Goal: Task Accomplishment & Management: Use online tool/utility

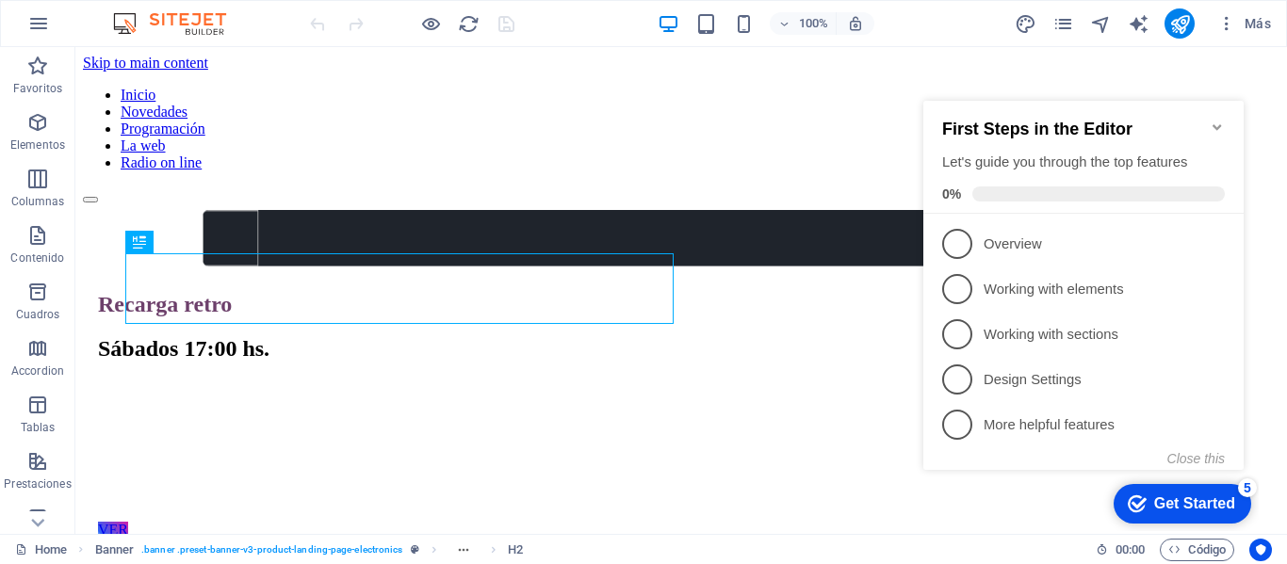
click at [1212, 120] on icon "Minimize checklist" at bounding box center [1216, 127] width 15 height 15
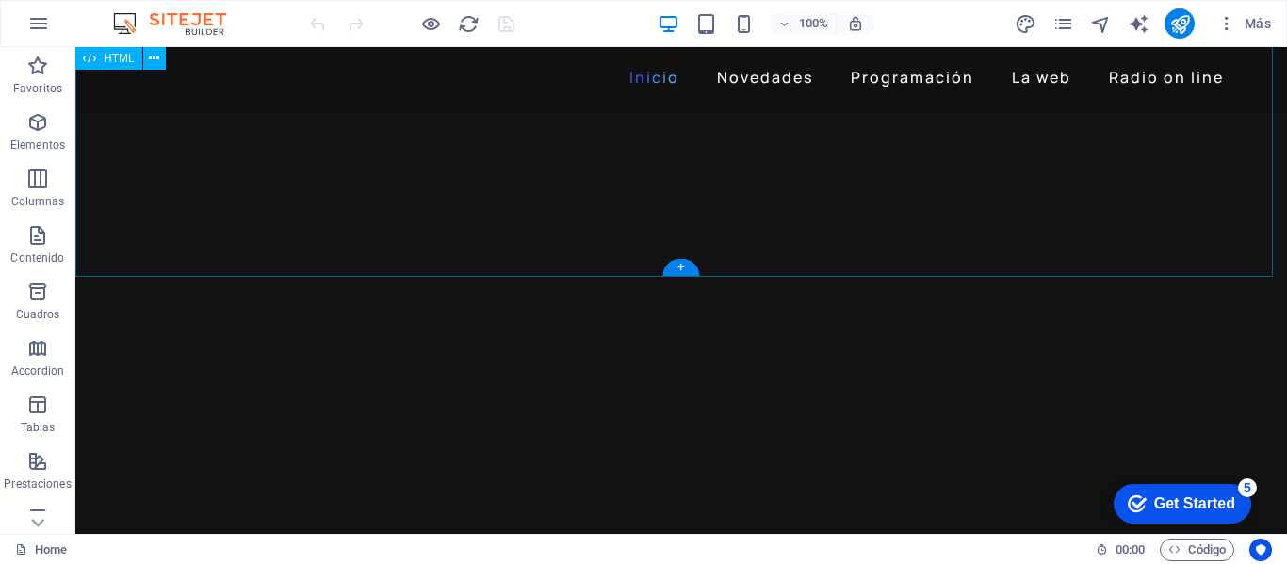
scroll to position [942, 0]
click at [1063, 24] on icon "pages" at bounding box center [1063, 24] width 22 height 22
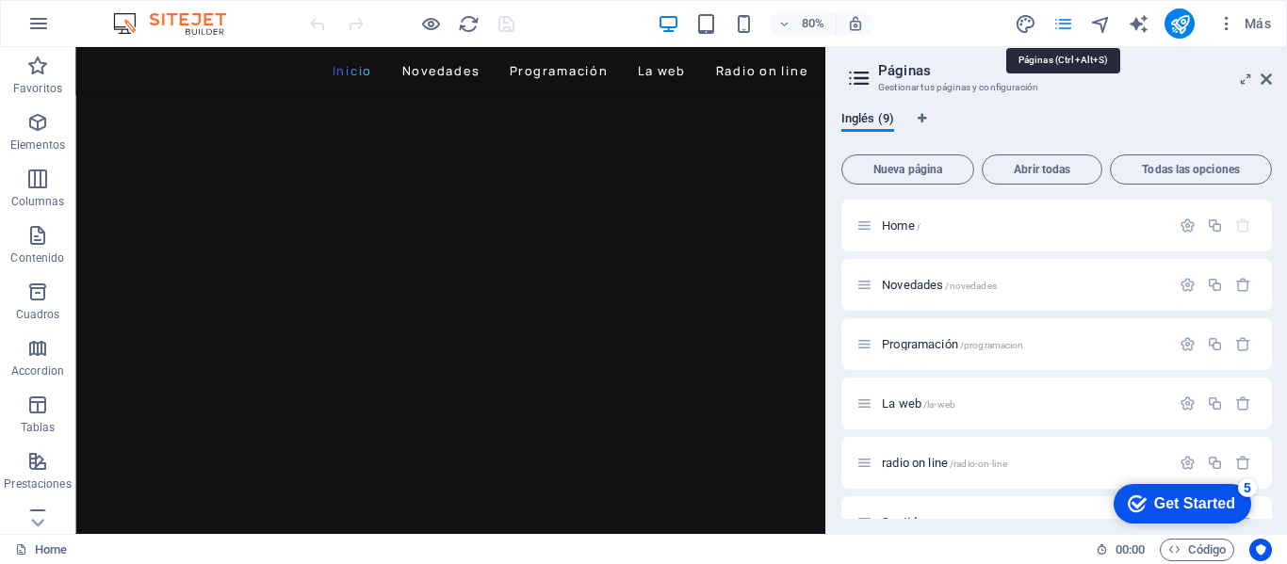
scroll to position [968, 0]
click at [930, 168] on span "Nueva página" at bounding box center [908, 169] width 116 height 11
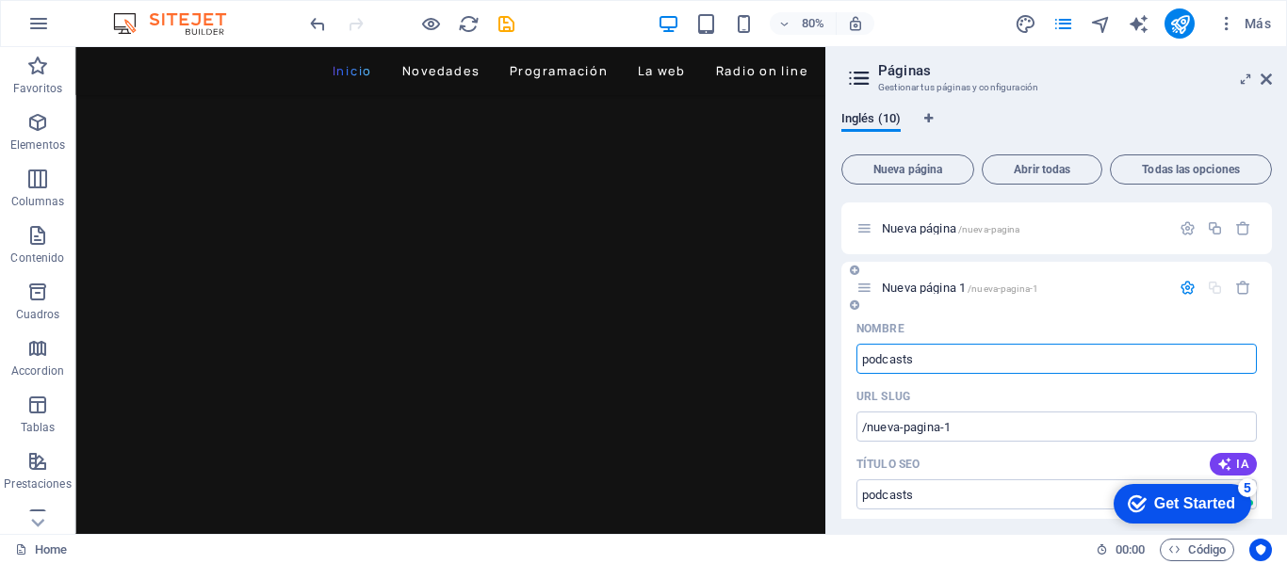
type input "podcasts"
type input "/podcasts"
type input "podcasts"
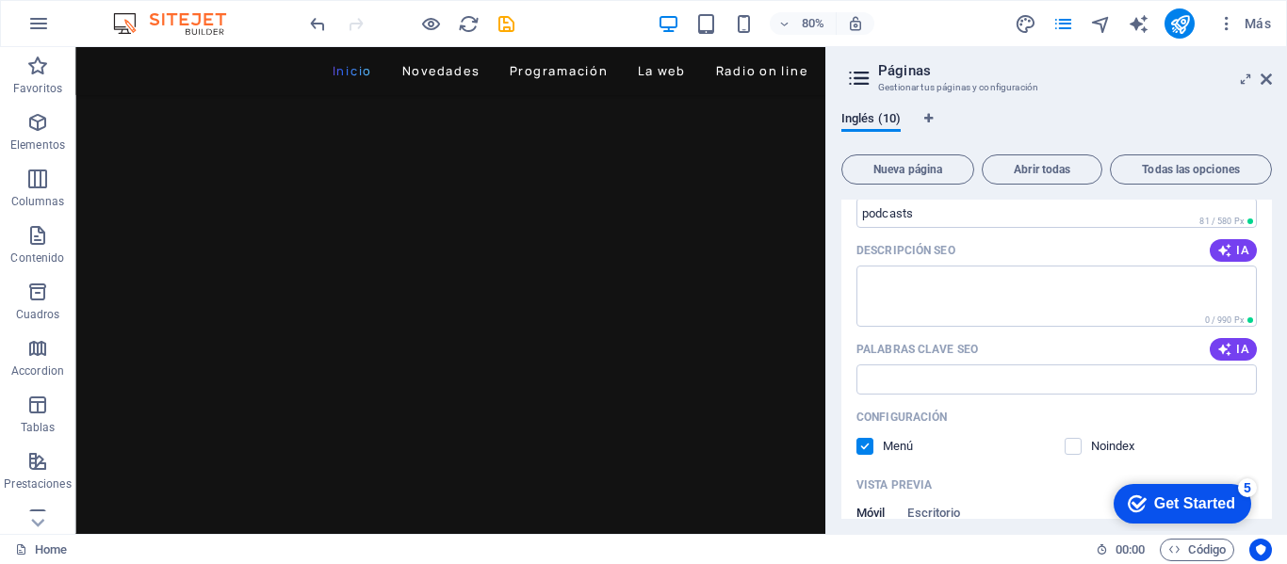
scroll to position [754, 0]
click at [1265, 79] on icon at bounding box center [1265, 79] width 11 height 15
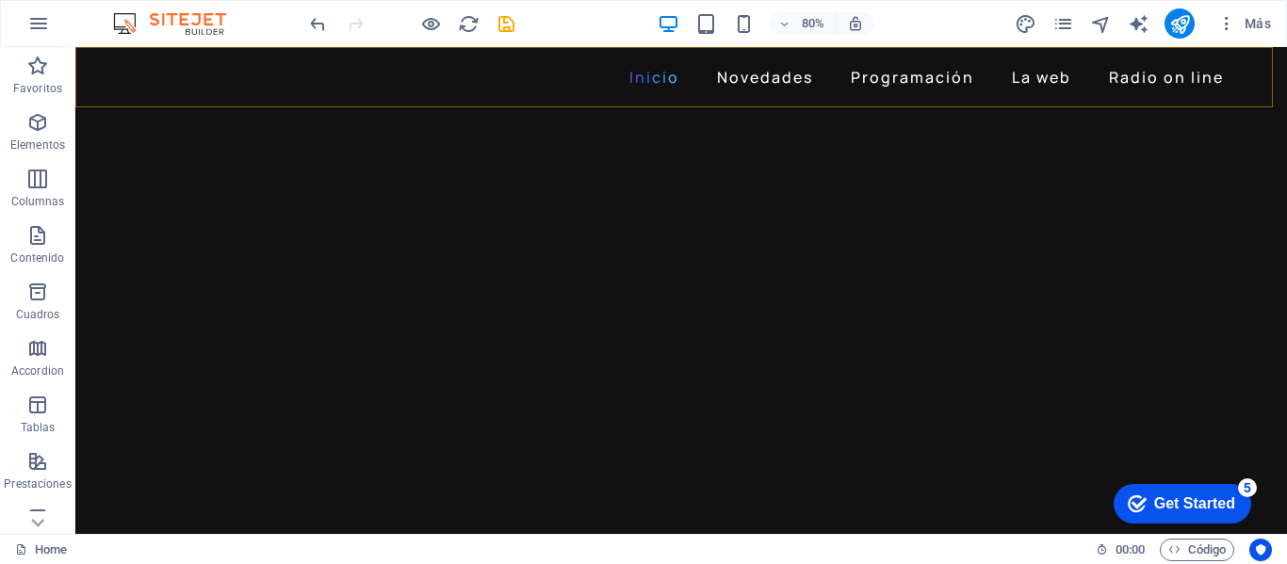
scroll to position [942, 0]
click at [1068, 24] on icon "pages" at bounding box center [1063, 24] width 22 height 22
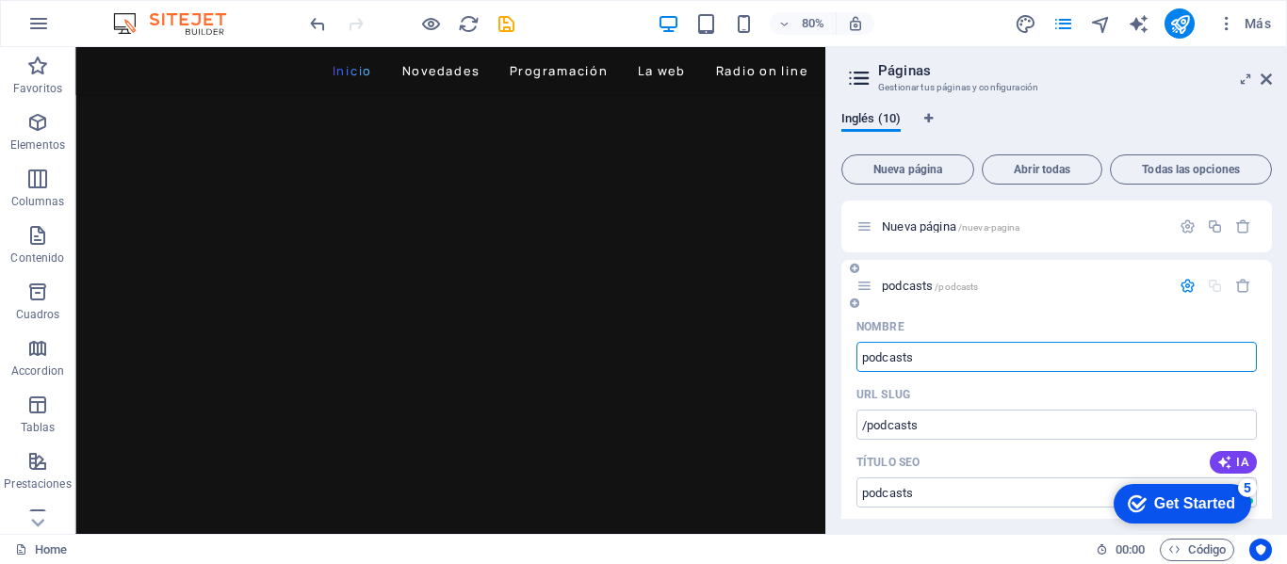
scroll to position [472, 0]
click at [996, 318] on div "Nombre" at bounding box center [1056, 329] width 400 height 30
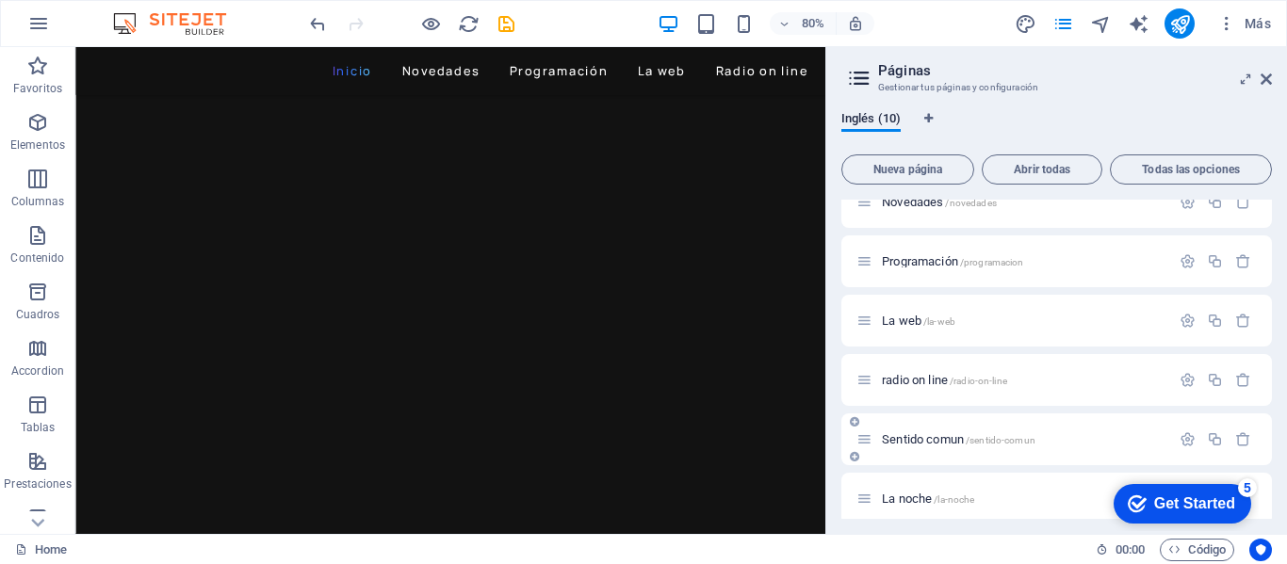
scroll to position [377, 0]
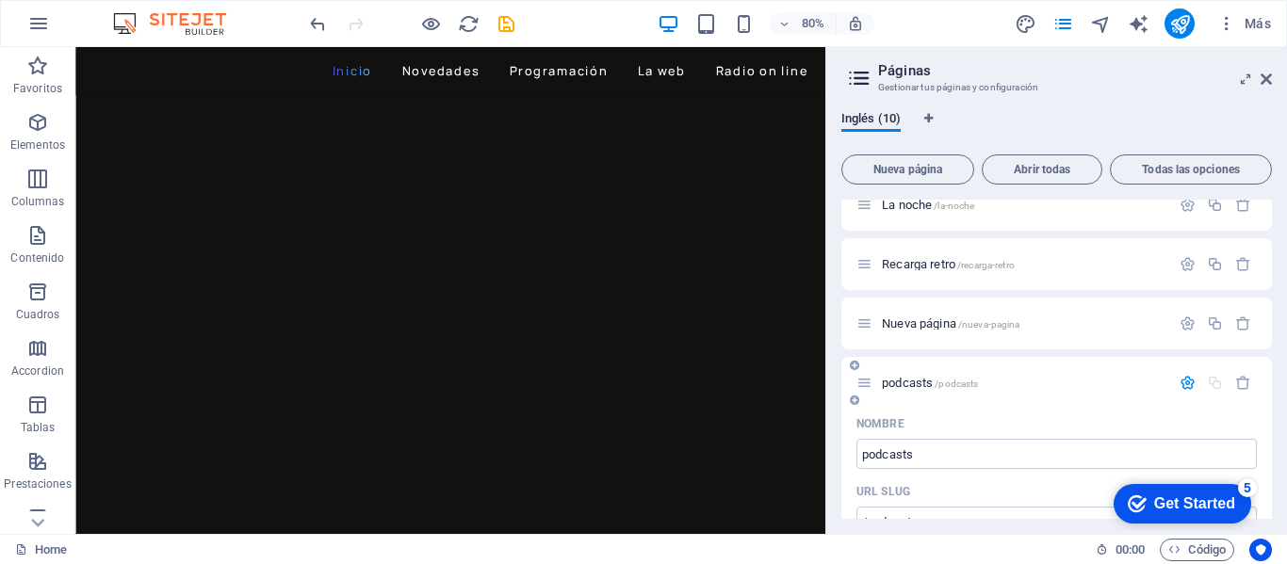
click at [958, 382] on span "/podcasts" at bounding box center [955, 384] width 43 height 10
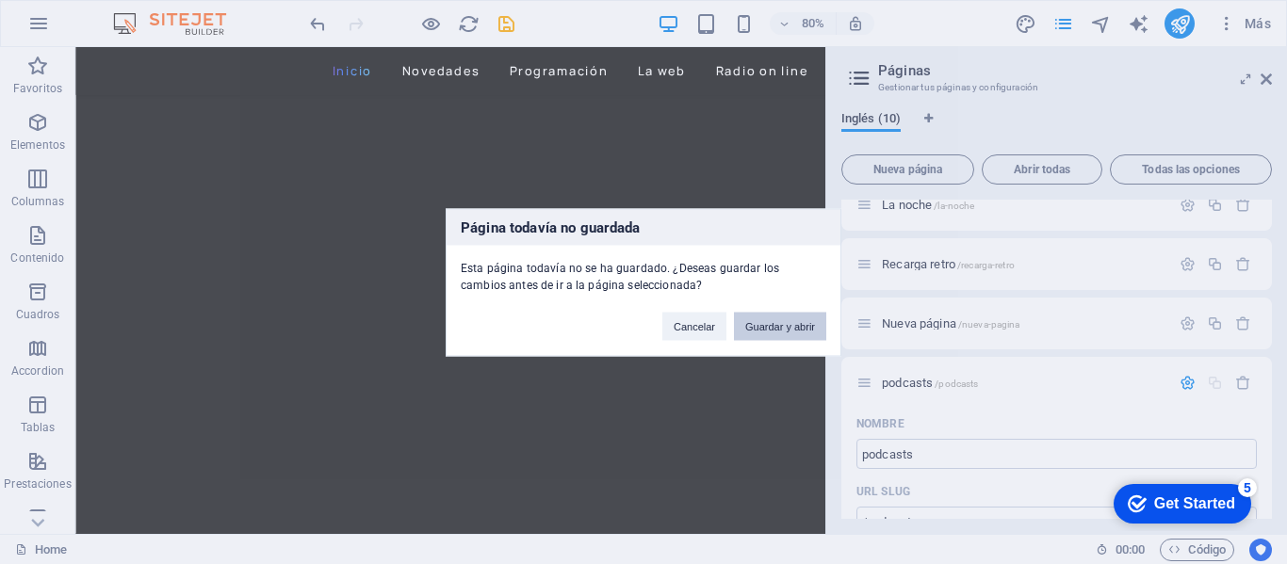
click at [771, 328] on button "Guardar y abrir" at bounding box center [780, 326] width 92 height 28
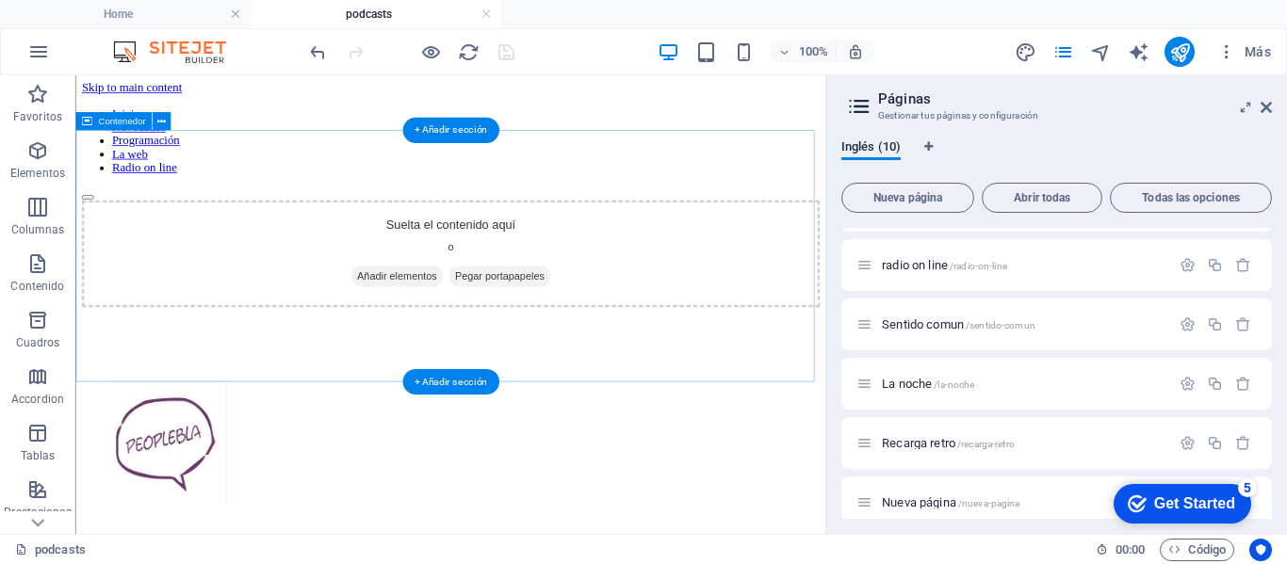
scroll to position [0, 0]
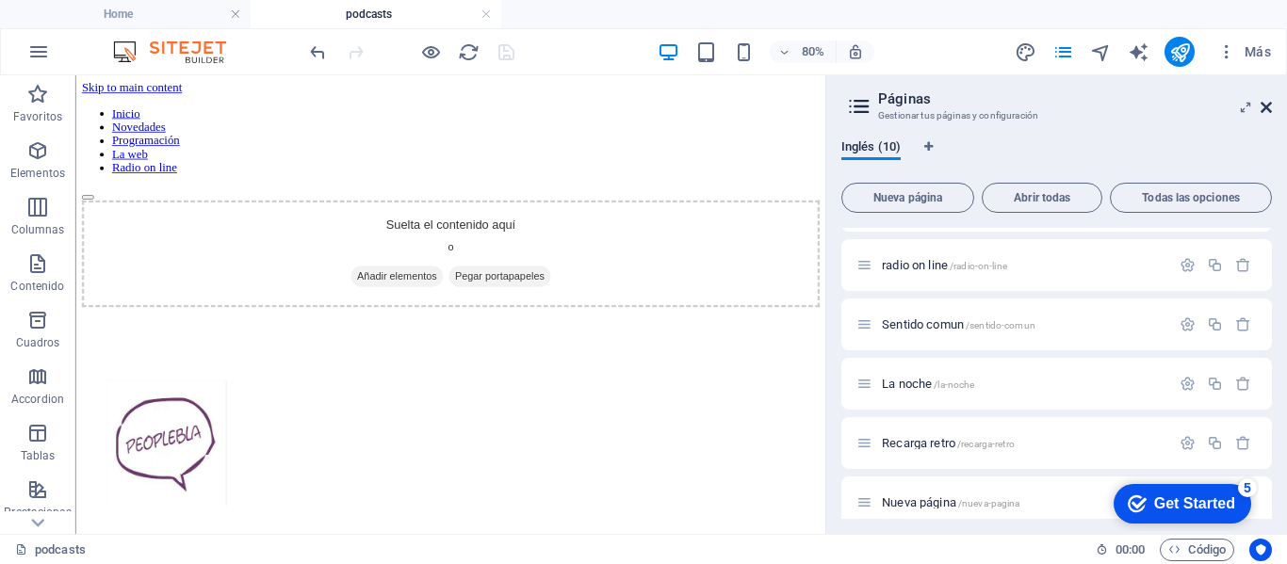
click at [1266, 106] on icon at bounding box center [1265, 107] width 11 height 15
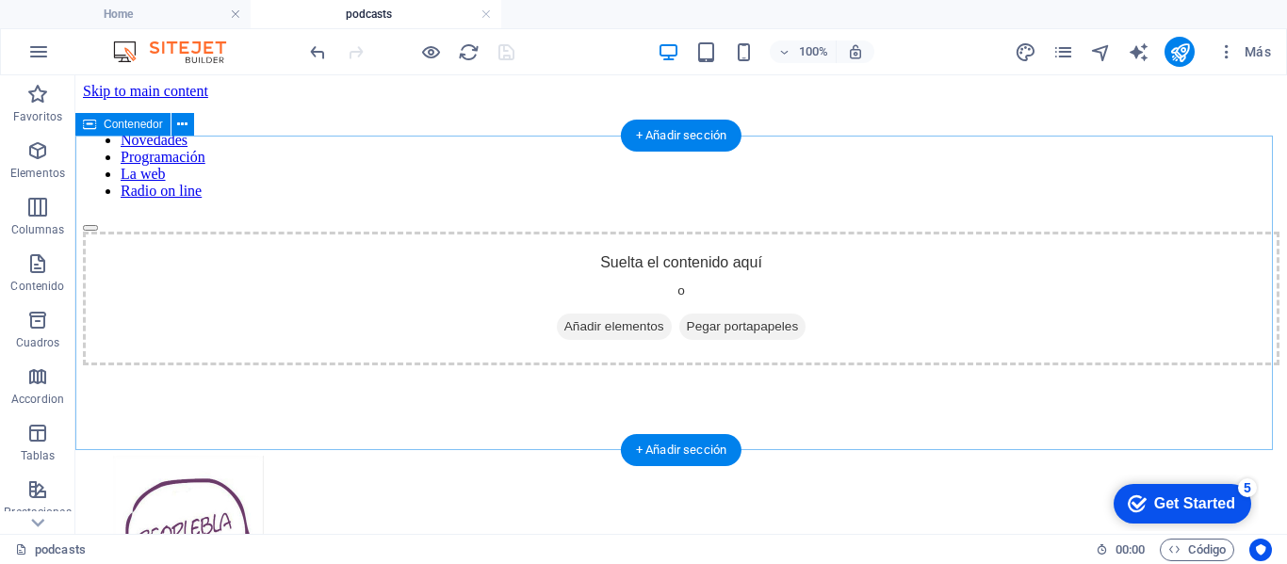
click at [613, 316] on span "Añadir elementos" at bounding box center [614, 327] width 115 height 26
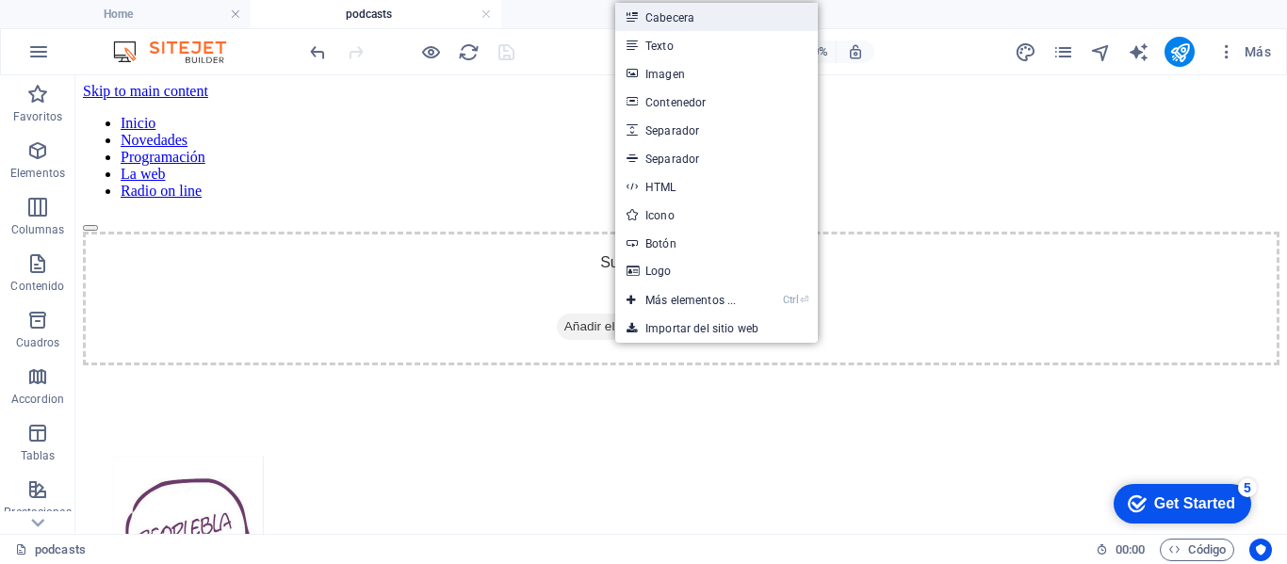
click at [673, 14] on link "Cabecera" at bounding box center [716, 17] width 203 height 28
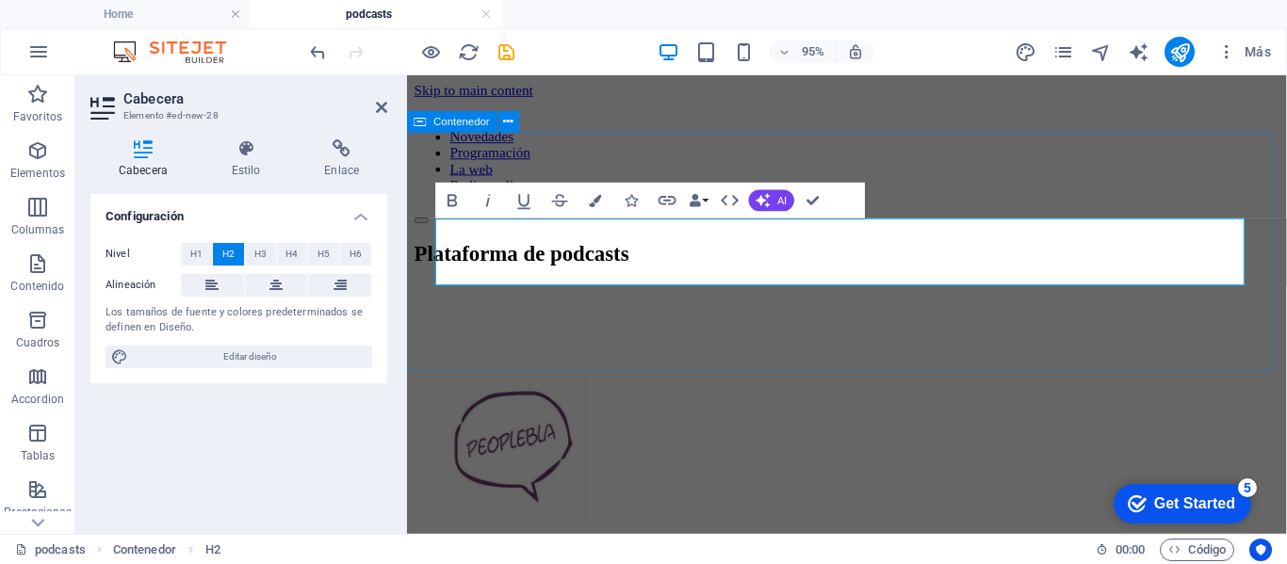
click at [1043, 276] on div "Plataforma de podcasts" at bounding box center [869, 263] width 911 height 25
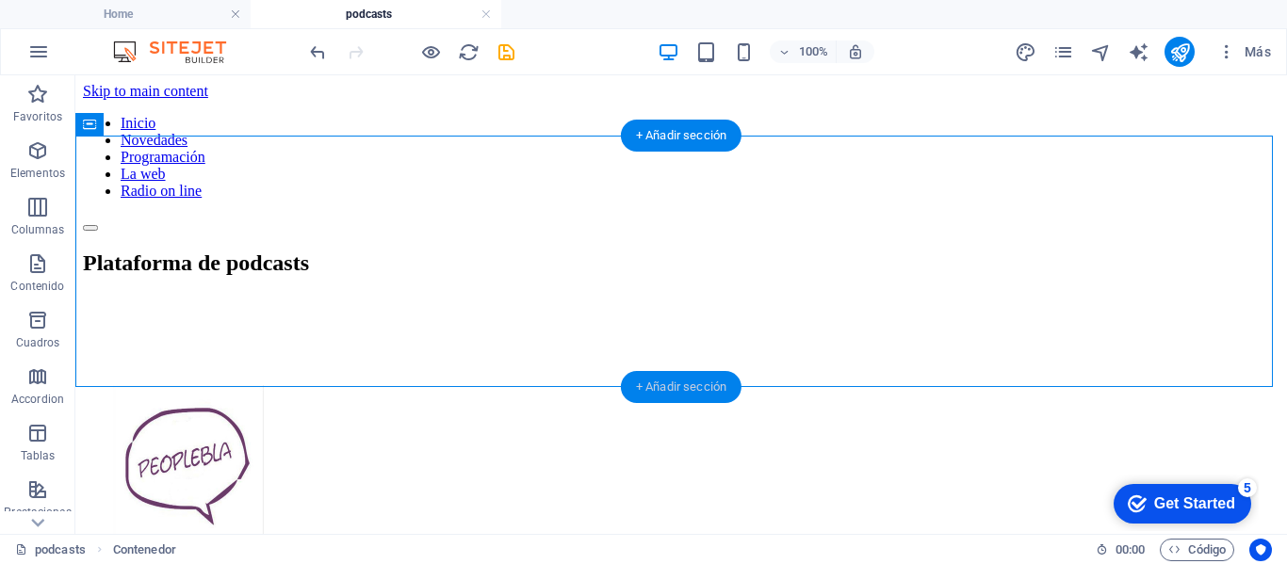
drag, startPoint x: 663, startPoint y: 390, endPoint x: 325, endPoint y: 344, distance: 341.3
click at [663, 390] on div "+ Añadir sección" at bounding box center [681, 387] width 121 height 32
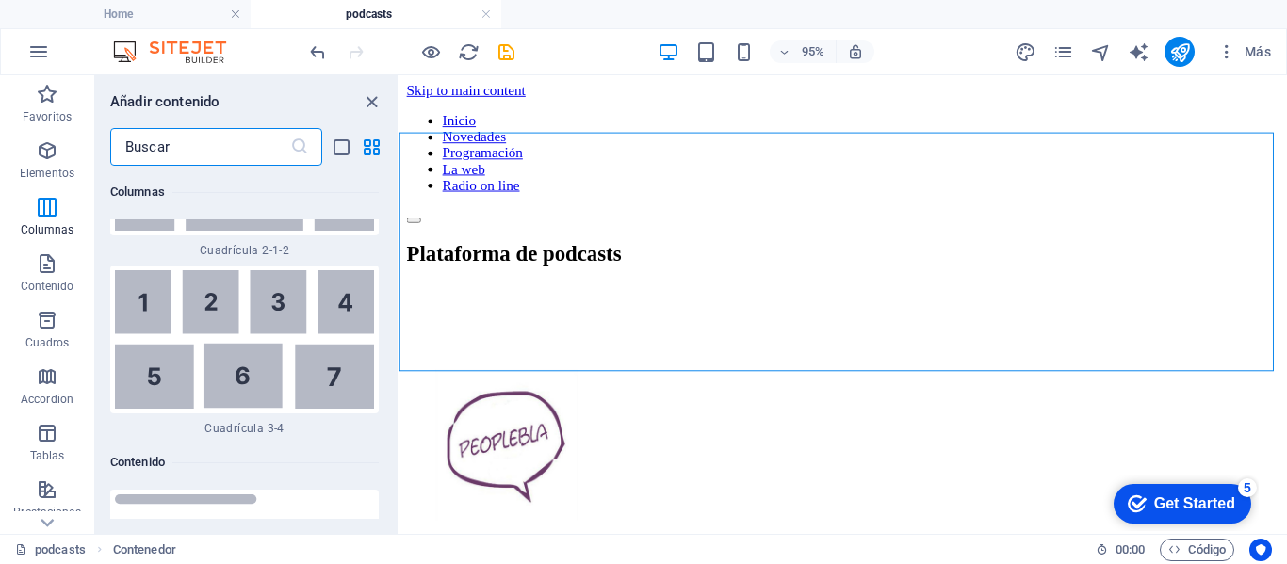
scroll to position [6123, 0]
click at [287, 307] on img at bounding box center [244, 337] width 259 height 138
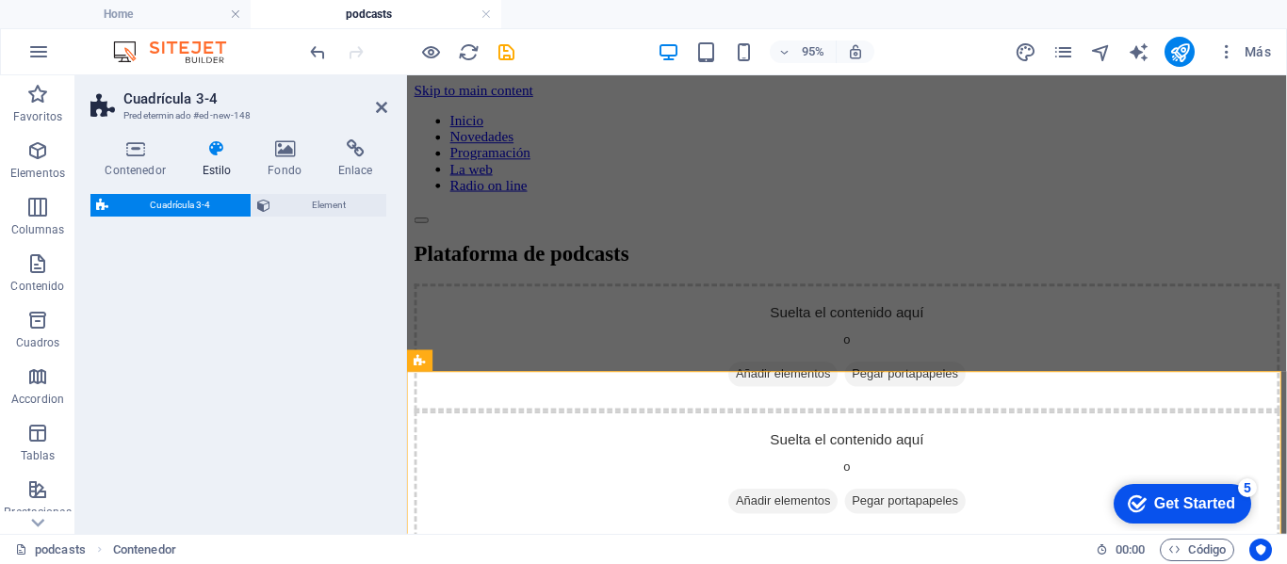
select select "rem"
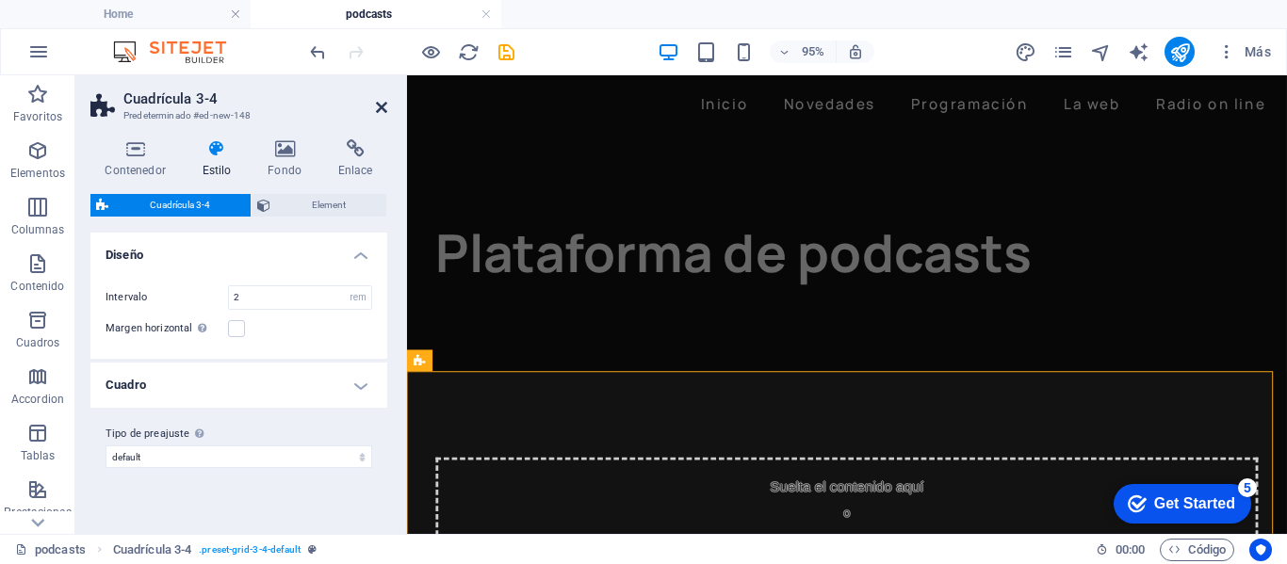
click at [385, 107] on icon at bounding box center [381, 107] width 11 height 15
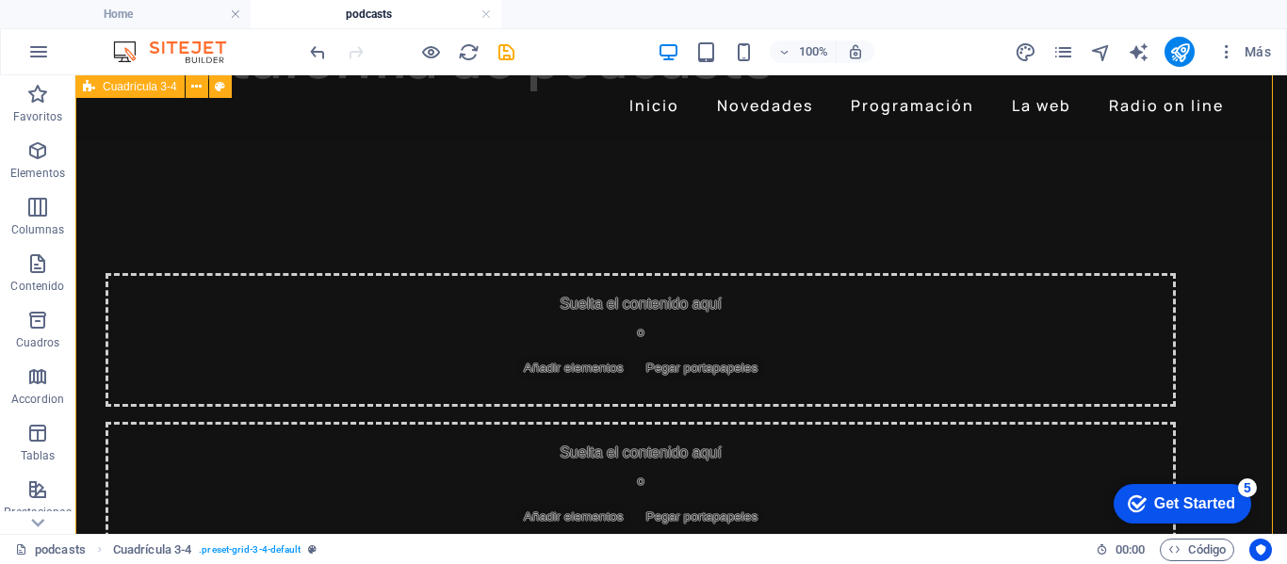
scroll to position [188, 0]
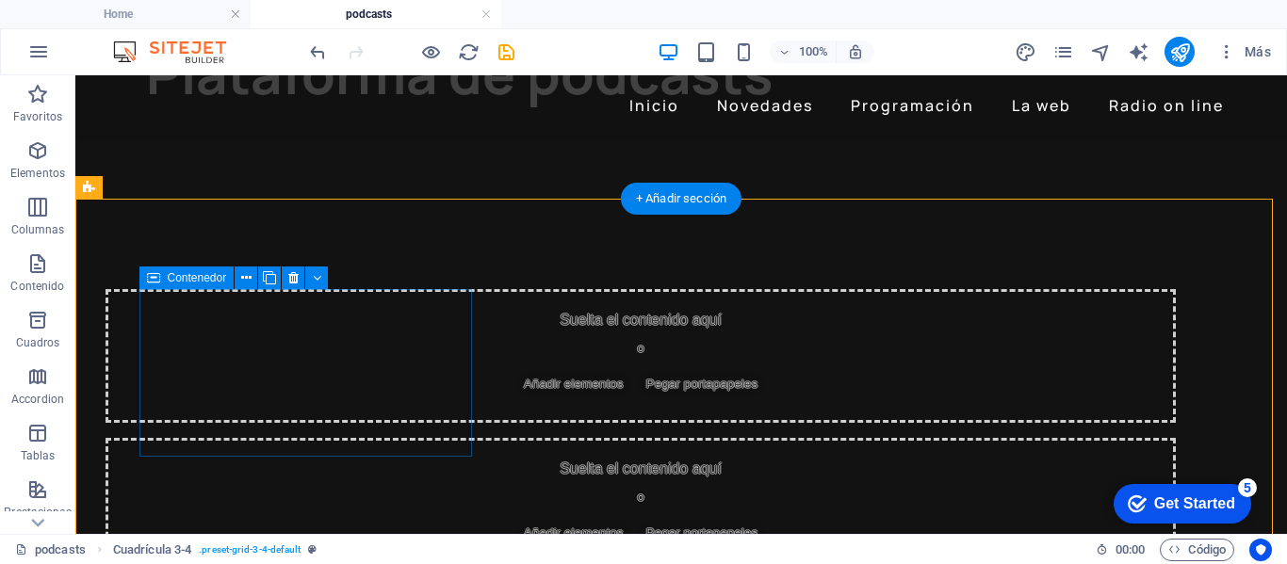
click at [516, 385] on span "Añadir elementos" at bounding box center [573, 384] width 115 height 26
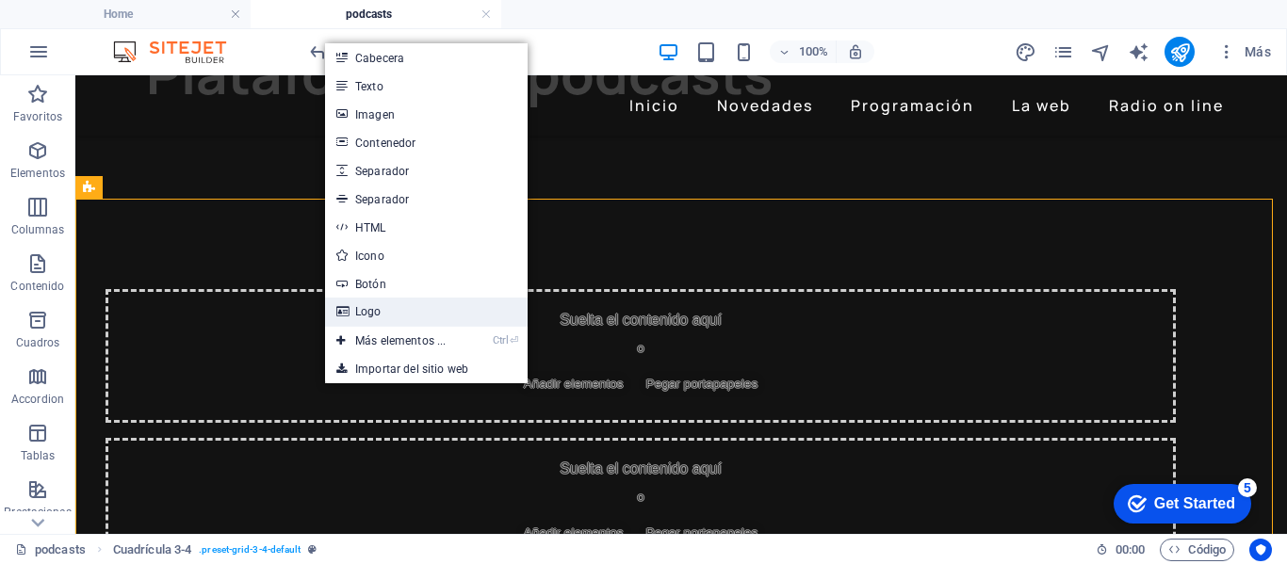
click at [384, 310] on link "Logo" at bounding box center [426, 312] width 203 height 28
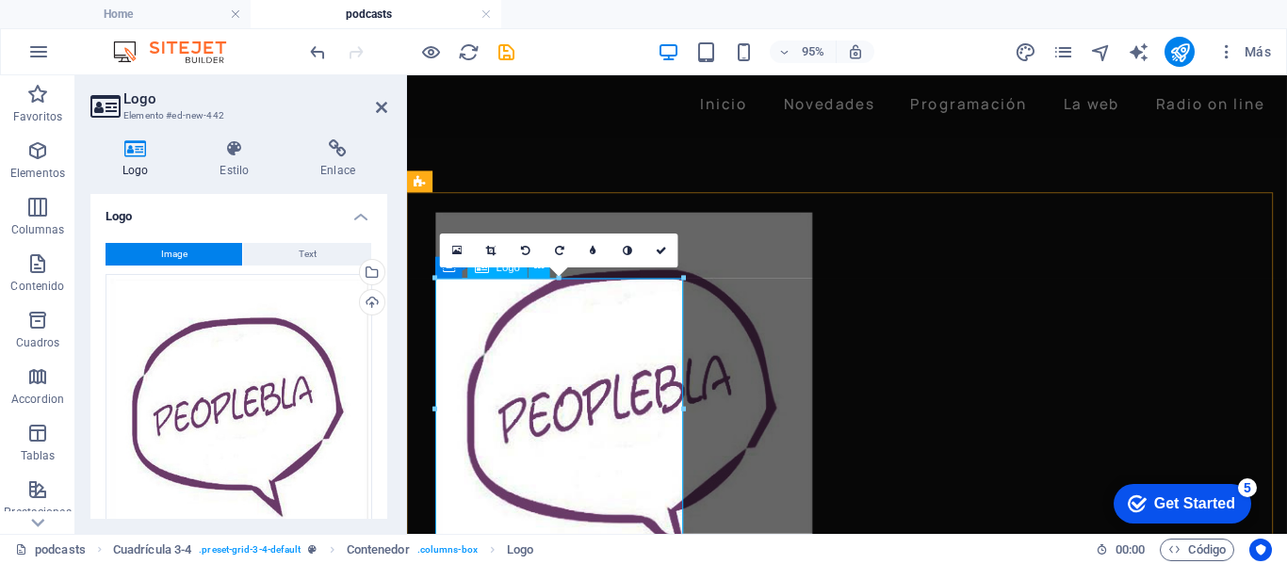
scroll to position [283, 0]
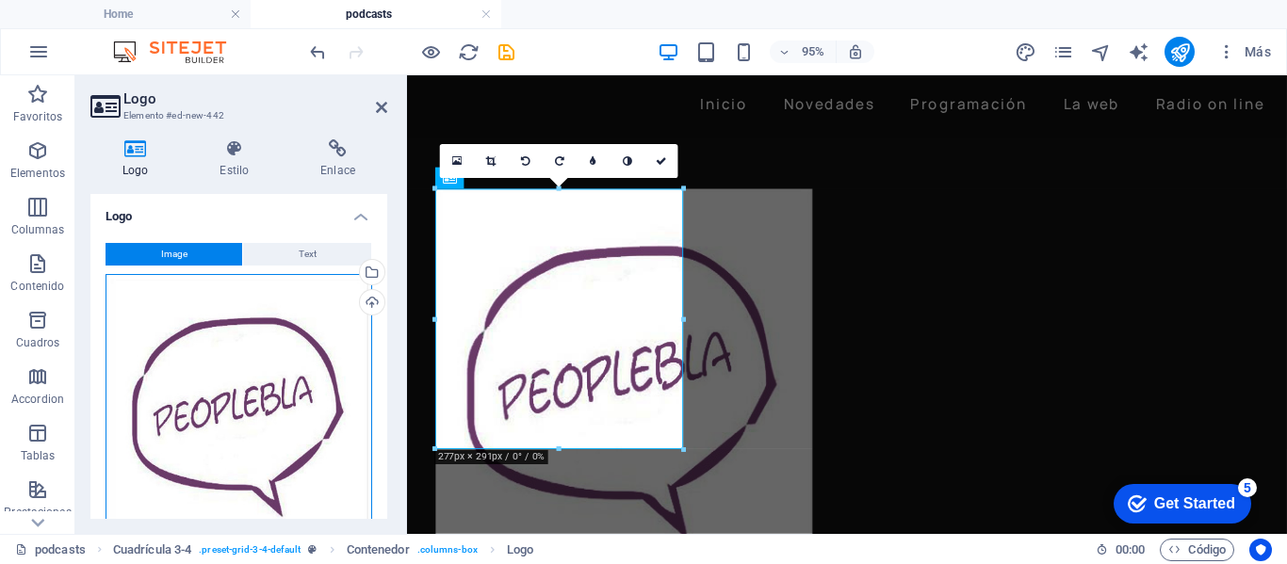
click at [300, 384] on div "Arrastra archivos aquí, haz clic para escoger archivos o selecciona archivos de…" at bounding box center [238, 414] width 267 height 280
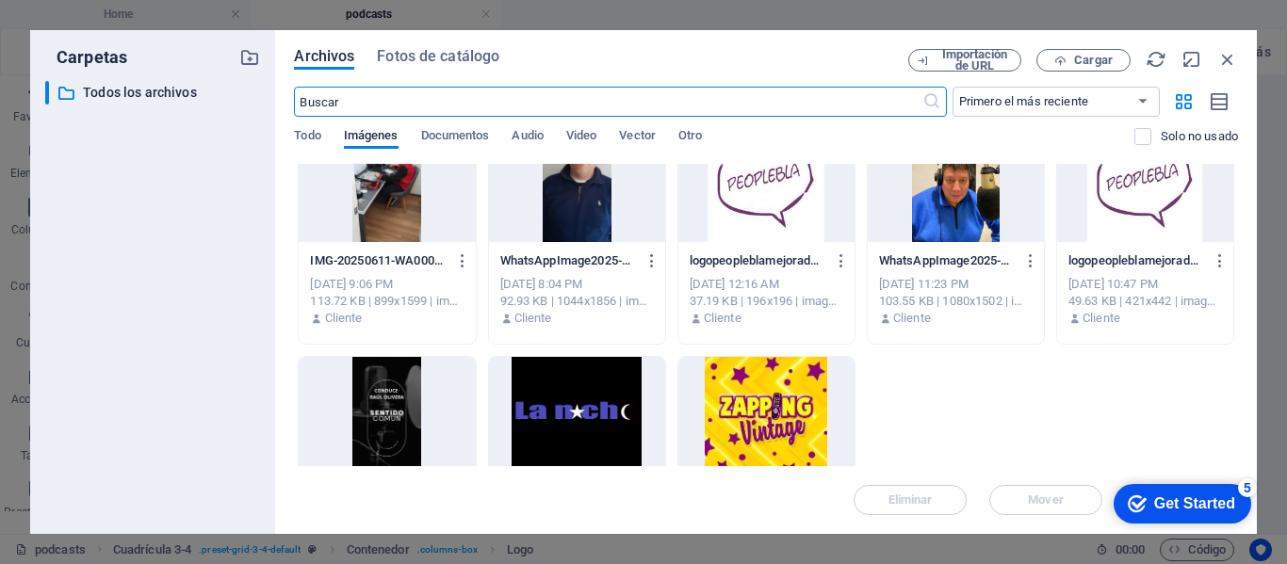
scroll to position [377, 0]
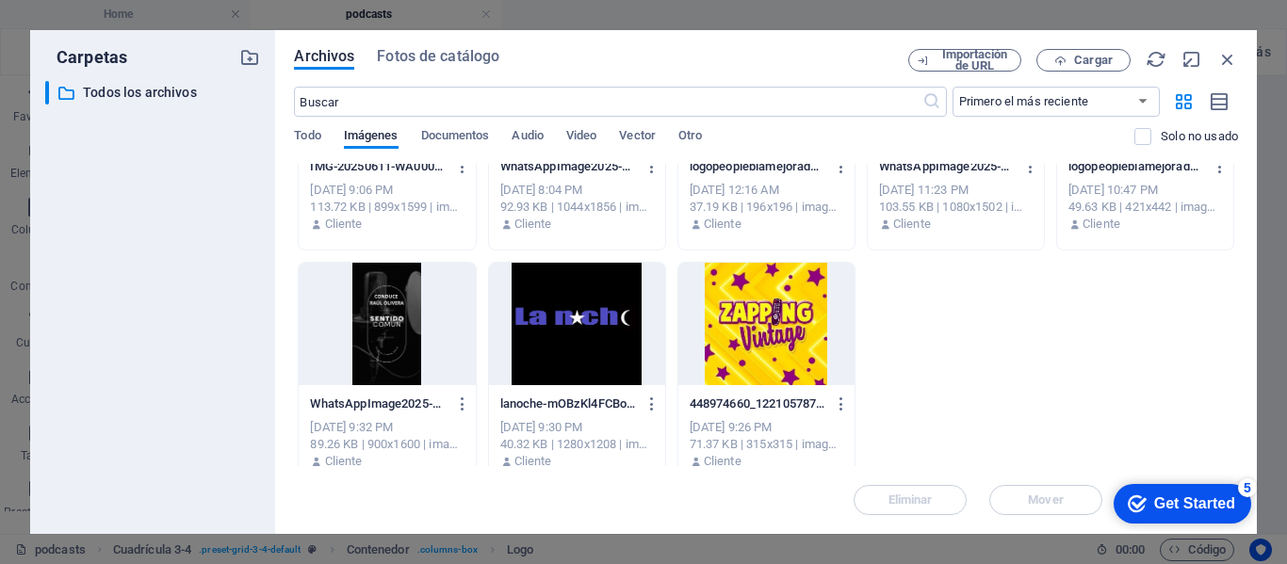
click at [743, 333] on div at bounding box center [766, 324] width 176 height 122
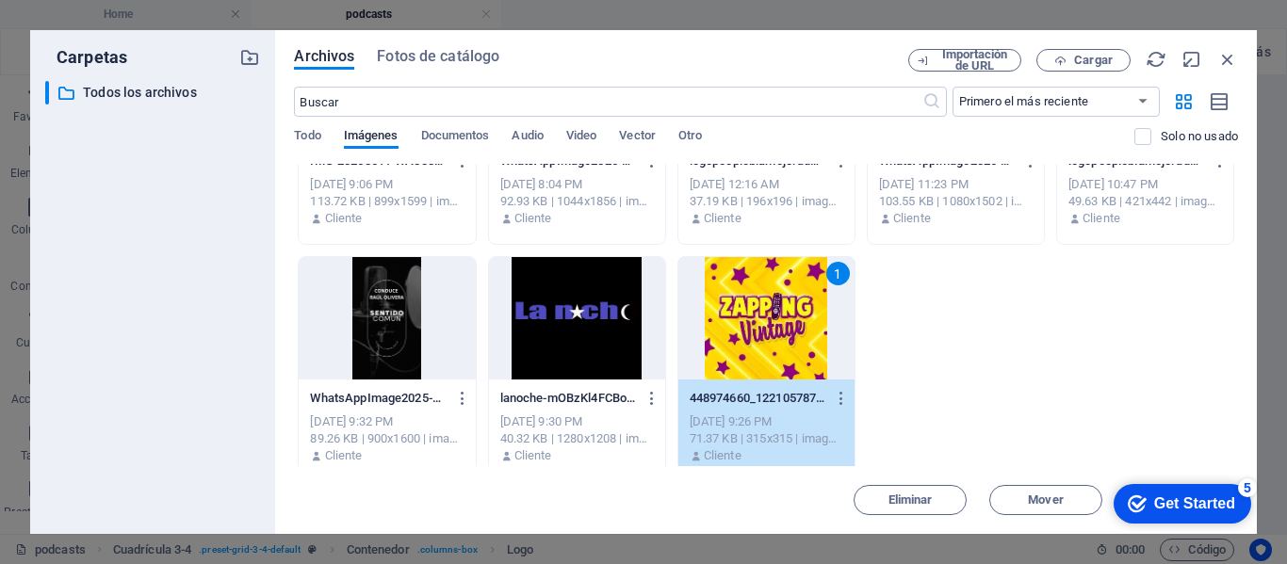
scroll to position [398, 0]
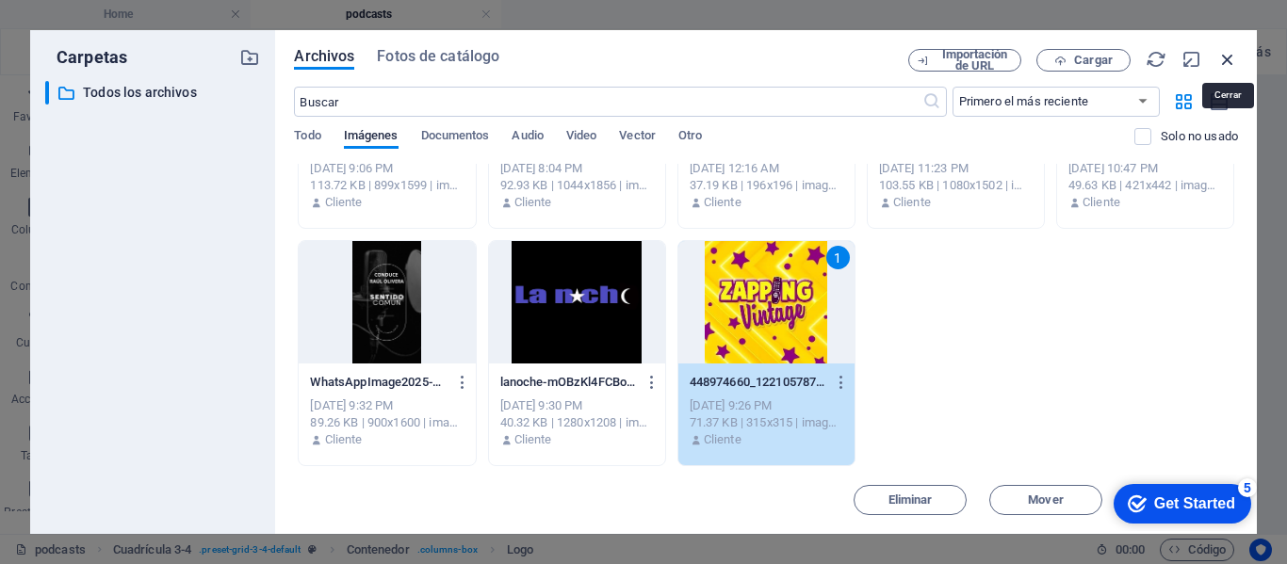
click at [1229, 55] on icon "button" at bounding box center [1227, 59] width 21 height 21
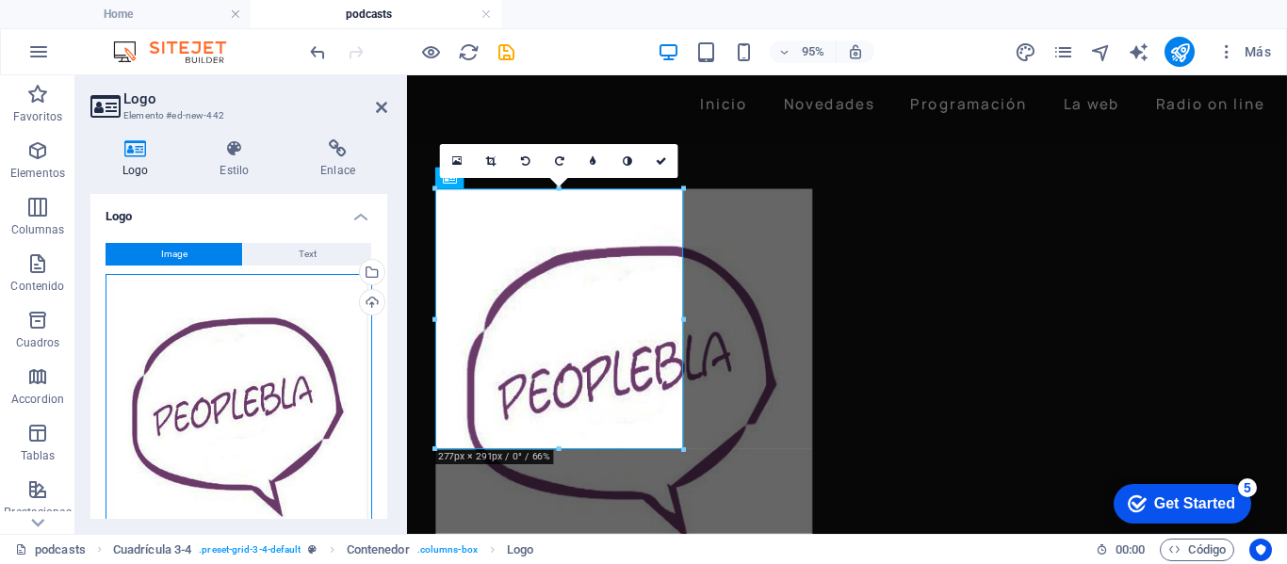
click at [299, 419] on div "Arrastra archivos aquí, haz clic para escoger archivos o selecciona archivos de…" at bounding box center [238, 414] width 267 height 280
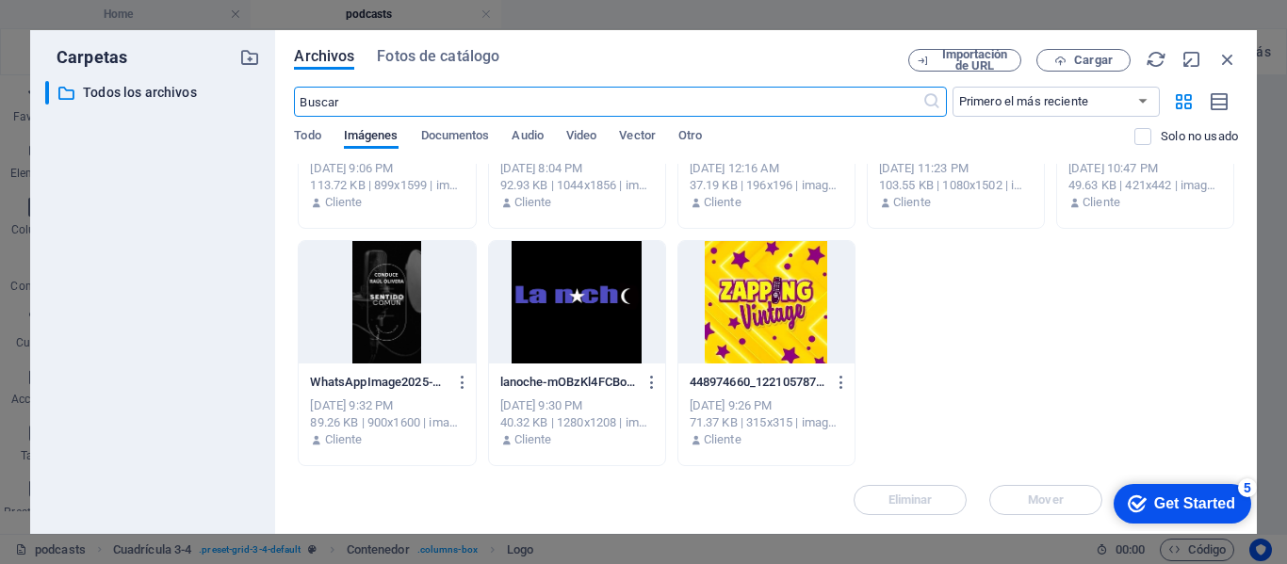
click at [764, 292] on div at bounding box center [766, 302] width 176 height 122
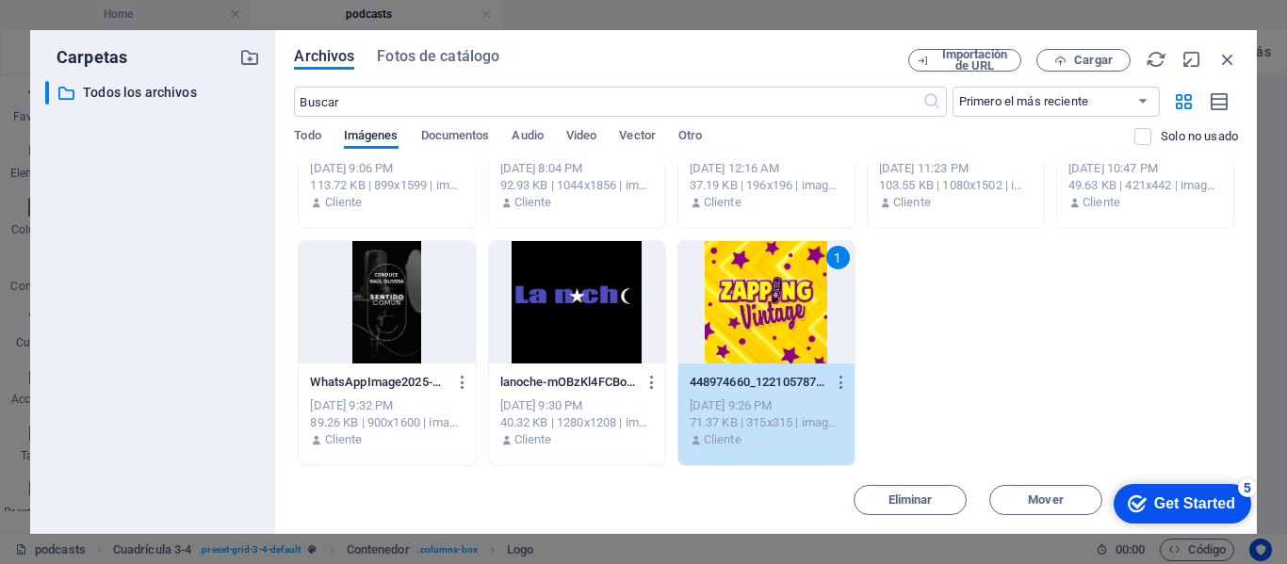
click at [768, 314] on div "1" at bounding box center [766, 302] width 176 height 122
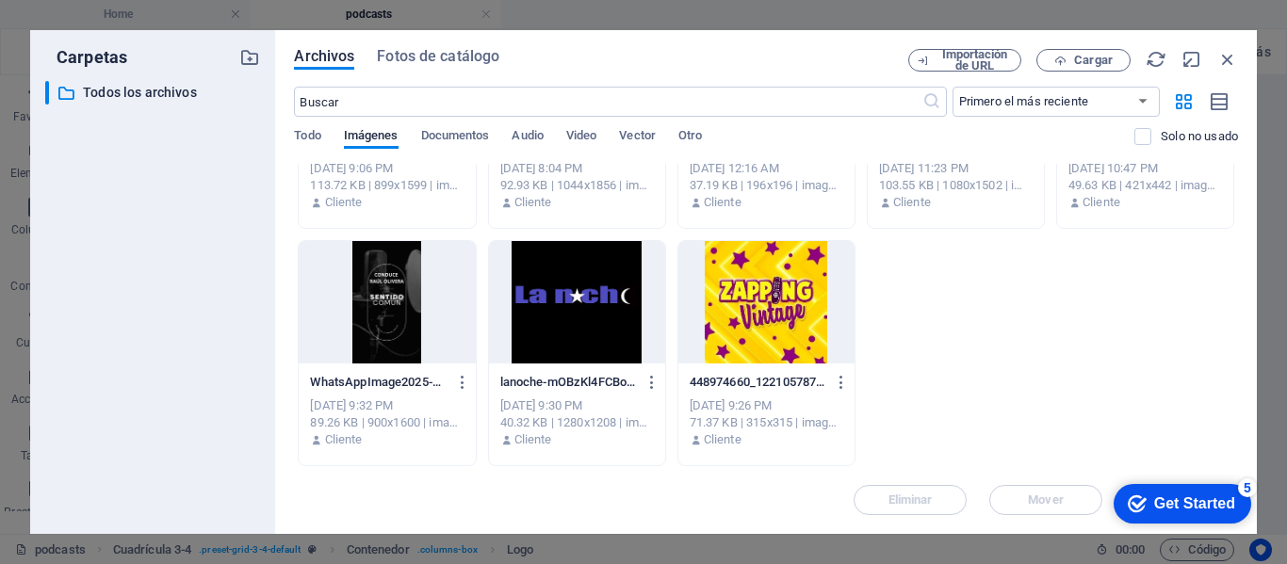
click at [768, 314] on div at bounding box center [766, 302] width 176 height 122
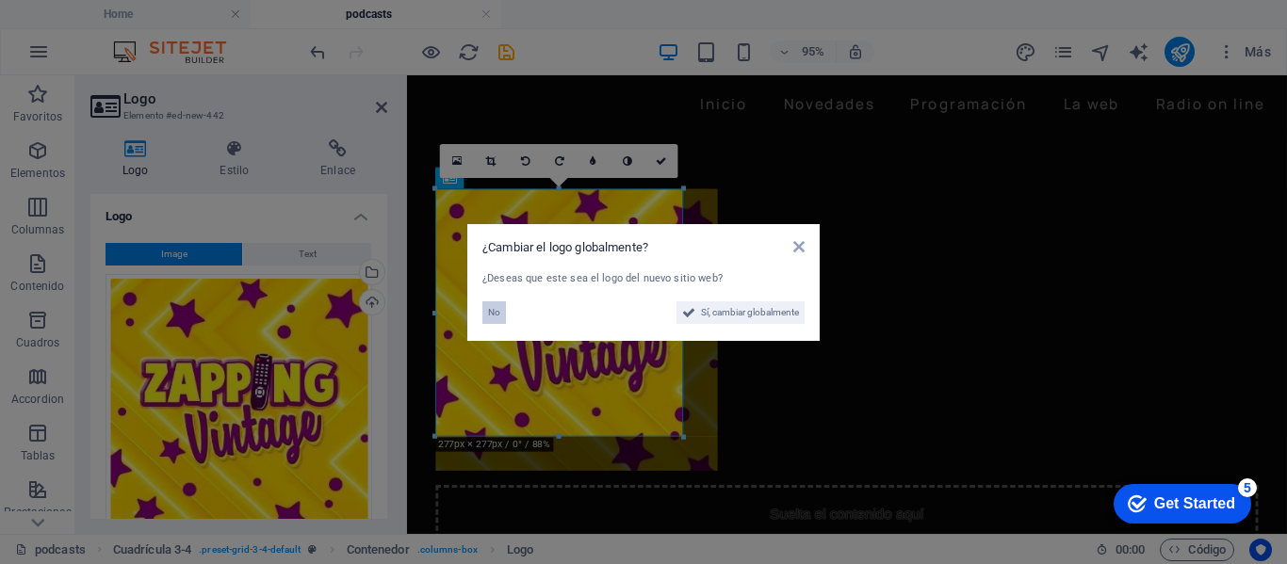
click at [490, 314] on span "No" at bounding box center [494, 312] width 12 height 23
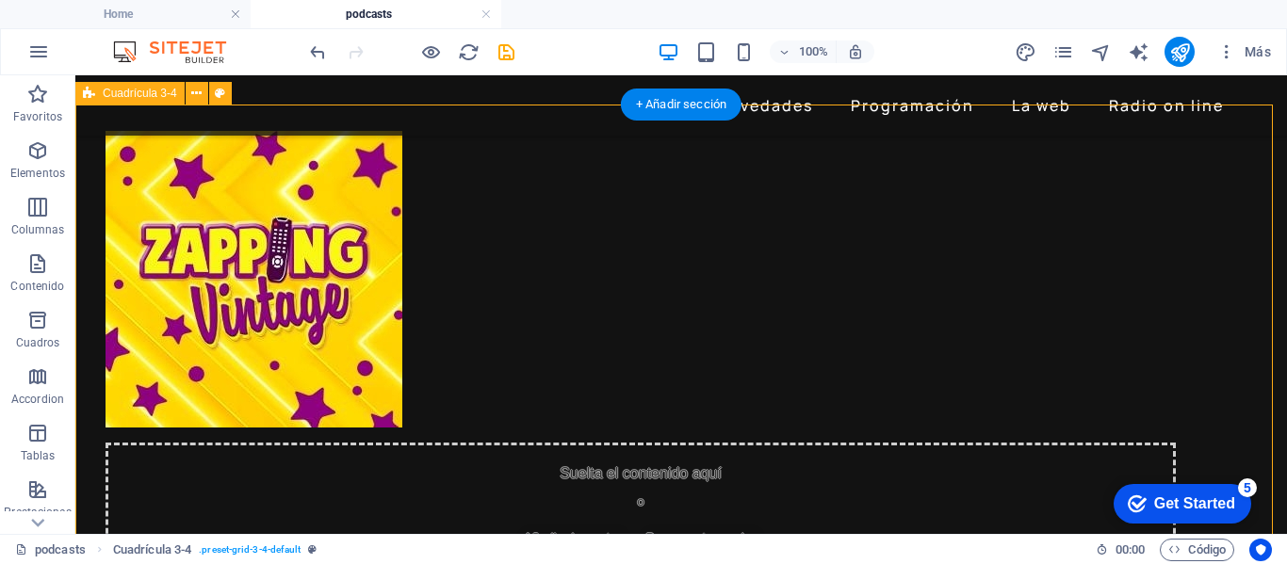
scroll to position [377, 0]
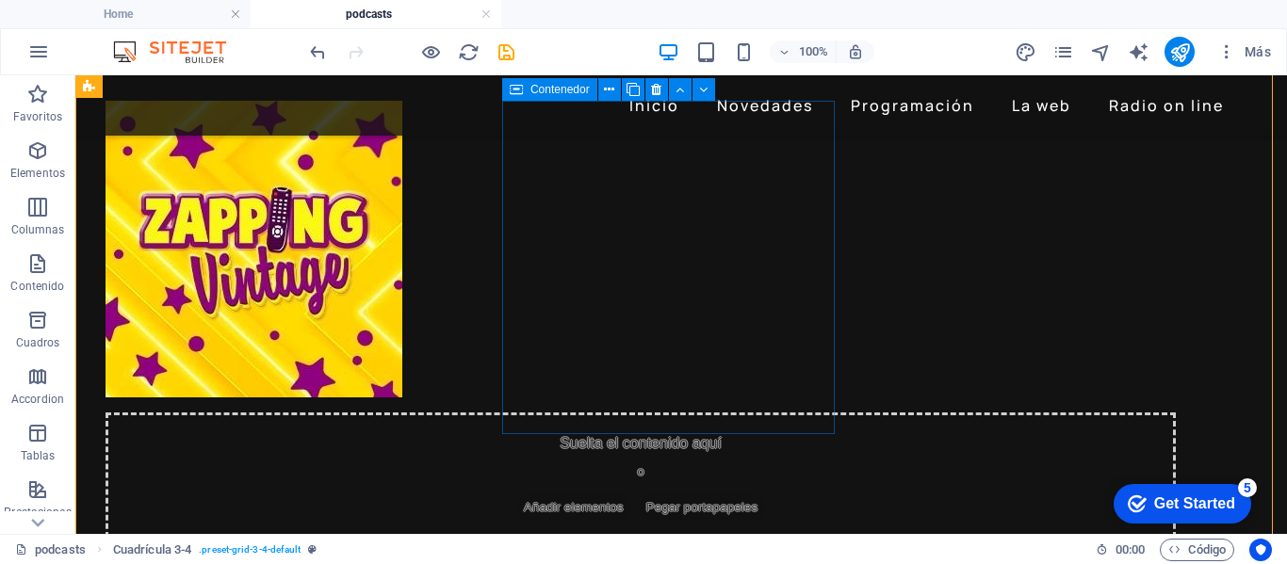
click at [631, 495] on span "Añadir elementos" at bounding box center [573, 508] width 115 height 26
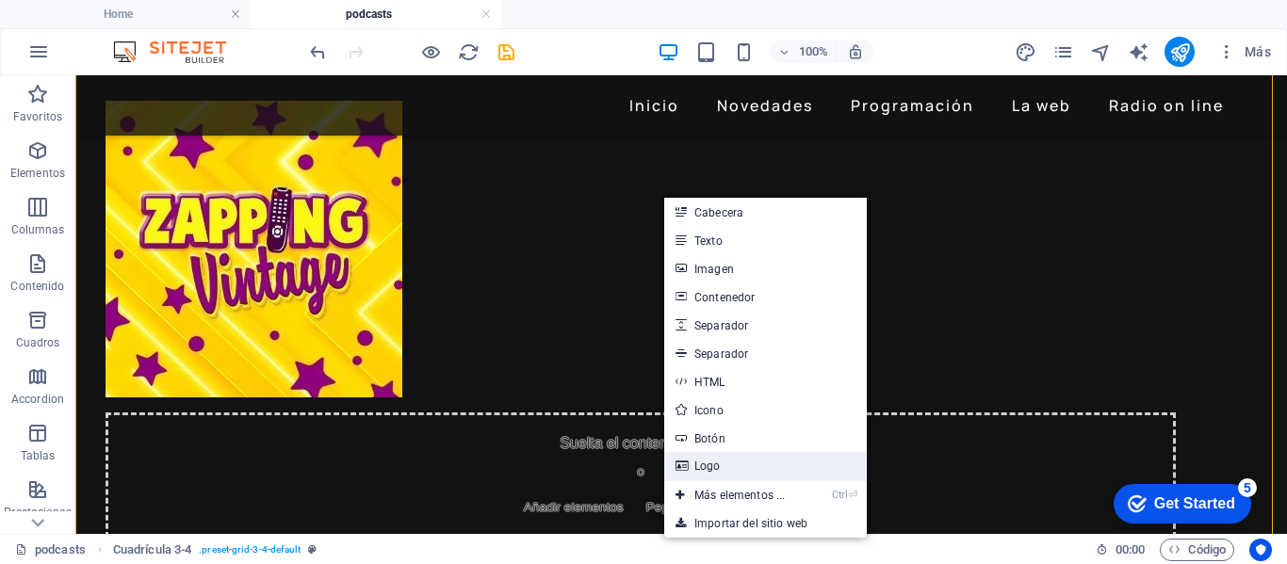
drag, startPoint x: 713, startPoint y: 465, endPoint x: 335, endPoint y: 405, distance: 382.5
click at [713, 465] on link "Logo" at bounding box center [765, 466] width 203 height 28
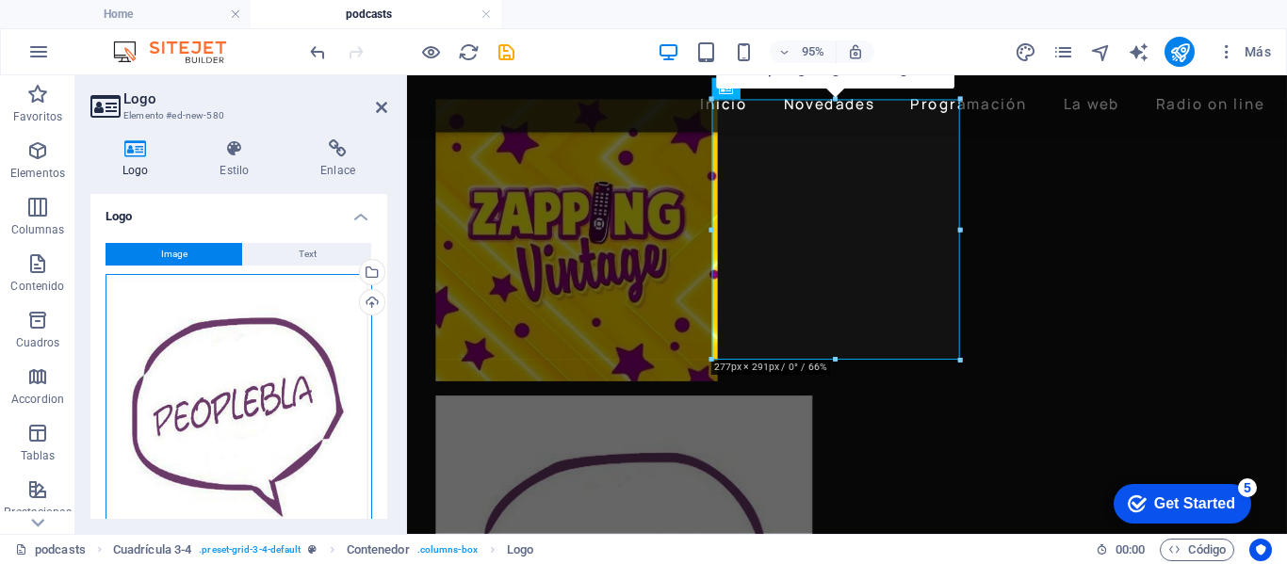
click at [303, 415] on div "Arrastra archivos aquí, haz clic para escoger archivos o selecciona archivos de…" at bounding box center [238, 414] width 267 height 280
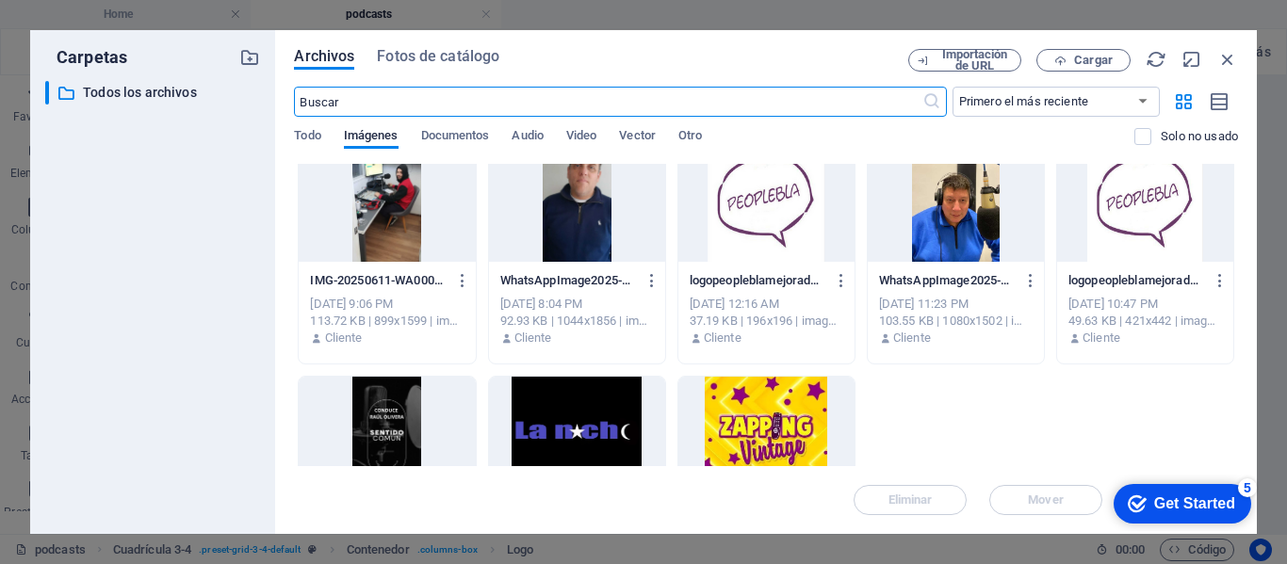
scroll to position [283, 0]
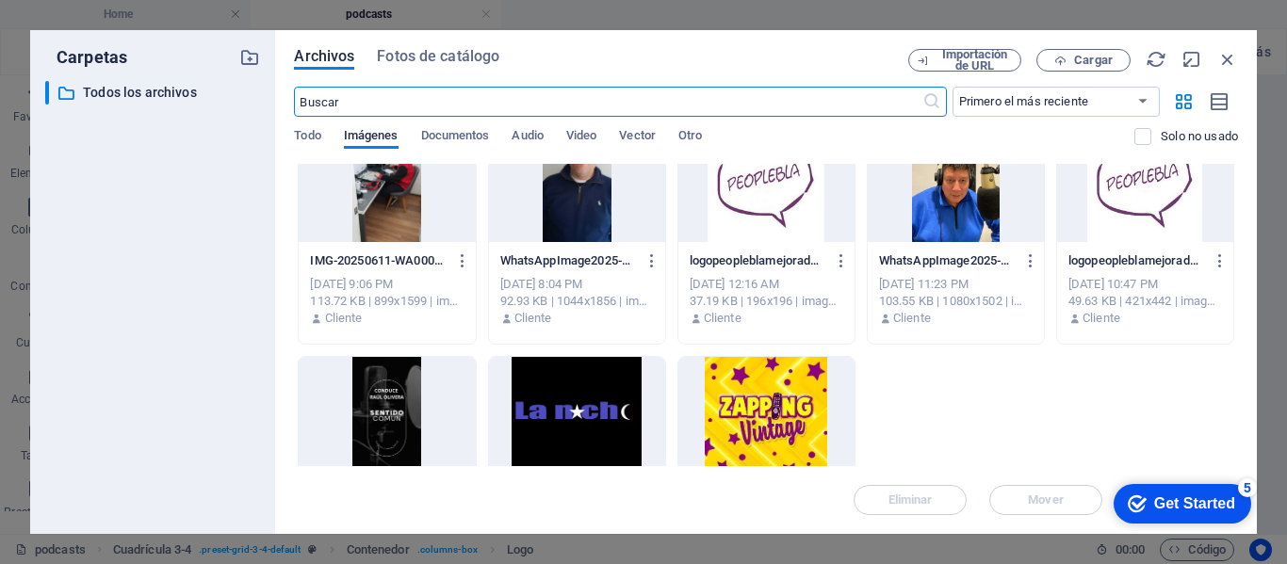
click at [564, 414] on div at bounding box center [577, 418] width 176 height 122
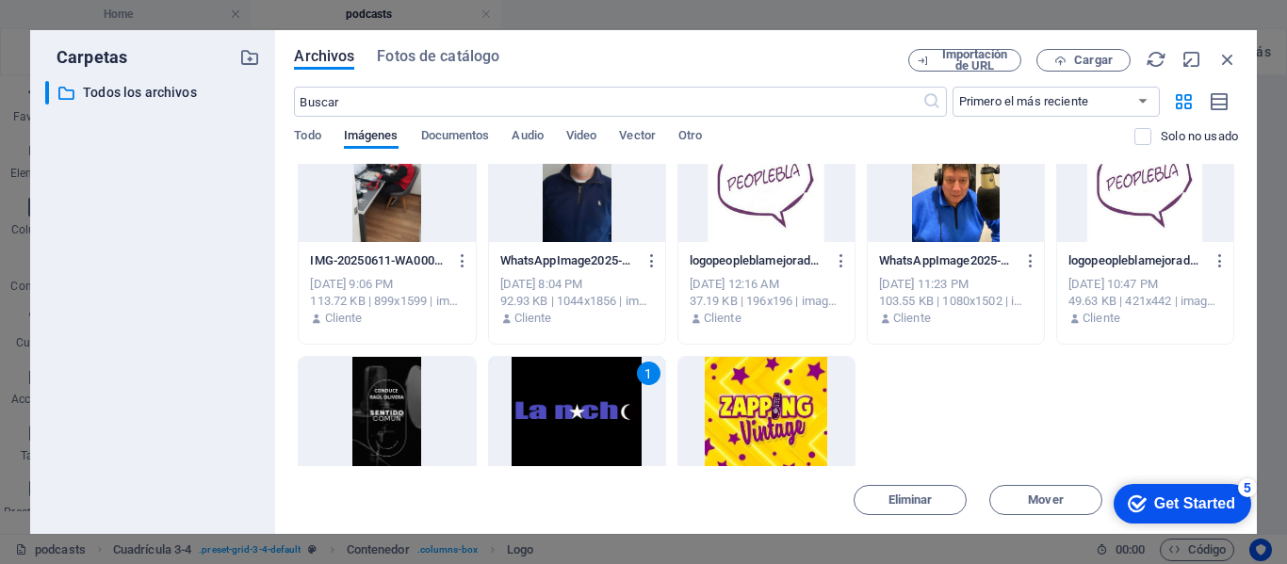
click at [625, 424] on div "1" at bounding box center [577, 418] width 176 height 122
click at [625, 424] on div at bounding box center [577, 418] width 176 height 122
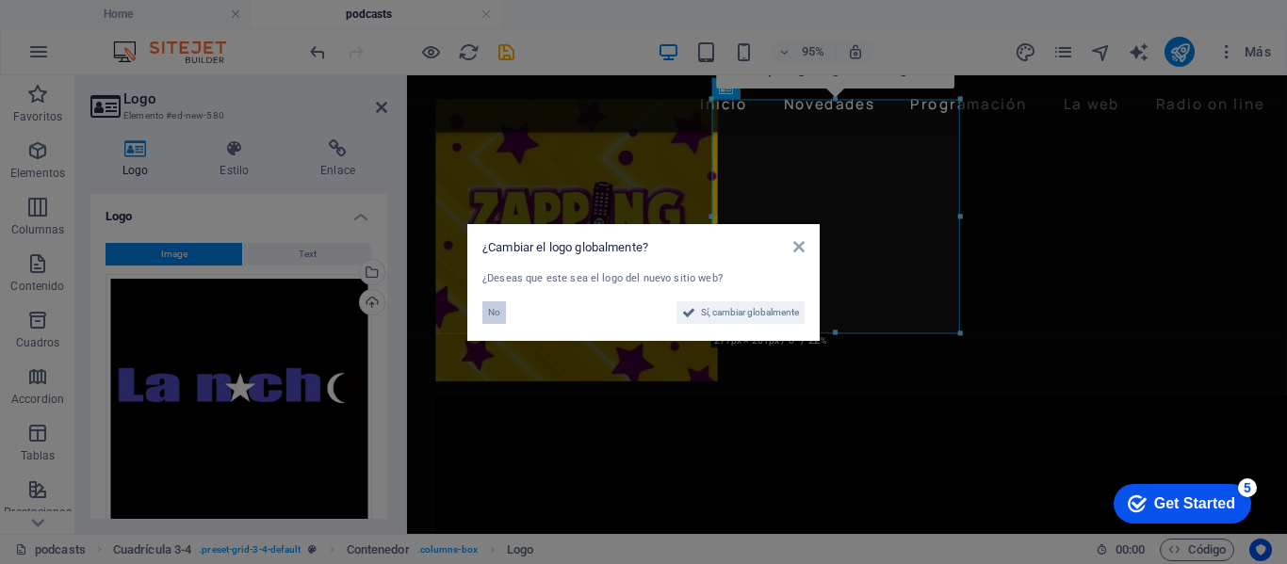
click at [491, 312] on span "No" at bounding box center [494, 312] width 12 height 23
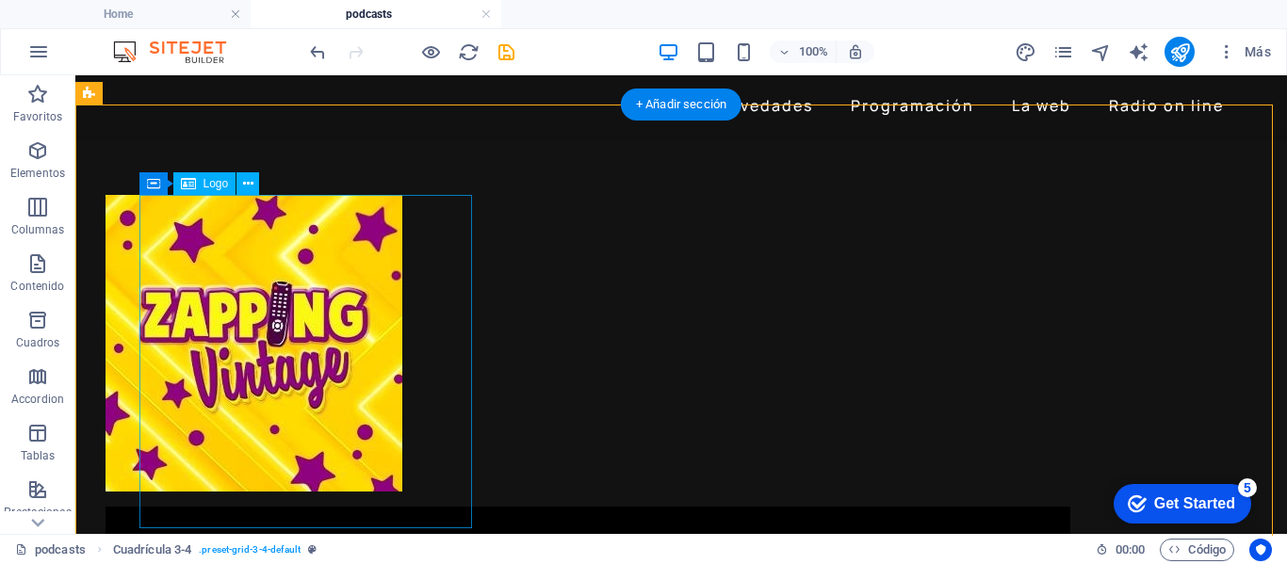
click at [297, 219] on div at bounding box center [640, 343] width 1070 height 297
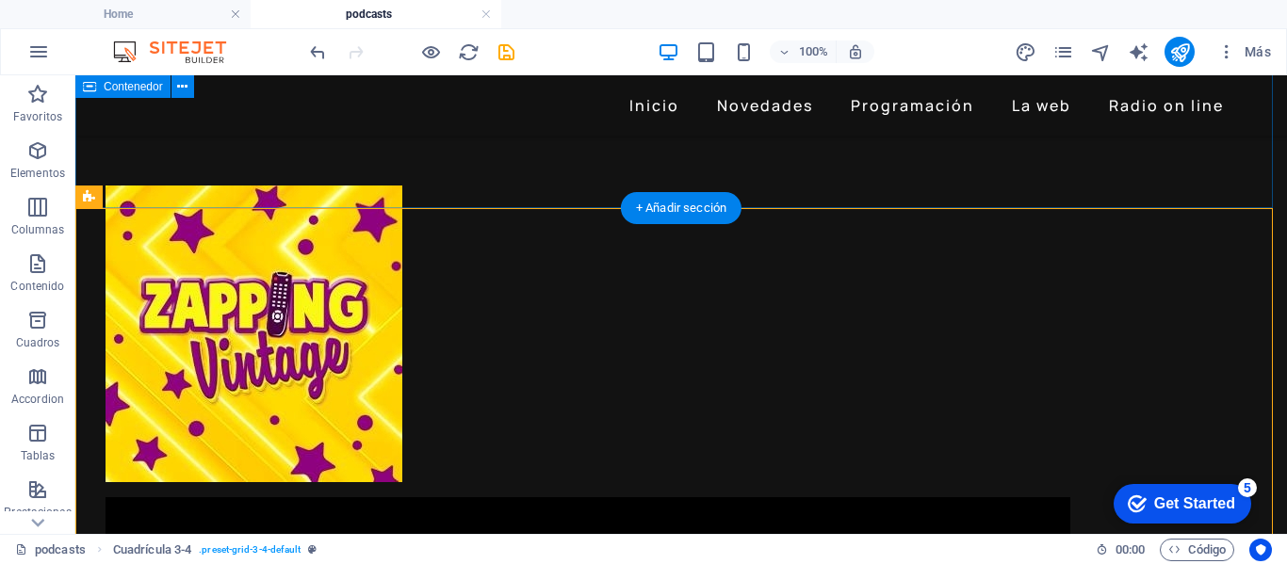
scroll to position [377, 0]
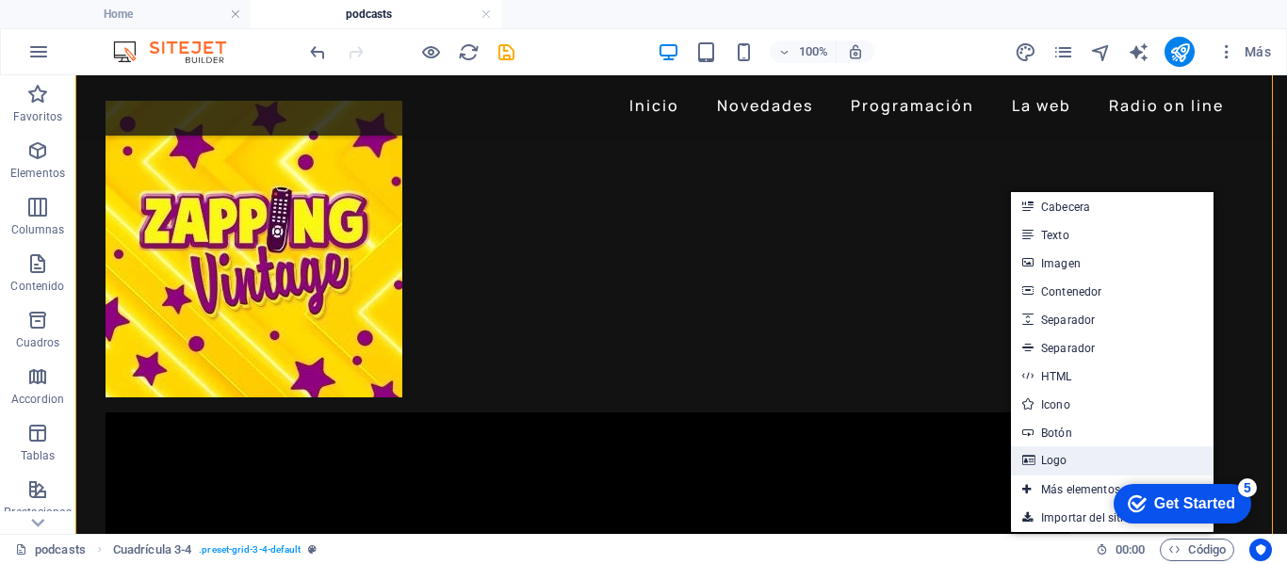
click at [1046, 455] on link "Logo" at bounding box center [1112, 460] width 203 height 28
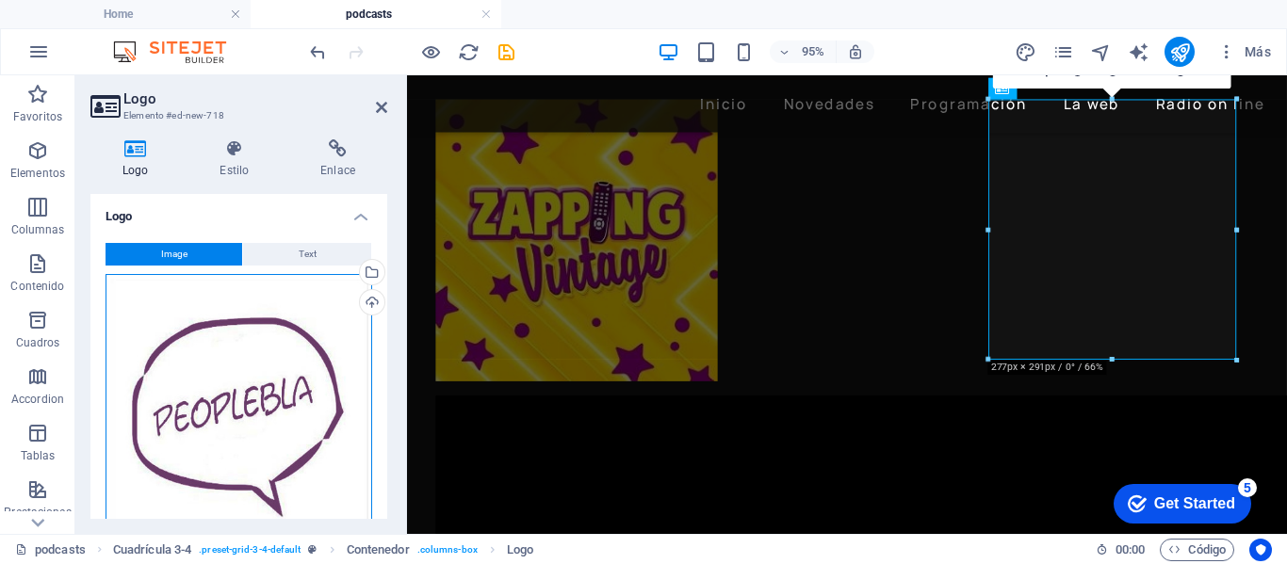
click at [321, 350] on div "Arrastra archivos aquí, haz clic para escoger archivos o selecciona archivos de…" at bounding box center [238, 414] width 267 height 280
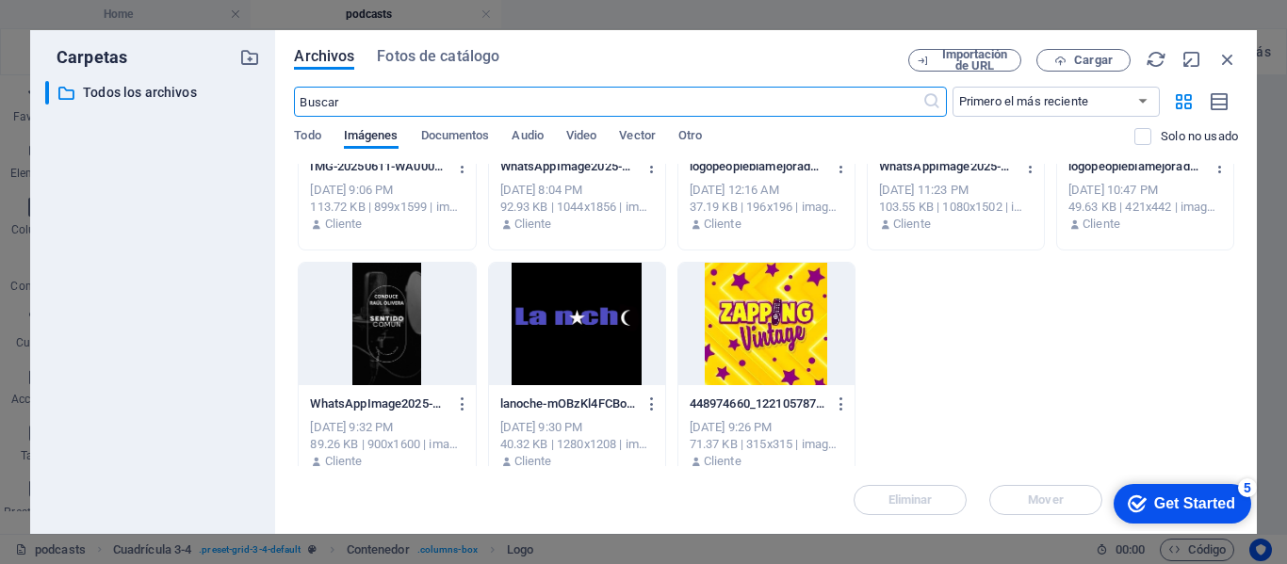
click at [382, 336] on div at bounding box center [387, 324] width 176 height 122
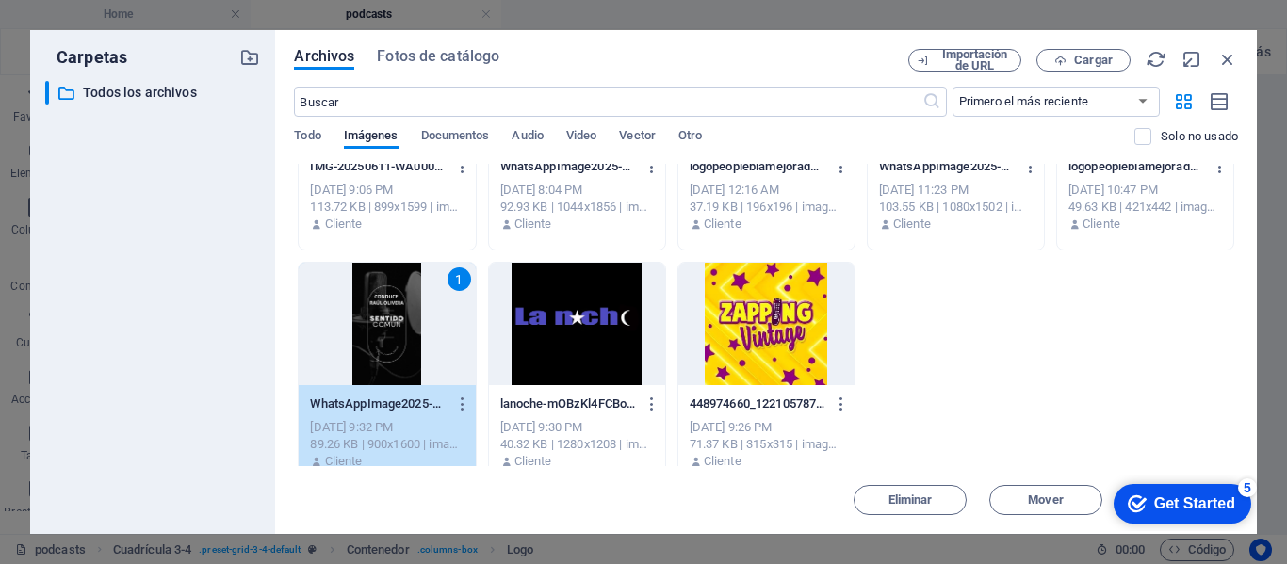
click at [1180, 503] on div "Get Started" at bounding box center [1194, 503] width 81 height 17
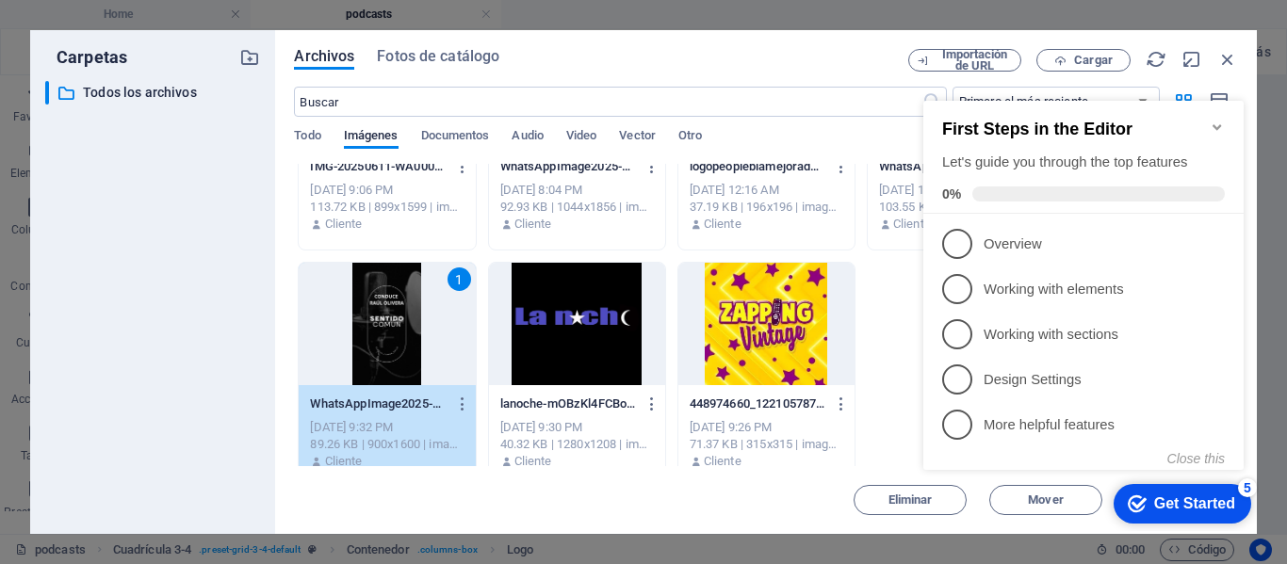
click at [1224, 120] on icon "Minimize checklist" at bounding box center [1216, 127] width 15 height 15
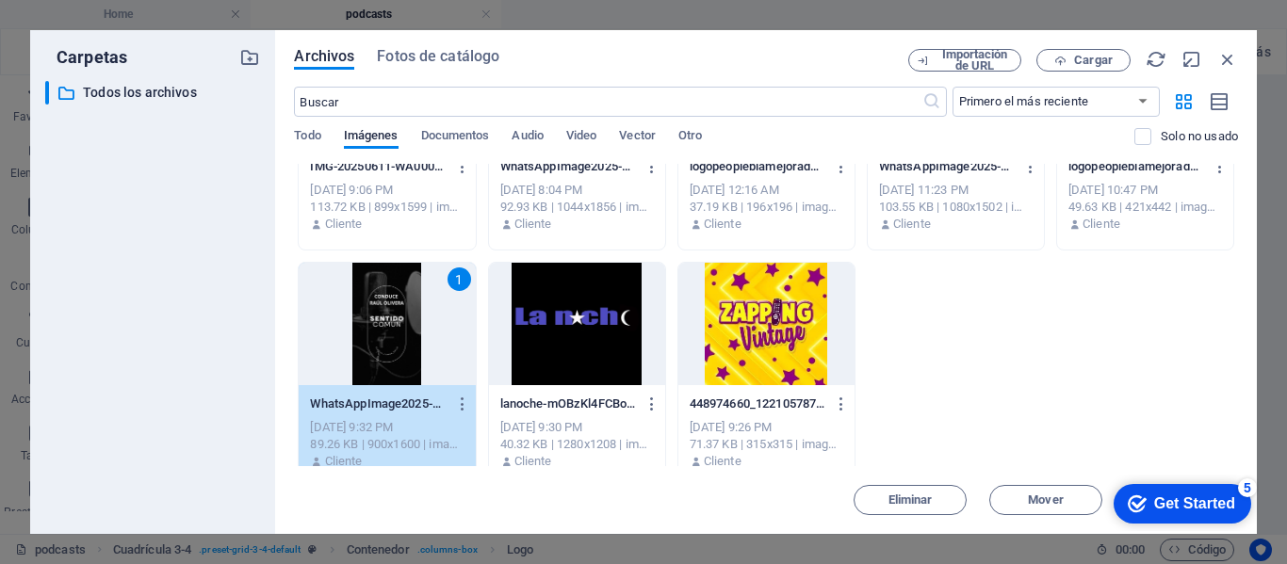
click at [395, 333] on div "1" at bounding box center [387, 324] width 176 height 122
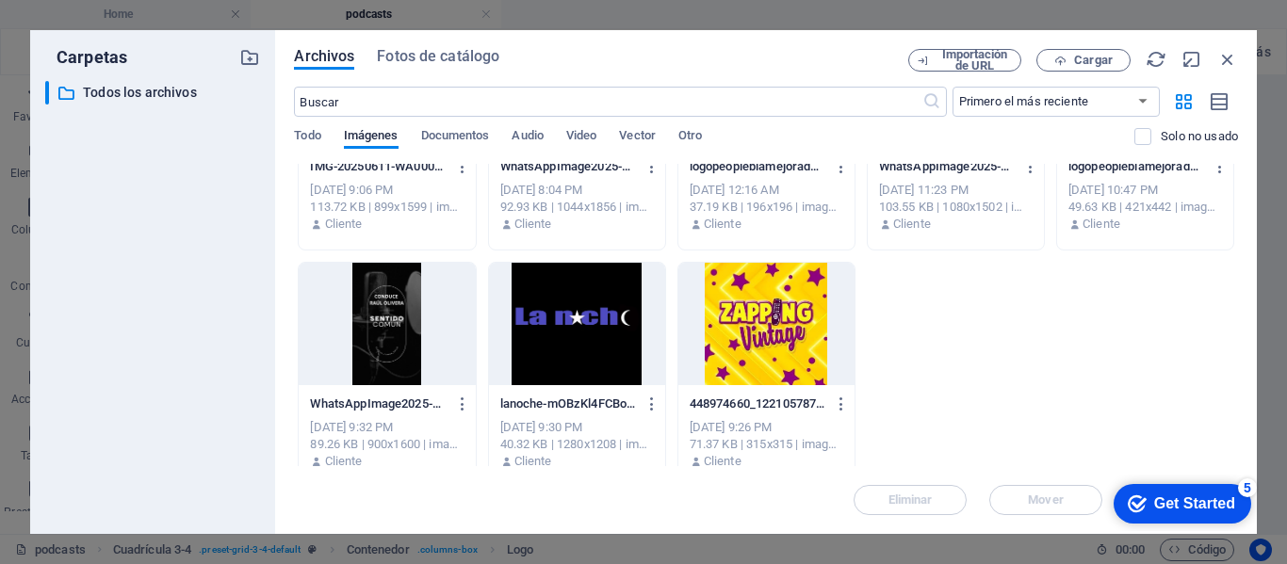
click at [395, 333] on div at bounding box center [387, 324] width 176 height 122
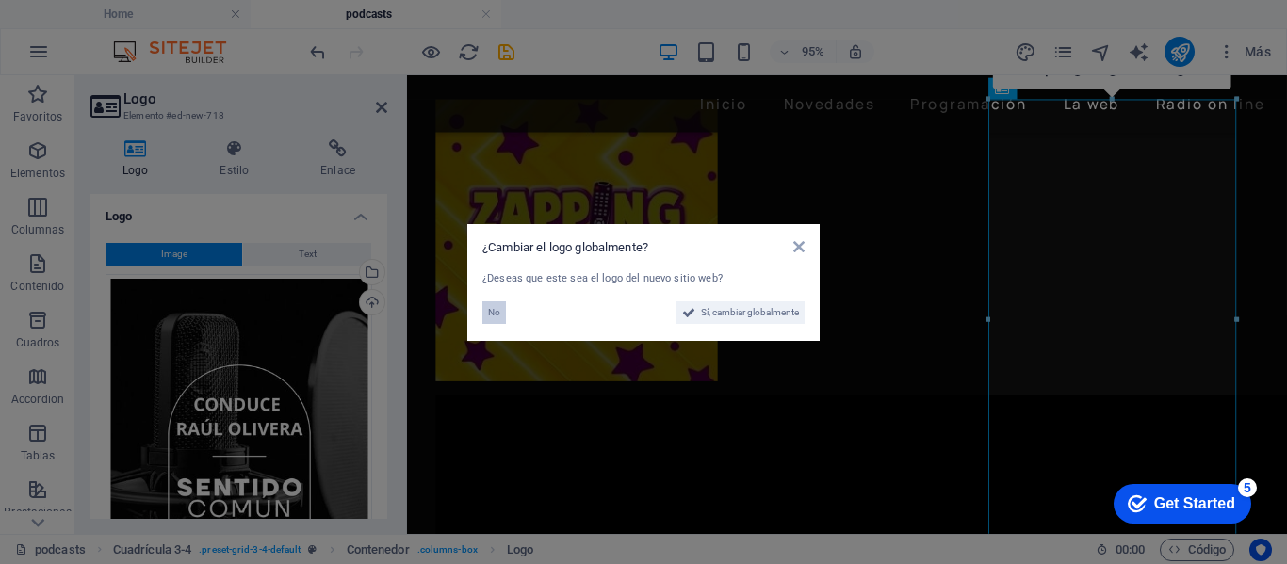
click at [486, 310] on button "No" at bounding box center [494, 312] width 24 height 23
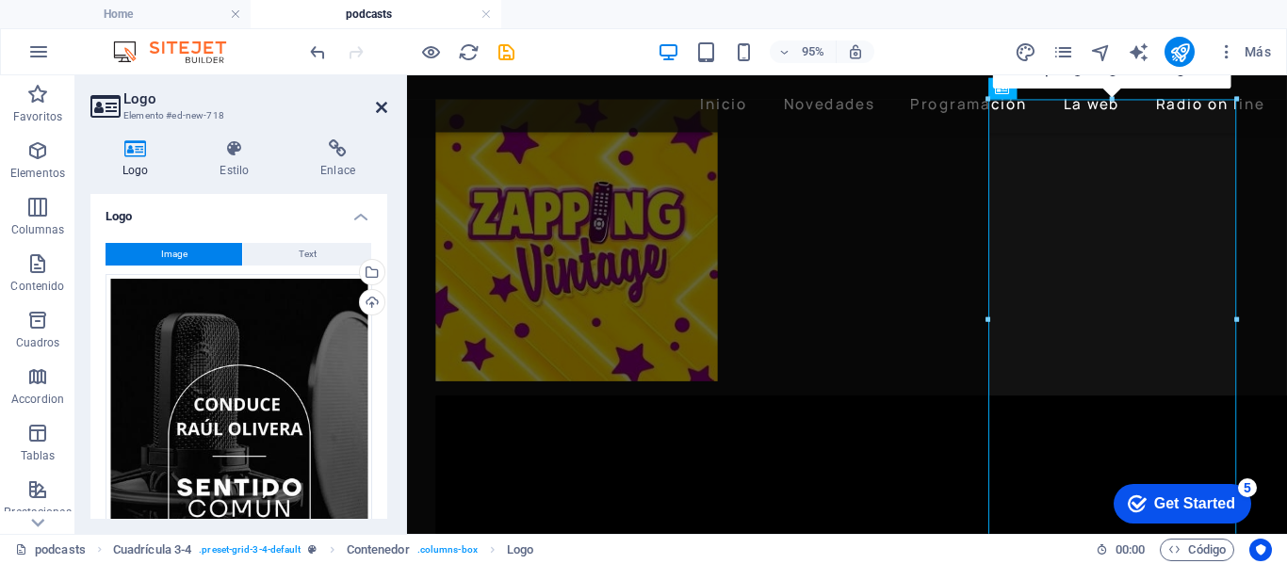
click at [383, 102] on icon at bounding box center [381, 107] width 11 height 15
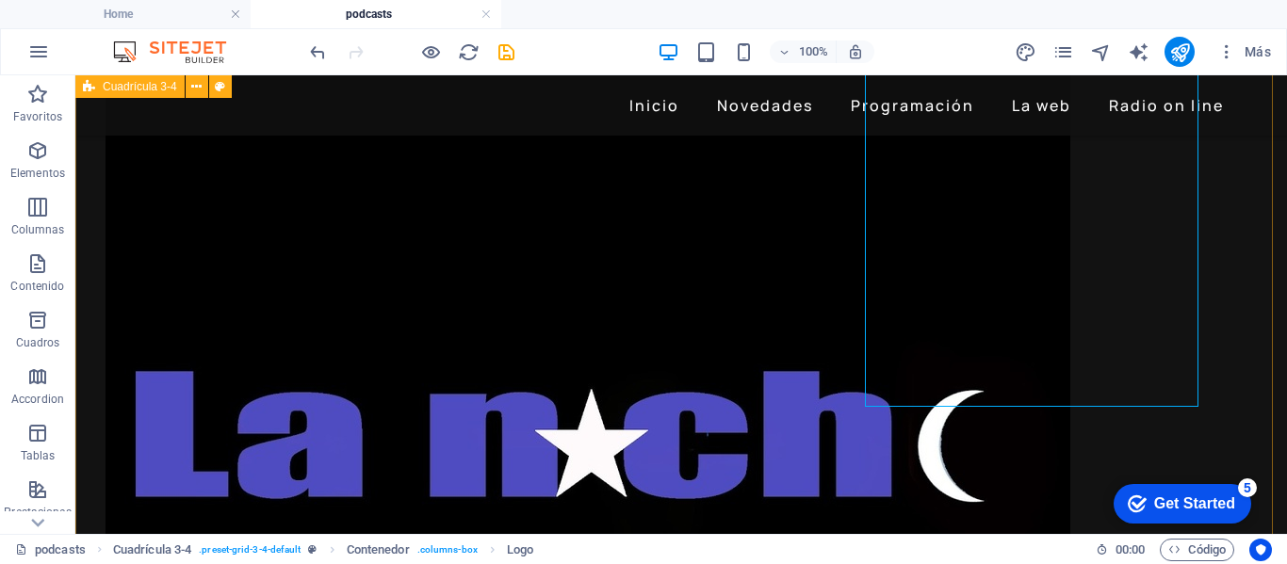
scroll to position [754, 0]
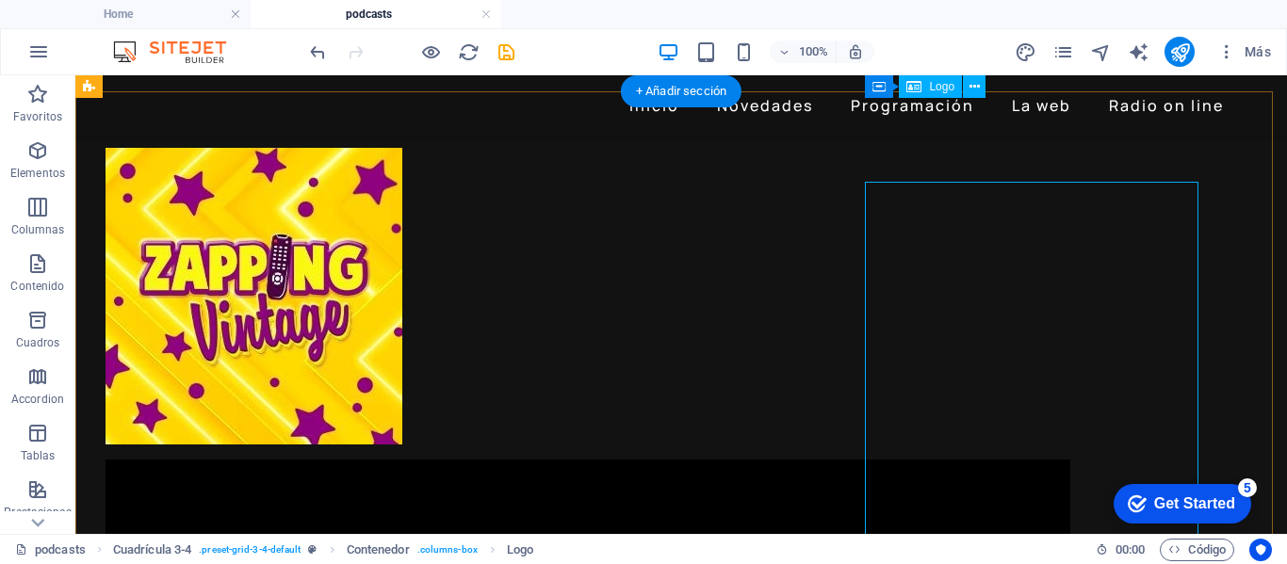
scroll to position [283, 0]
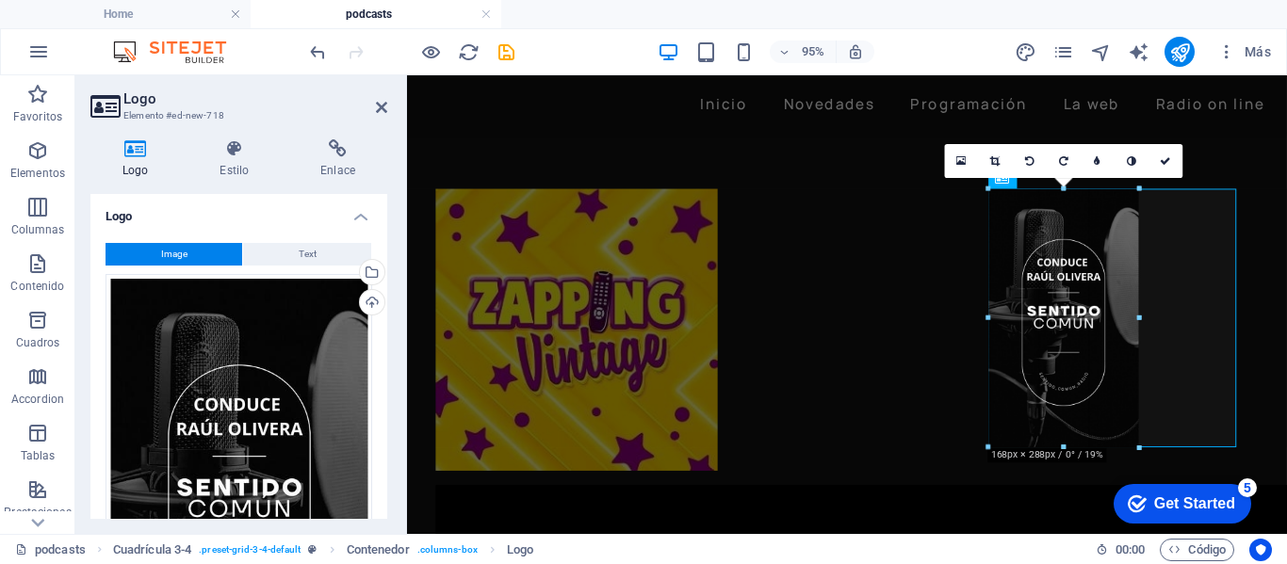
drag, startPoint x: 986, startPoint y: 190, endPoint x: 1089, endPoint y: 412, distance: 244.0
type input "168"
select select "px"
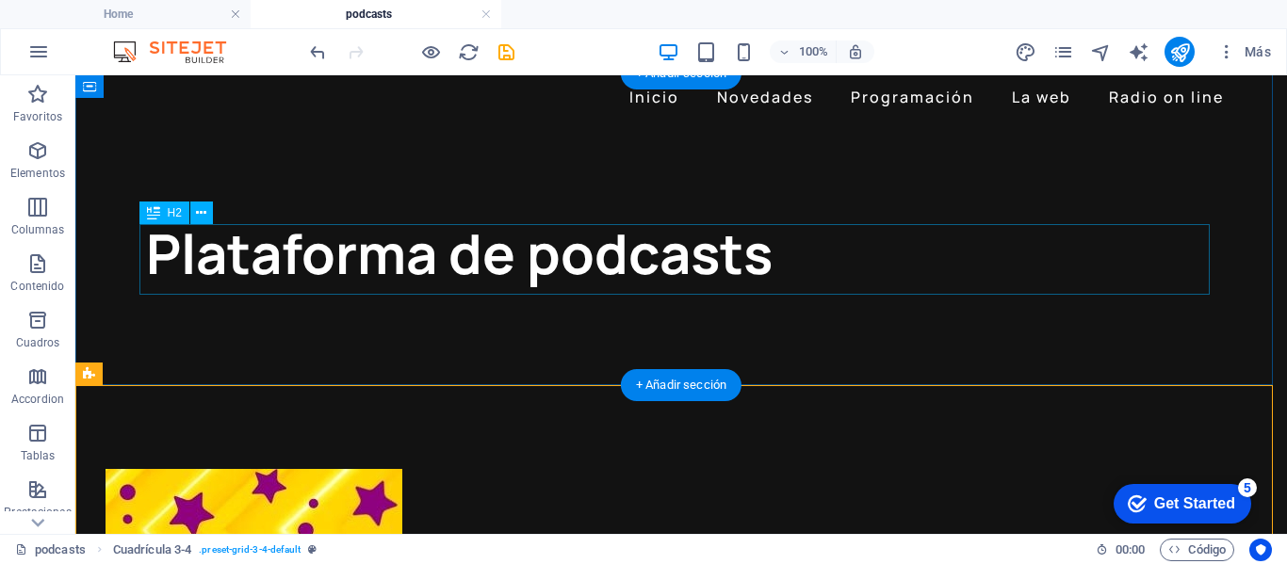
scroll to position [0, 0]
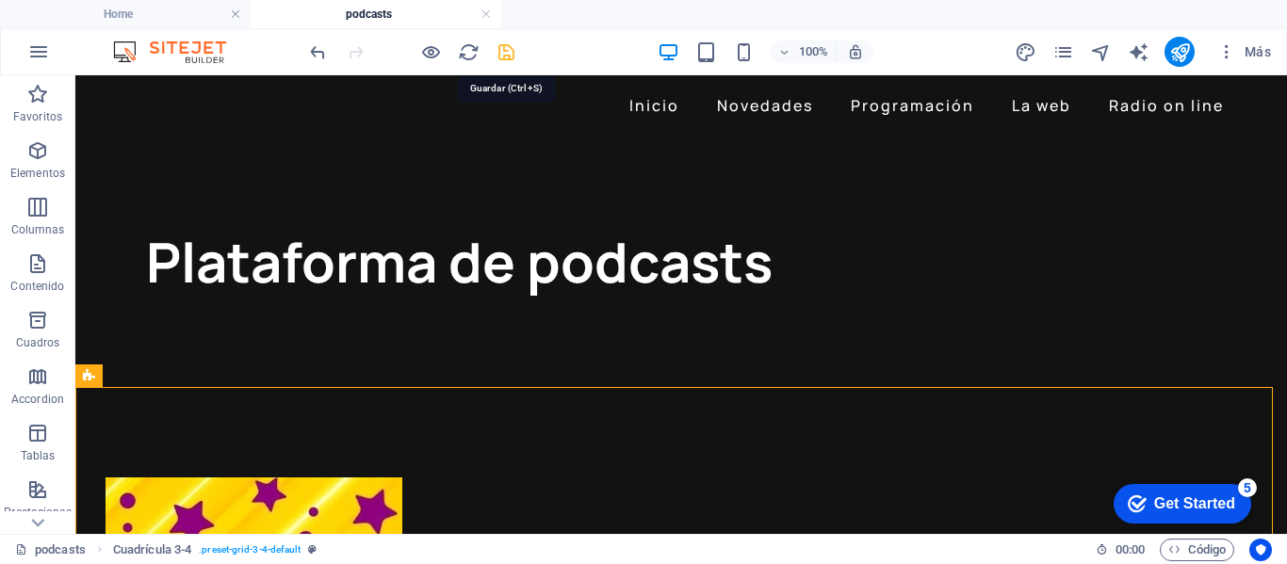
click at [504, 52] on icon "save" at bounding box center [506, 52] width 22 height 22
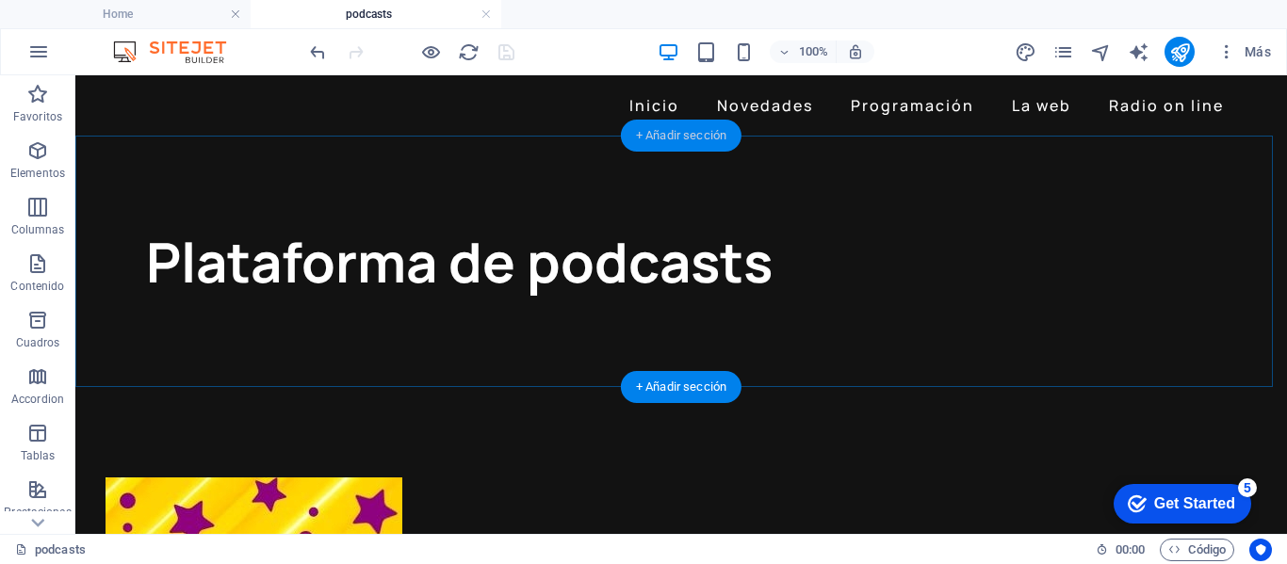
click at [649, 138] on div "+ Añadir sección" at bounding box center [681, 136] width 121 height 32
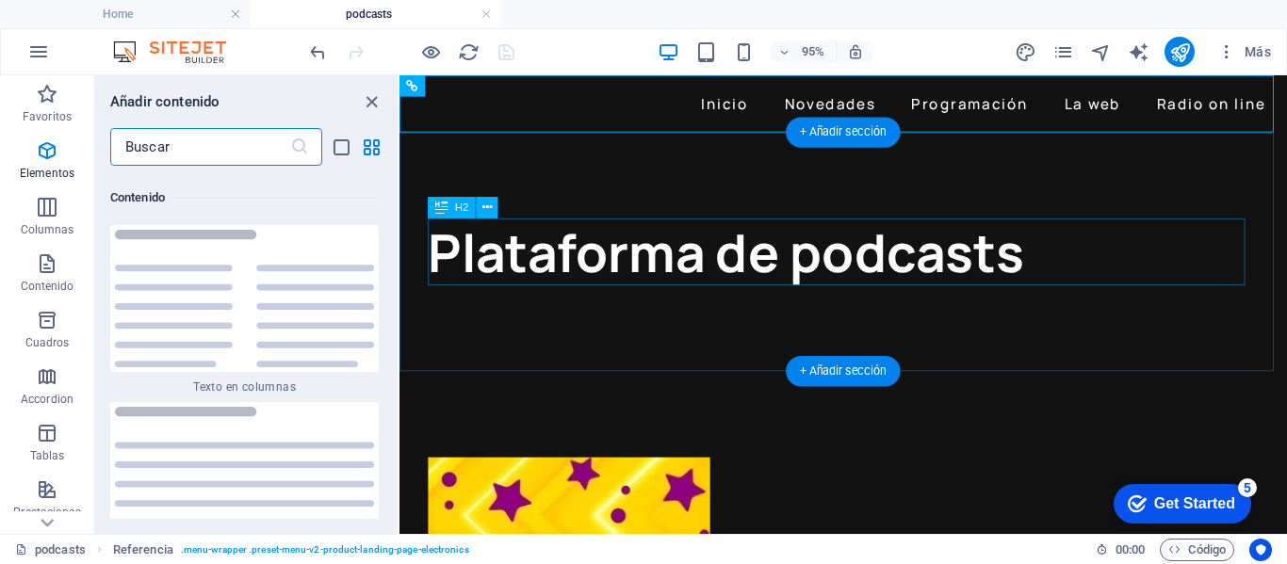
scroll to position [6389, 0]
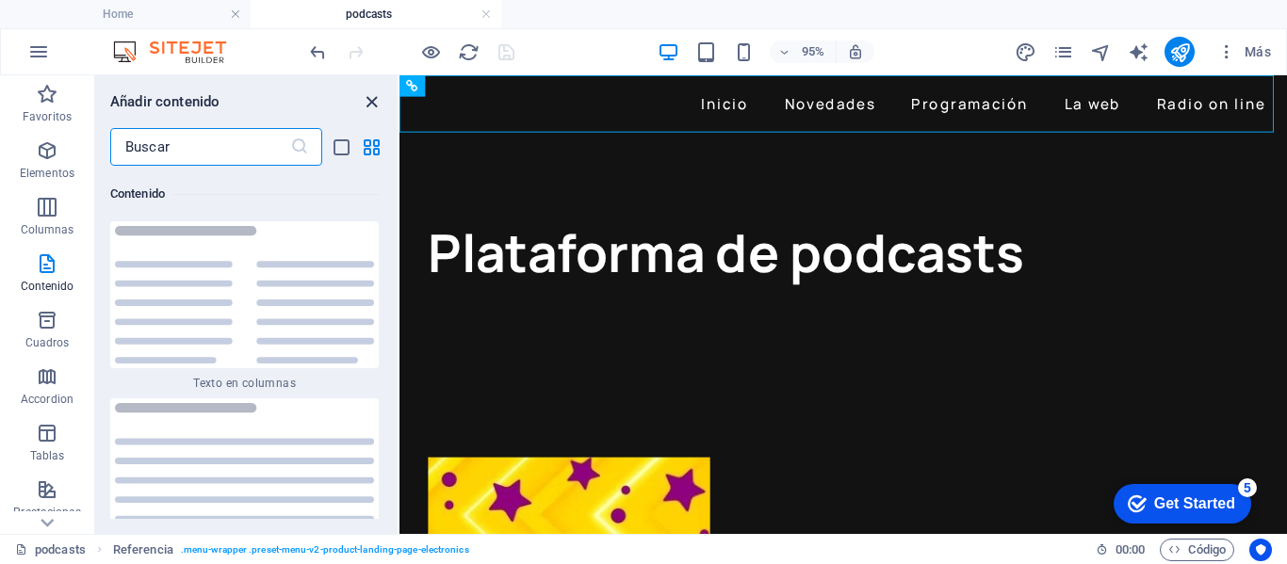
click at [372, 106] on icon "close panel" at bounding box center [372, 102] width 22 height 22
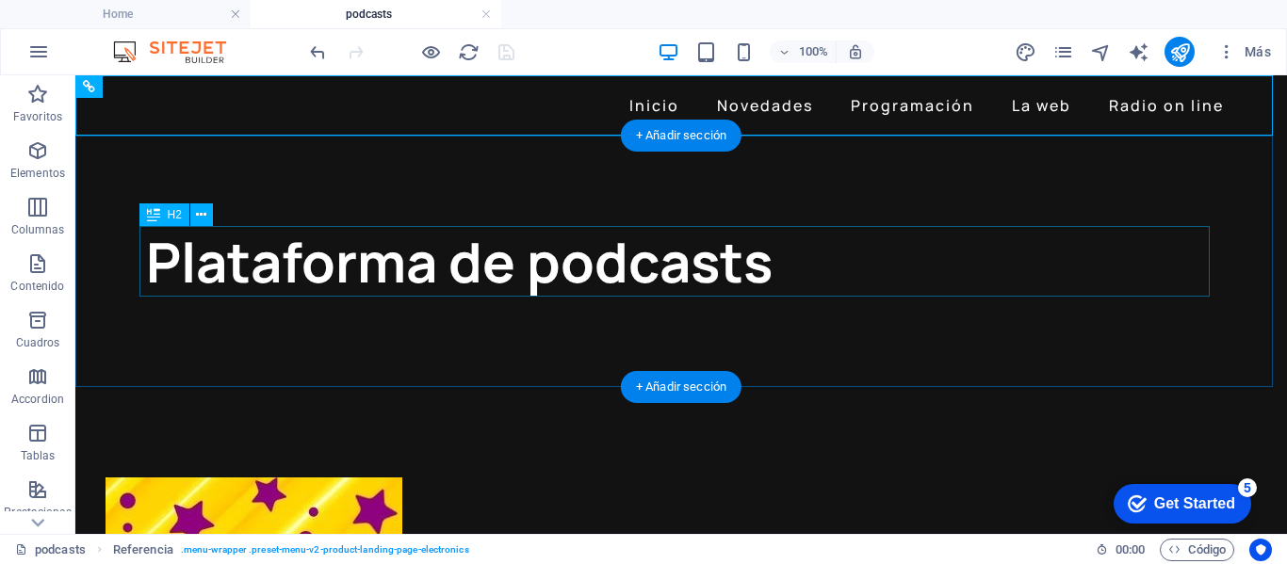
click at [458, 270] on div "Plataforma de podcasts" at bounding box center [681, 261] width 1070 height 71
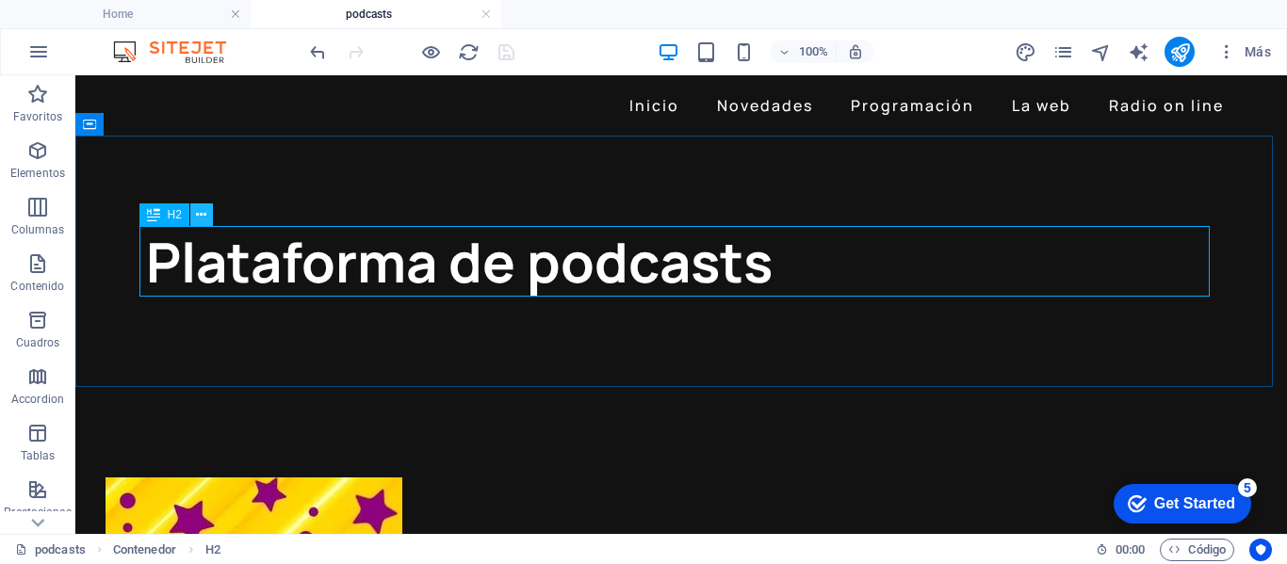
click at [206, 220] on icon at bounding box center [201, 215] width 10 height 20
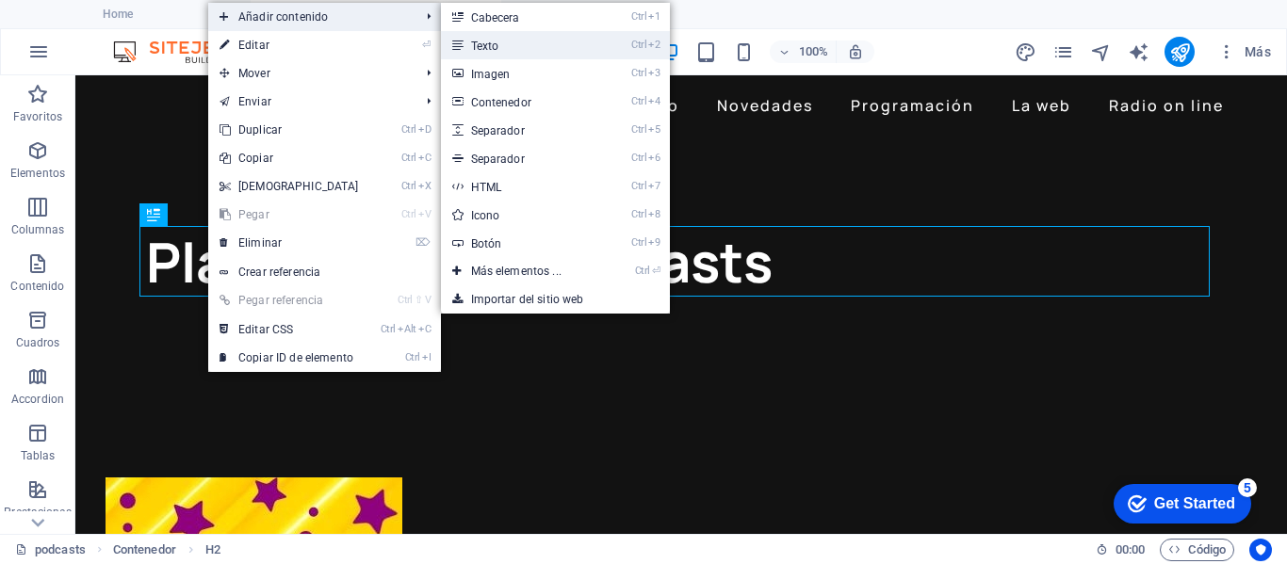
click at [490, 41] on link "Ctrl 2 Texto" at bounding box center [520, 45] width 158 height 28
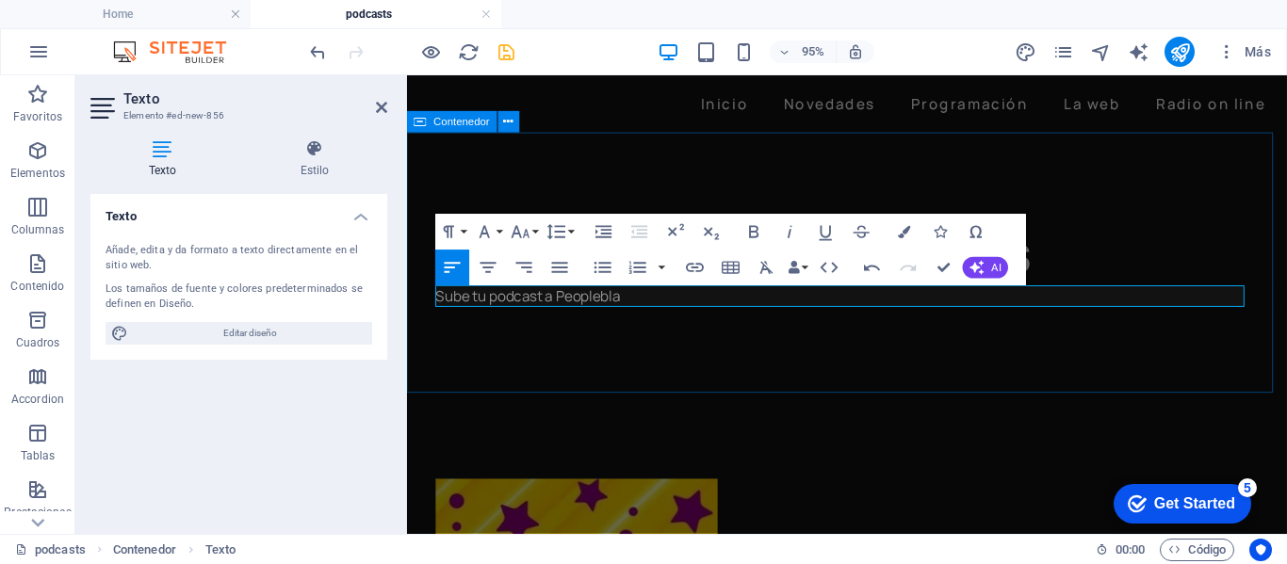
click at [738, 345] on div "Plataforma de podcasts Sube tu podcast a Peoplebla" at bounding box center [870, 273] width 926 height 274
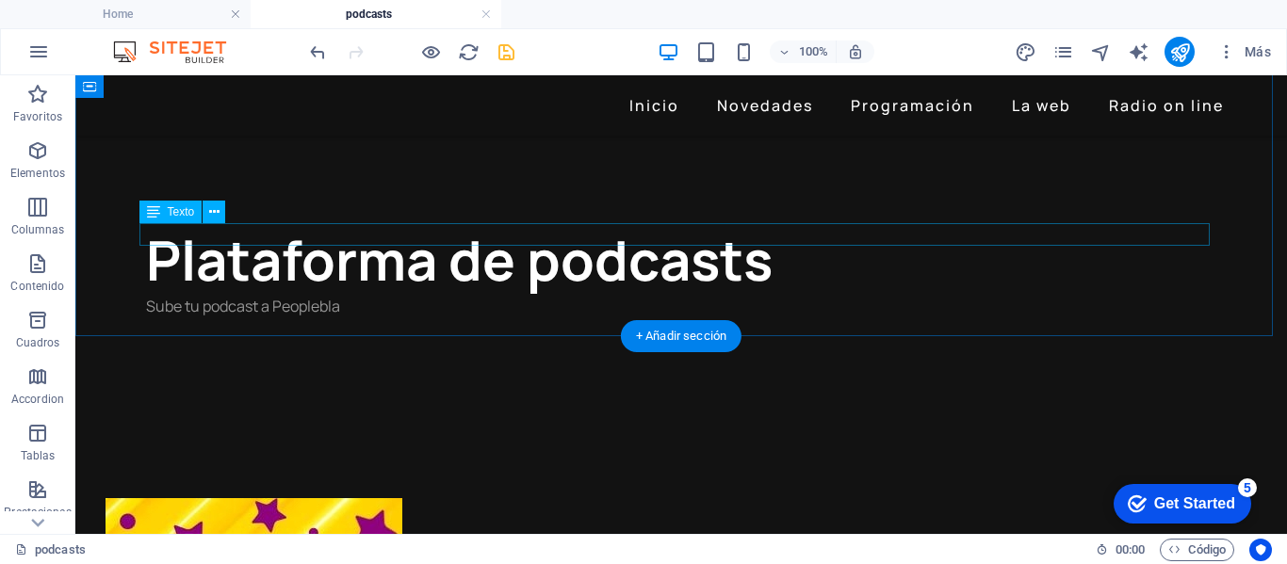
scroll to position [0, 0]
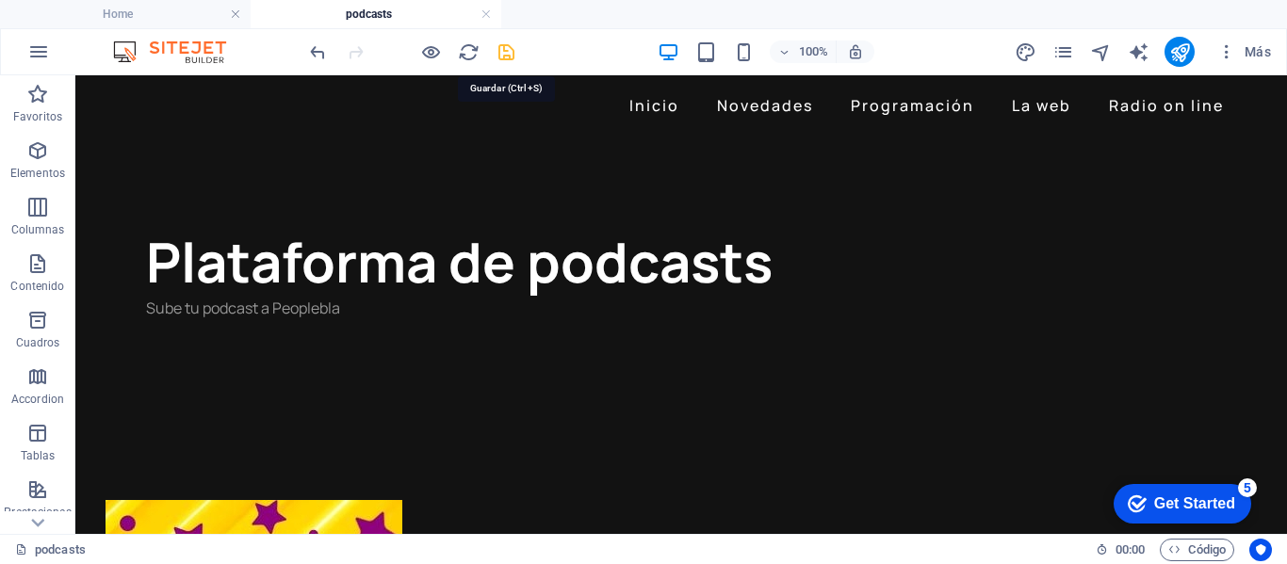
click at [512, 47] on icon "save" at bounding box center [506, 52] width 22 height 22
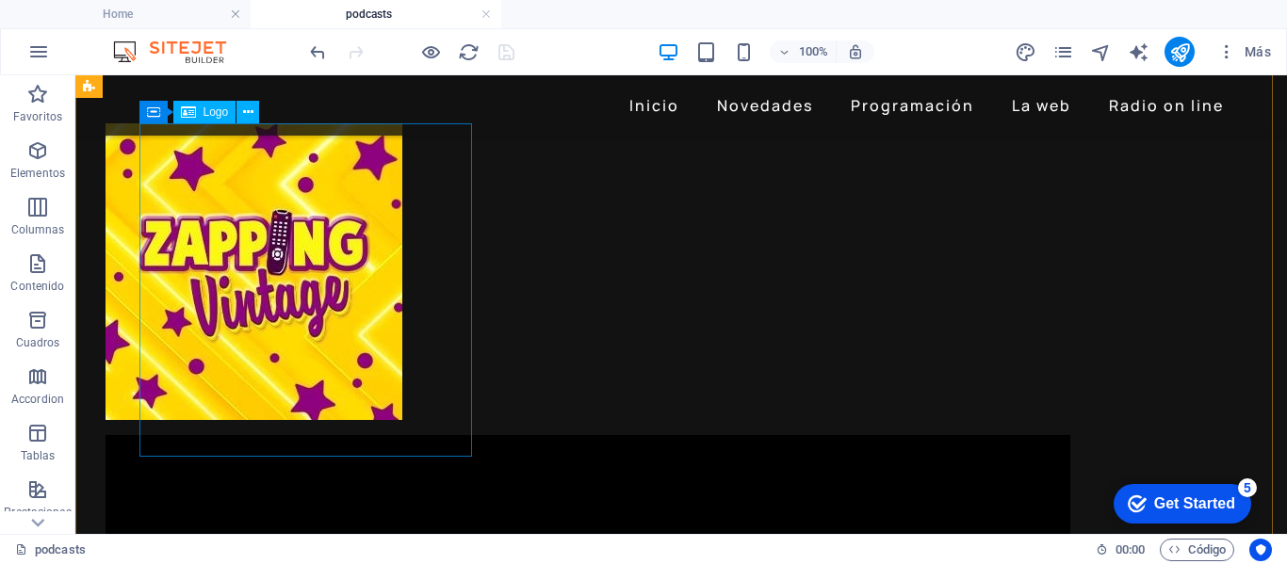
scroll to position [283, 0]
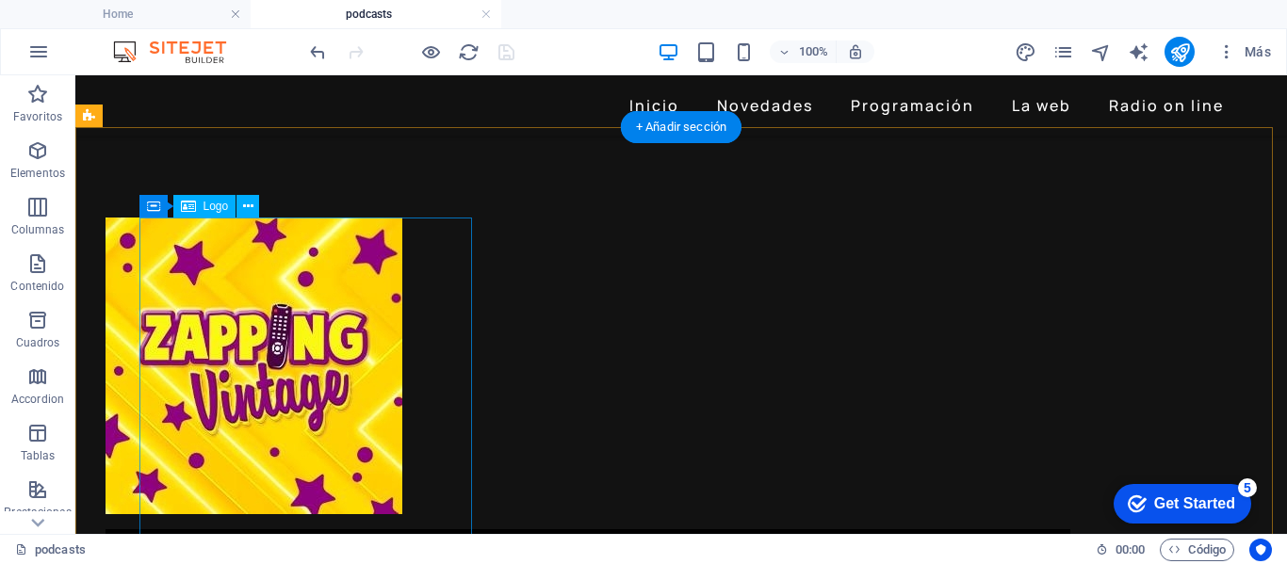
click at [337, 299] on div at bounding box center [640, 366] width 1070 height 297
click at [317, 277] on div at bounding box center [640, 366] width 1070 height 297
click at [267, 236] on div at bounding box center [640, 366] width 1070 height 297
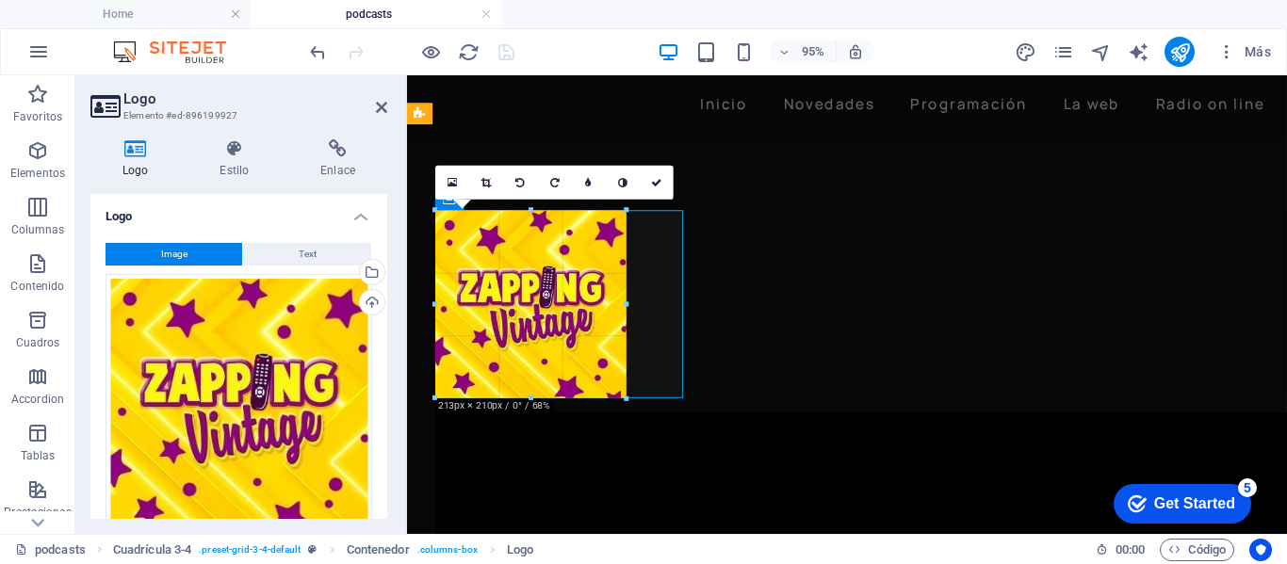
drag, startPoint x: 435, startPoint y: 211, endPoint x: 498, endPoint y: 292, distance: 102.7
type input "217"
select select "px"
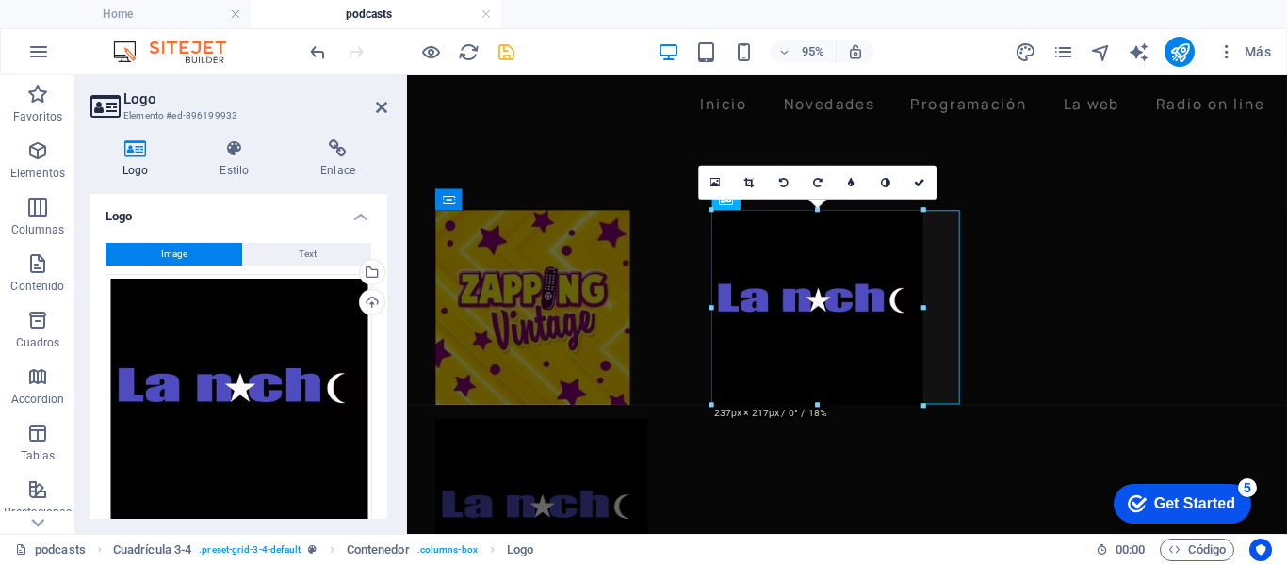
drag, startPoint x: 711, startPoint y: 209, endPoint x: 354, endPoint y: 208, distance: 357.0
type input "242"
select select "px"
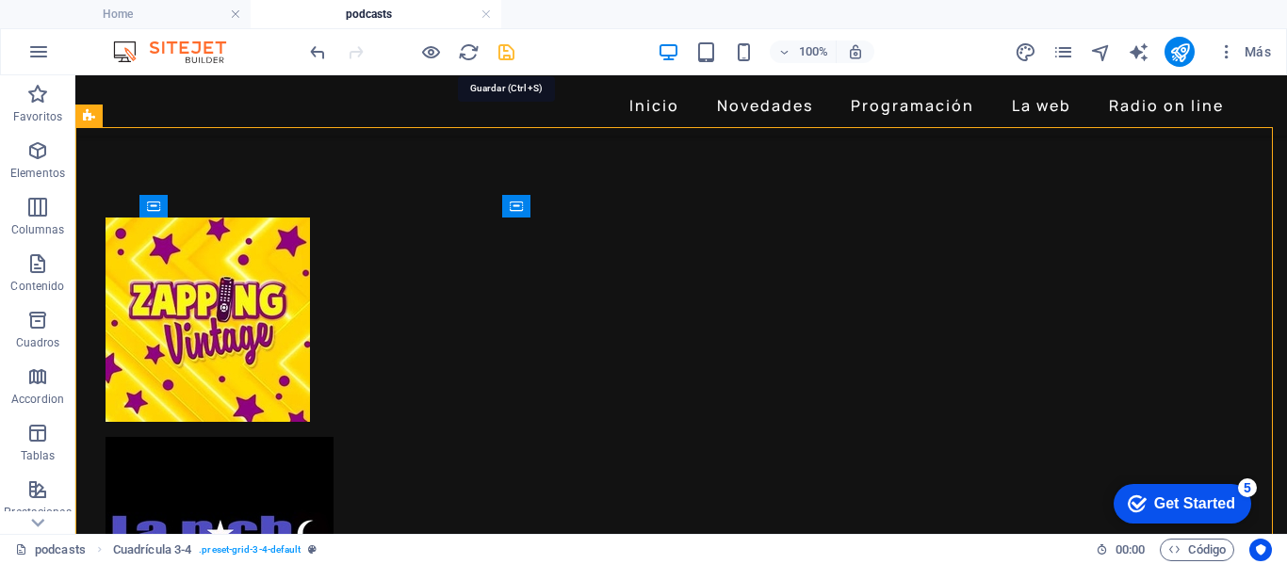
click at [510, 60] on icon "save" at bounding box center [506, 52] width 22 height 22
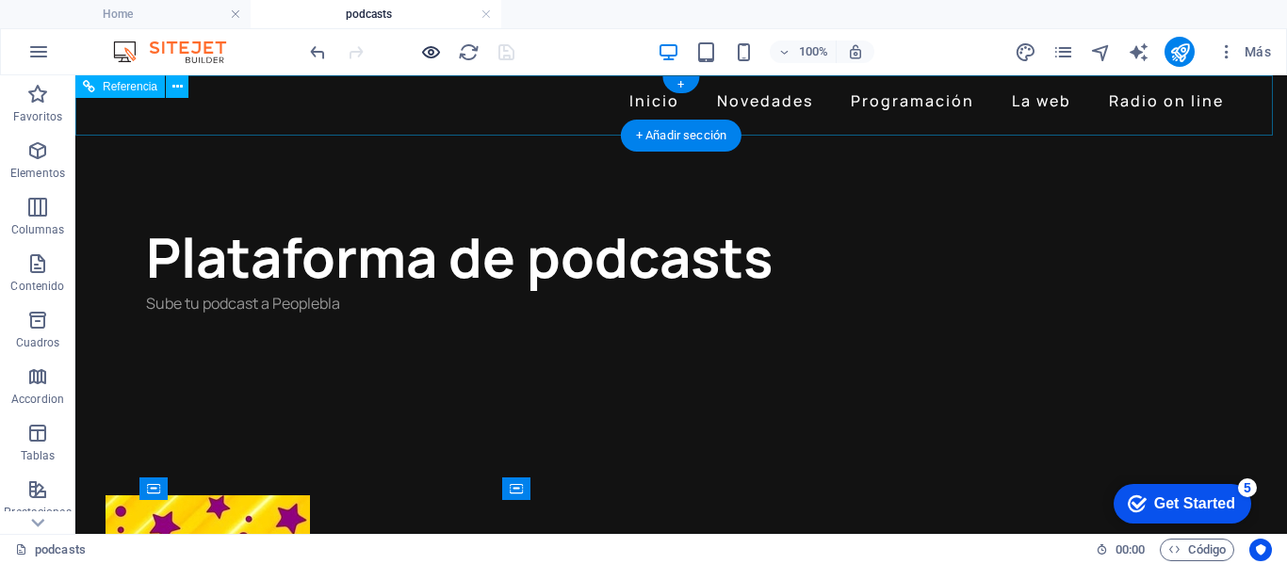
scroll to position [0, 0]
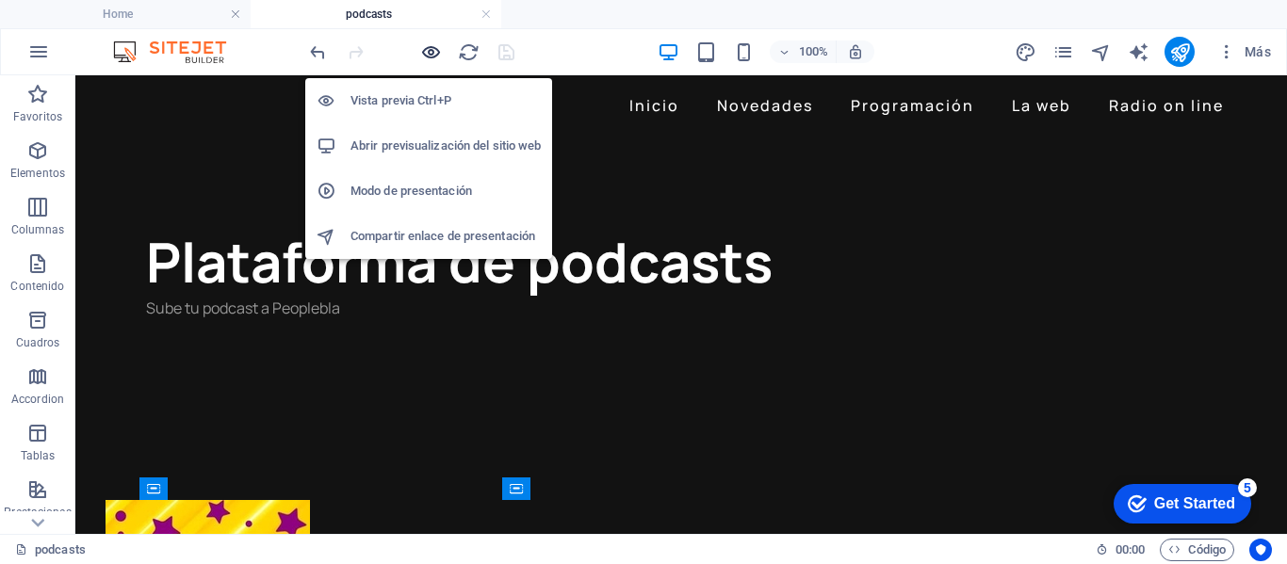
click at [431, 50] on icon "button" at bounding box center [431, 52] width 22 height 22
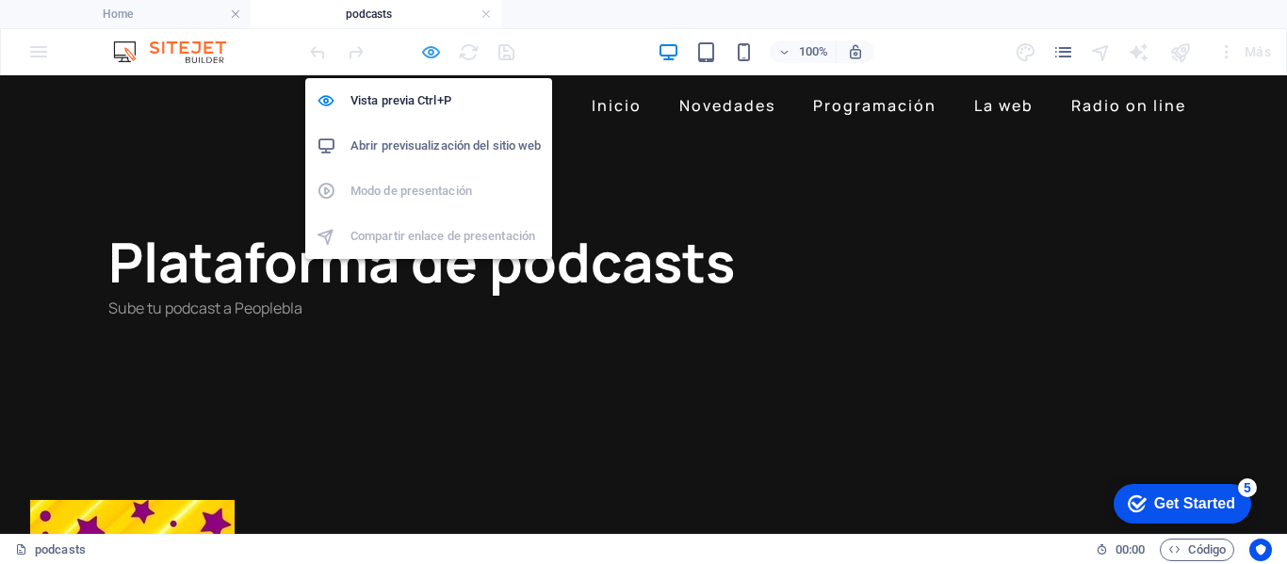
click at [422, 54] on icon "button" at bounding box center [431, 52] width 22 height 22
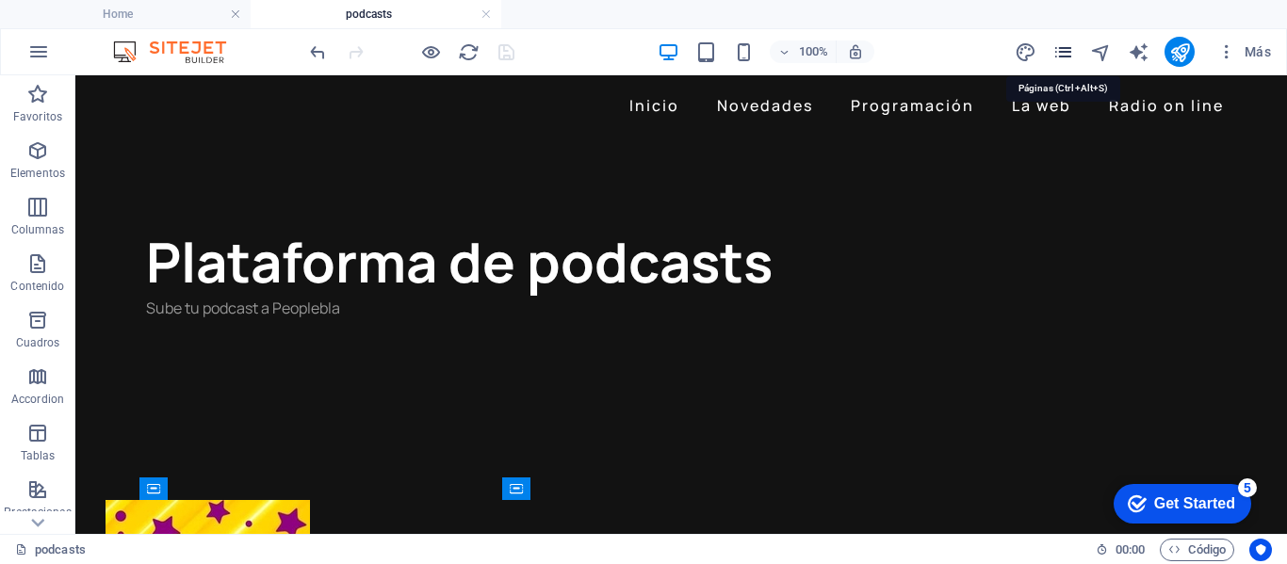
click at [1065, 52] on icon "pages" at bounding box center [1063, 52] width 22 height 22
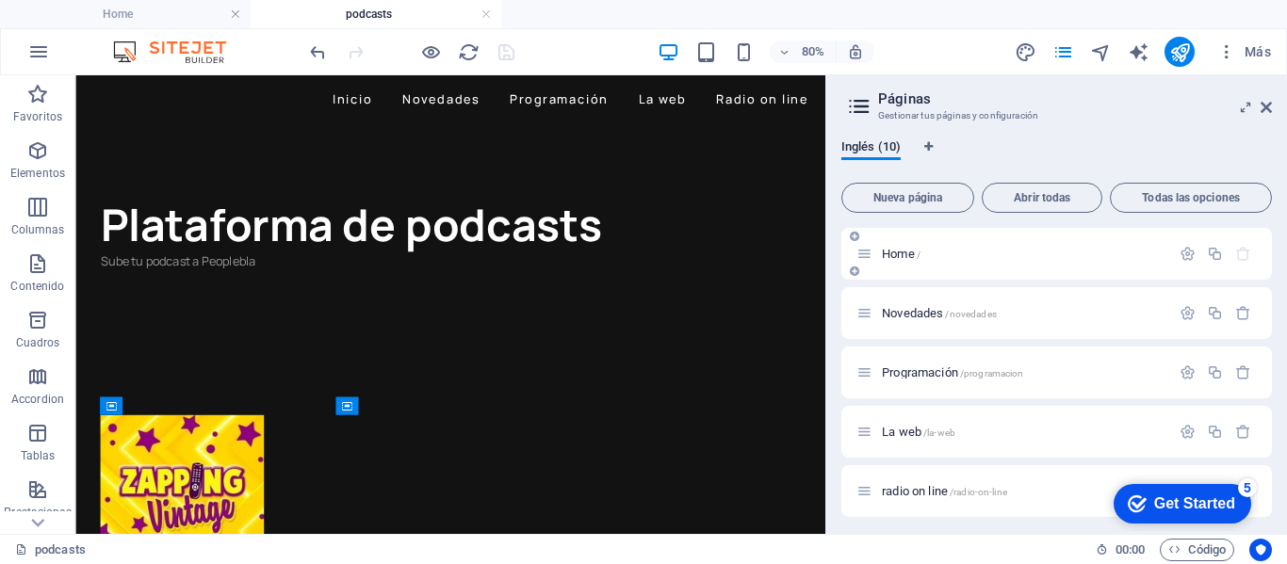
click at [958, 251] on p "Home /" at bounding box center [1023, 254] width 283 height 12
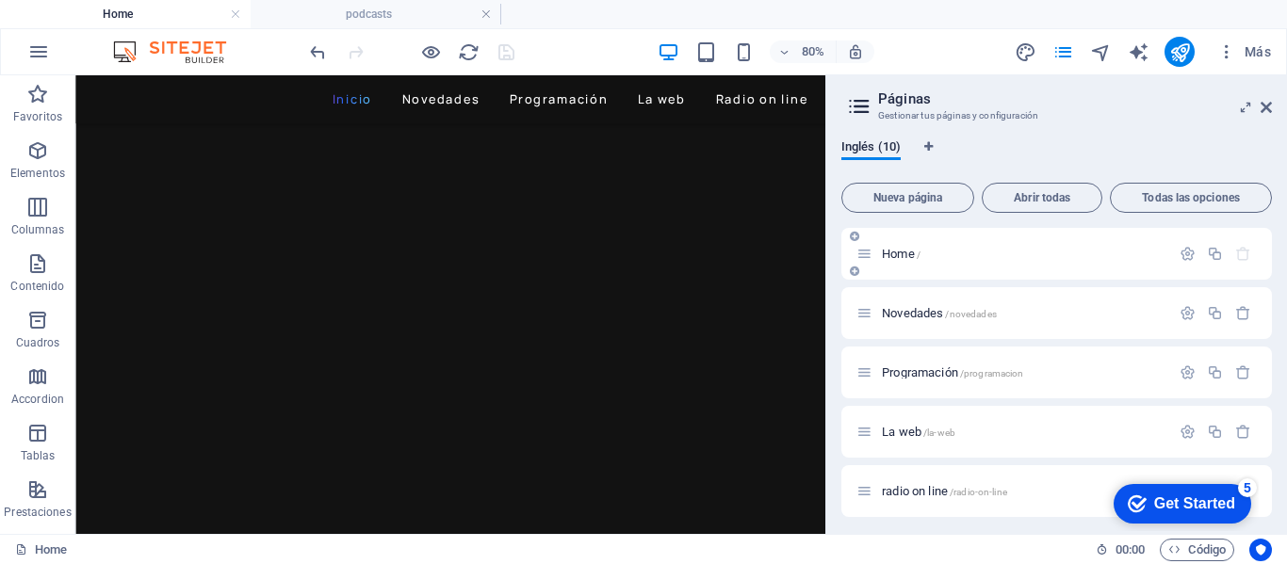
scroll to position [1013, 0]
click at [1270, 112] on icon at bounding box center [1265, 107] width 11 height 15
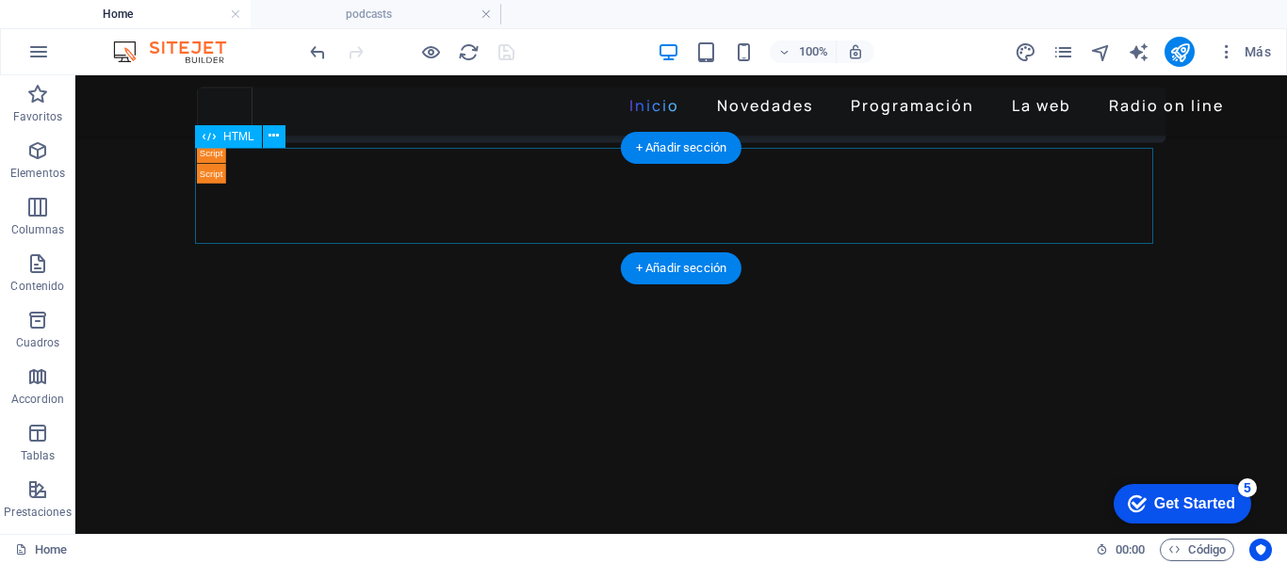
scroll to position [0, 0]
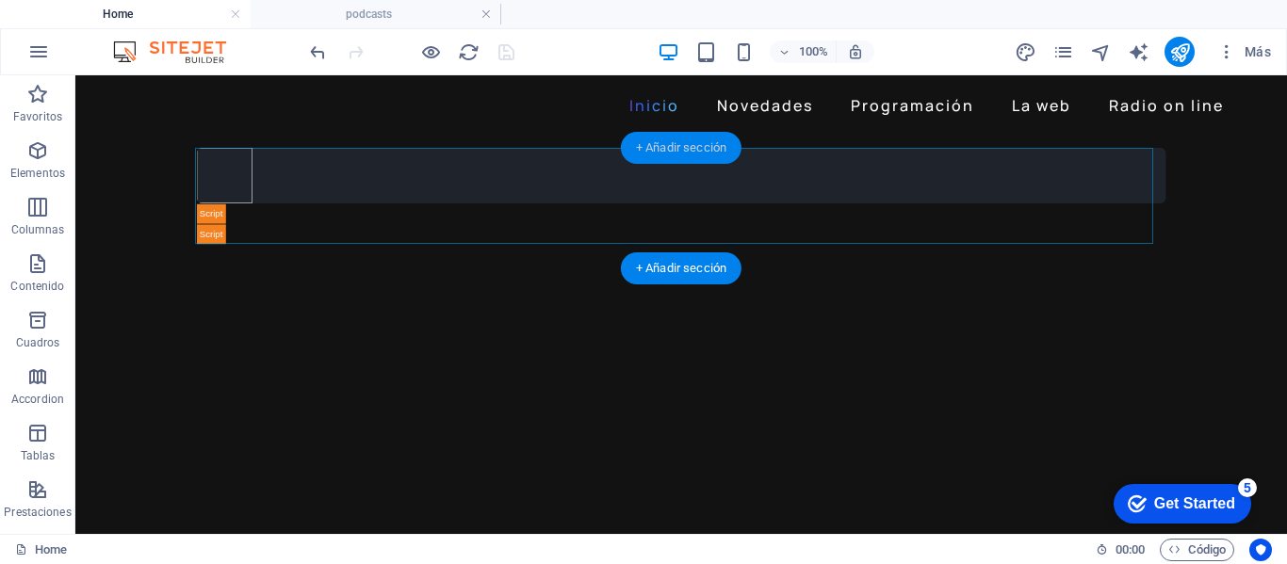
click at [695, 144] on div "+ Añadir sección" at bounding box center [681, 148] width 121 height 32
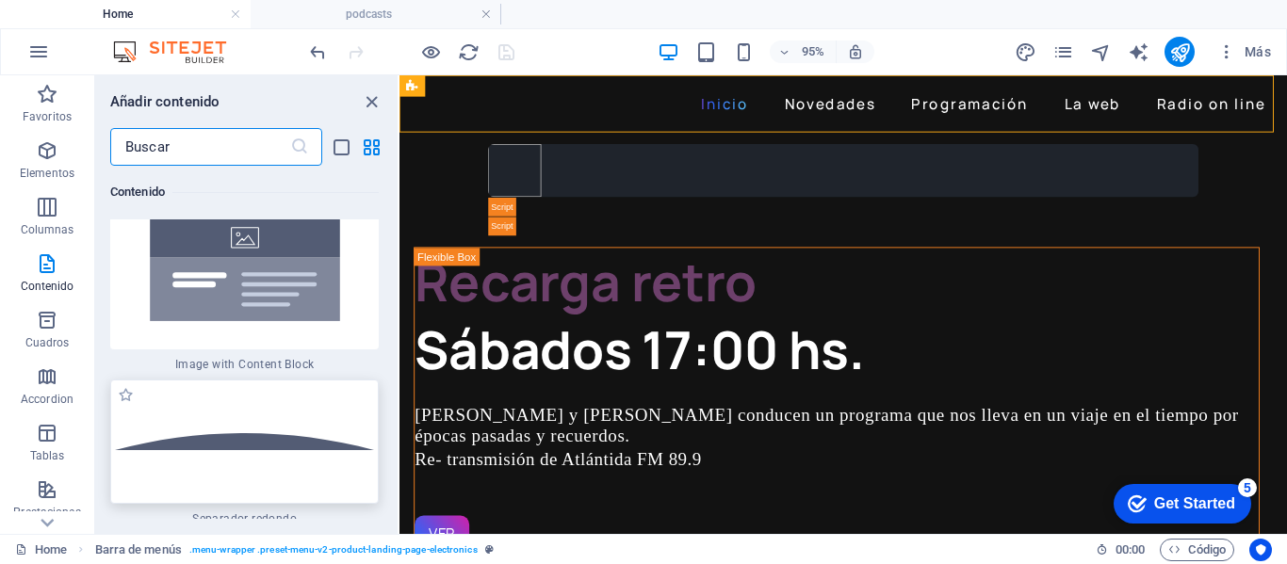
scroll to position [8838, 0]
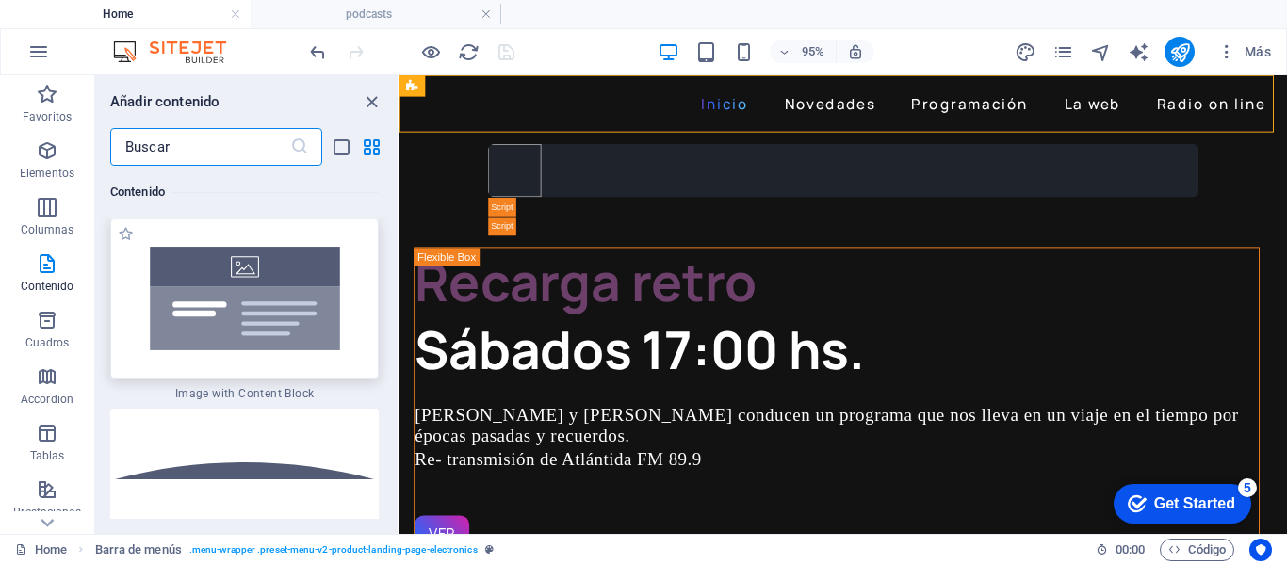
click at [282, 318] on img at bounding box center [244, 298] width 259 height 151
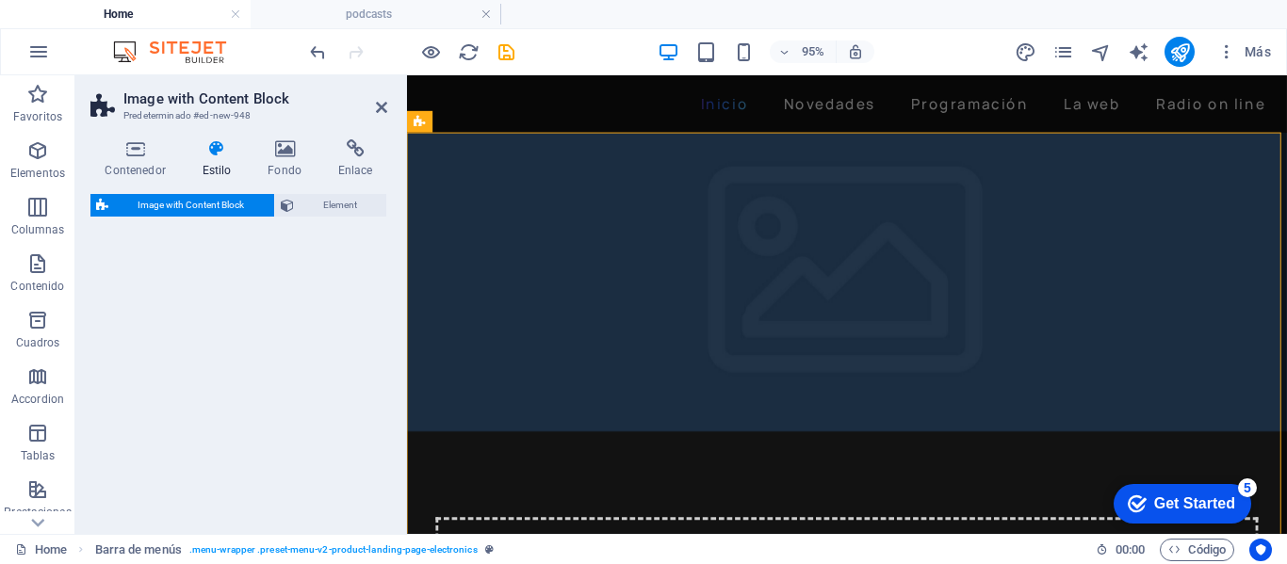
select select "rem"
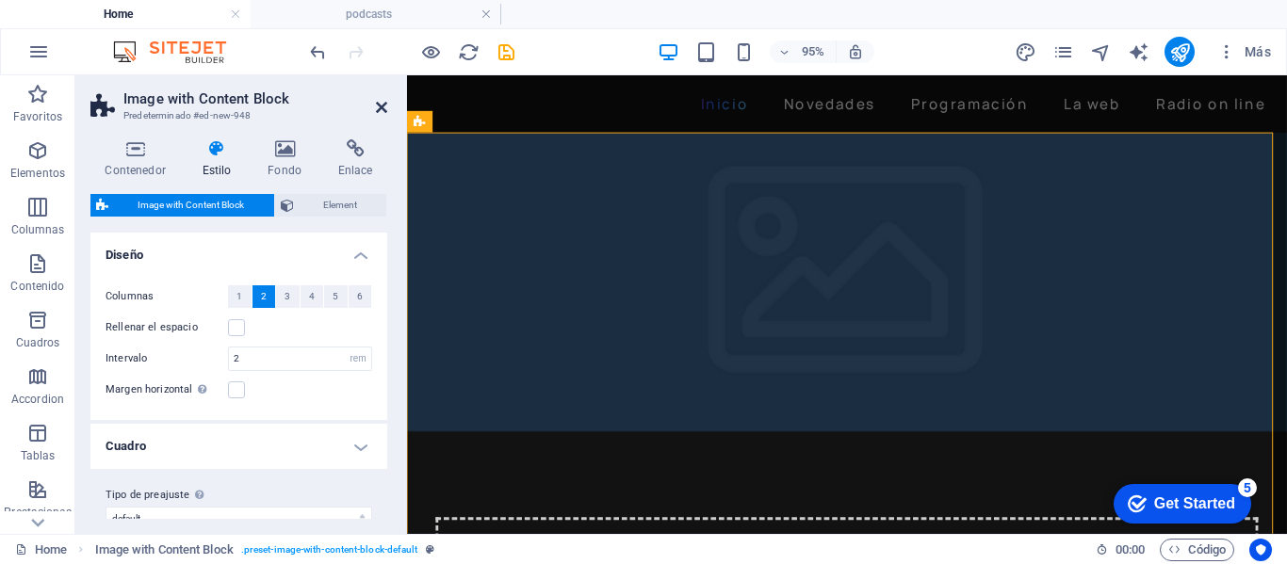
click at [382, 109] on icon at bounding box center [381, 107] width 11 height 15
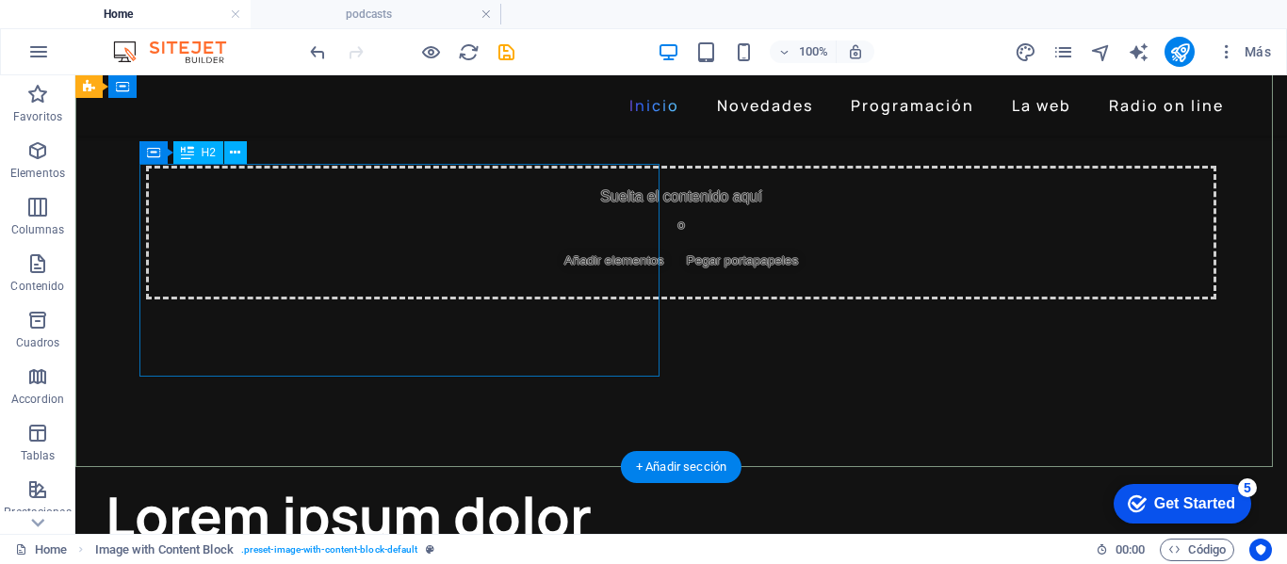
scroll to position [377, 0]
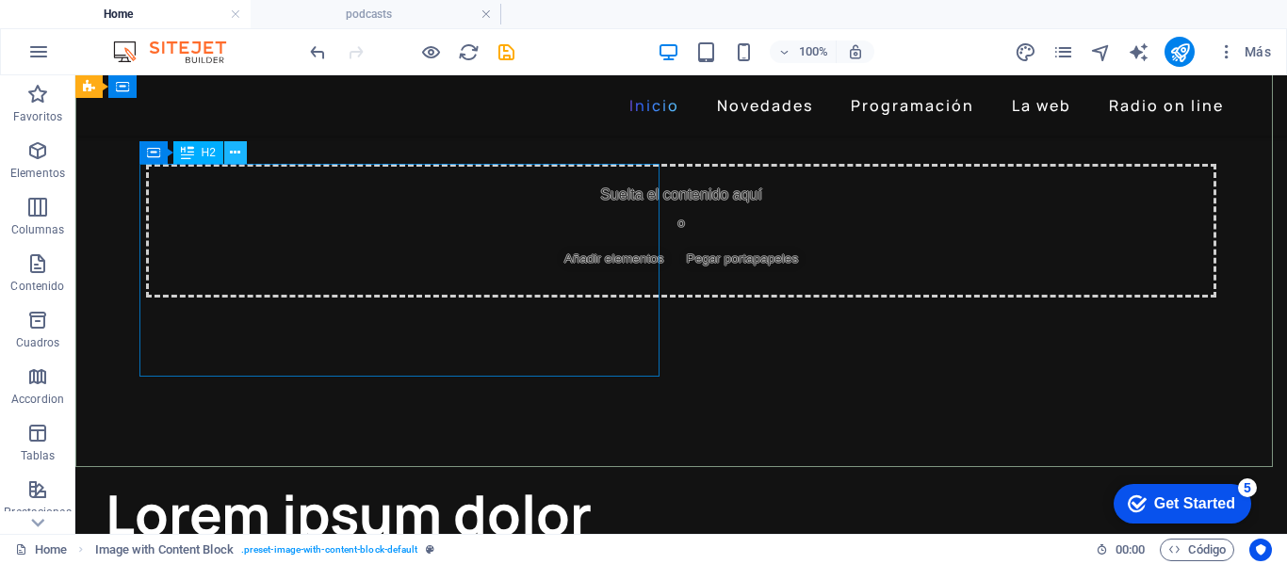
click at [239, 157] on icon at bounding box center [235, 153] width 10 height 20
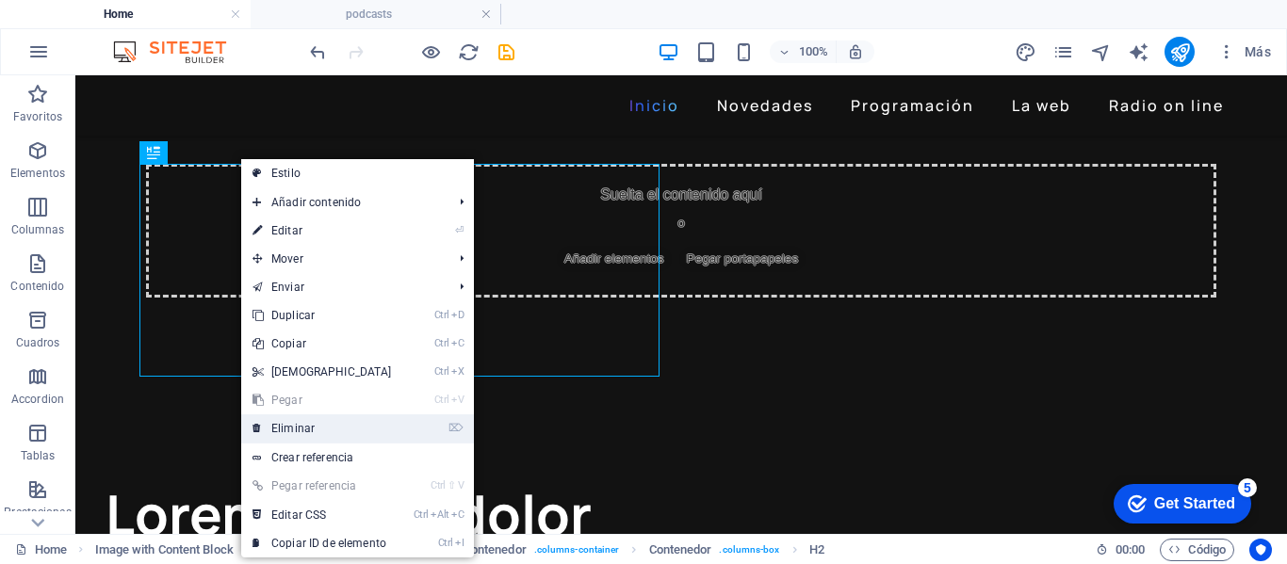
click at [280, 430] on link "⌦ Eliminar" at bounding box center [322, 428] width 162 height 28
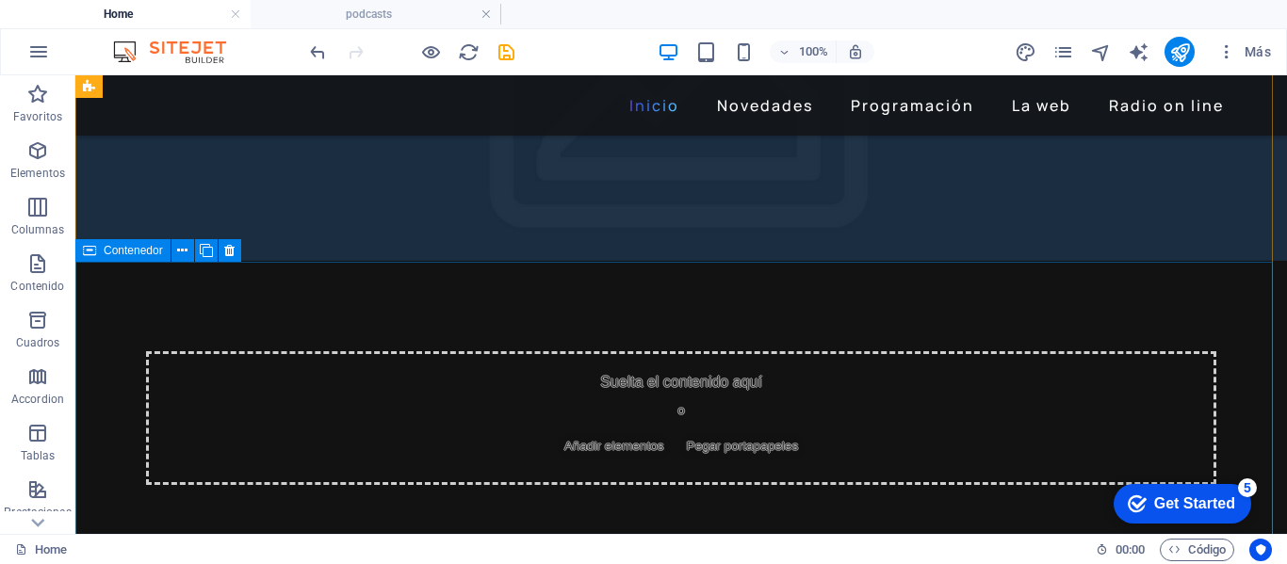
scroll to position [188, 0]
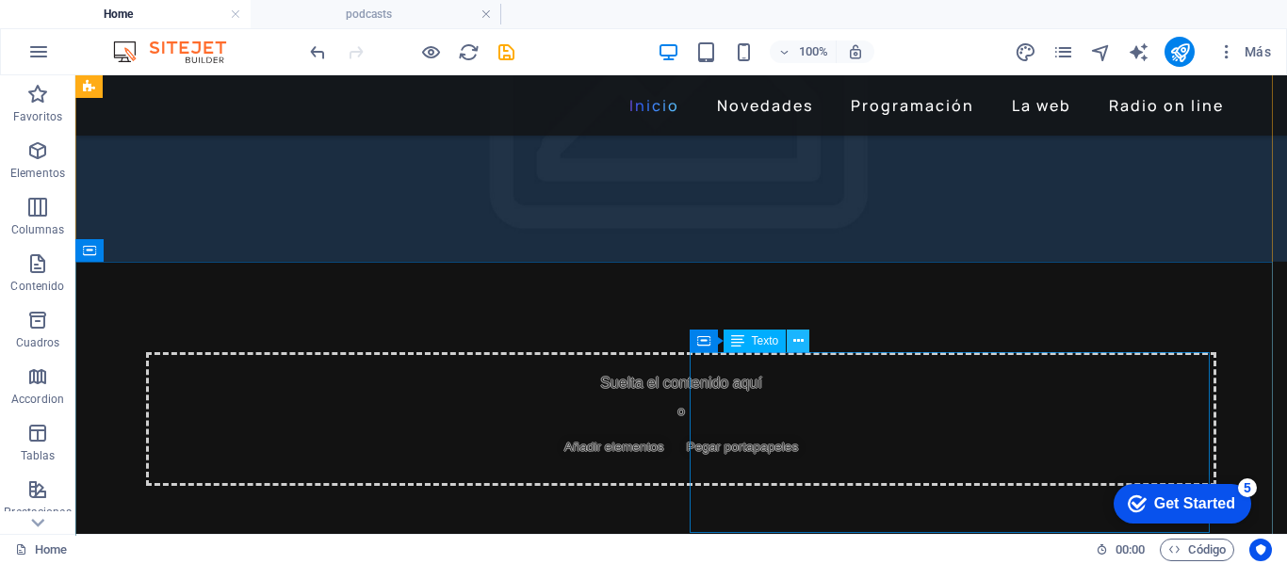
click at [802, 345] on icon at bounding box center [798, 342] width 10 height 20
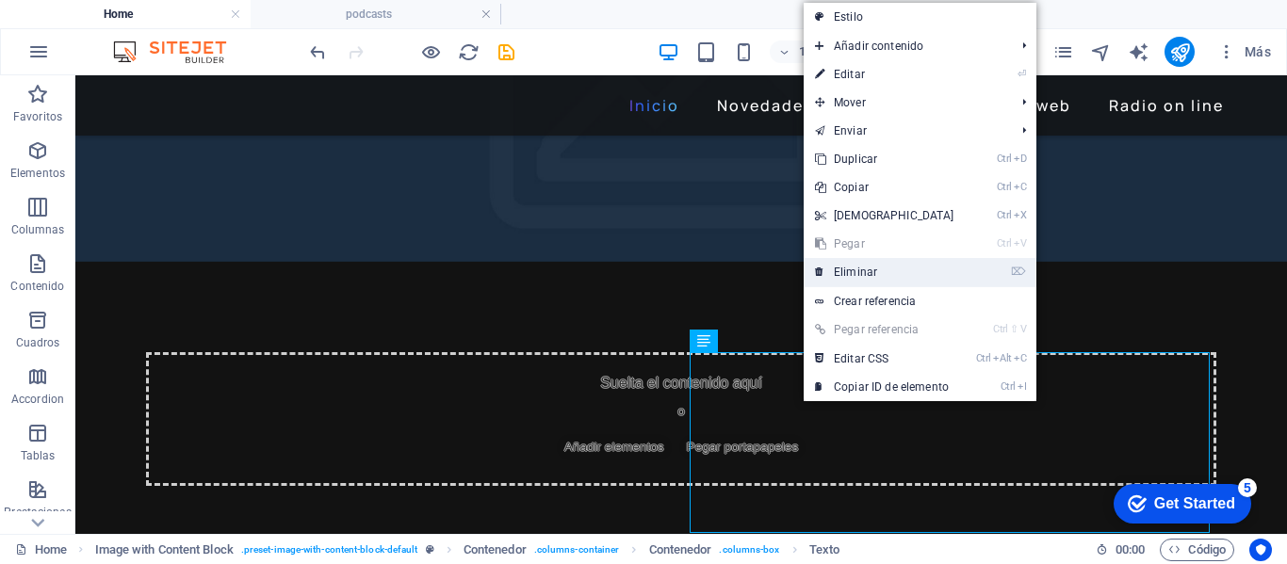
click at [844, 273] on link "⌦ Eliminar" at bounding box center [884, 272] width 162 height 28
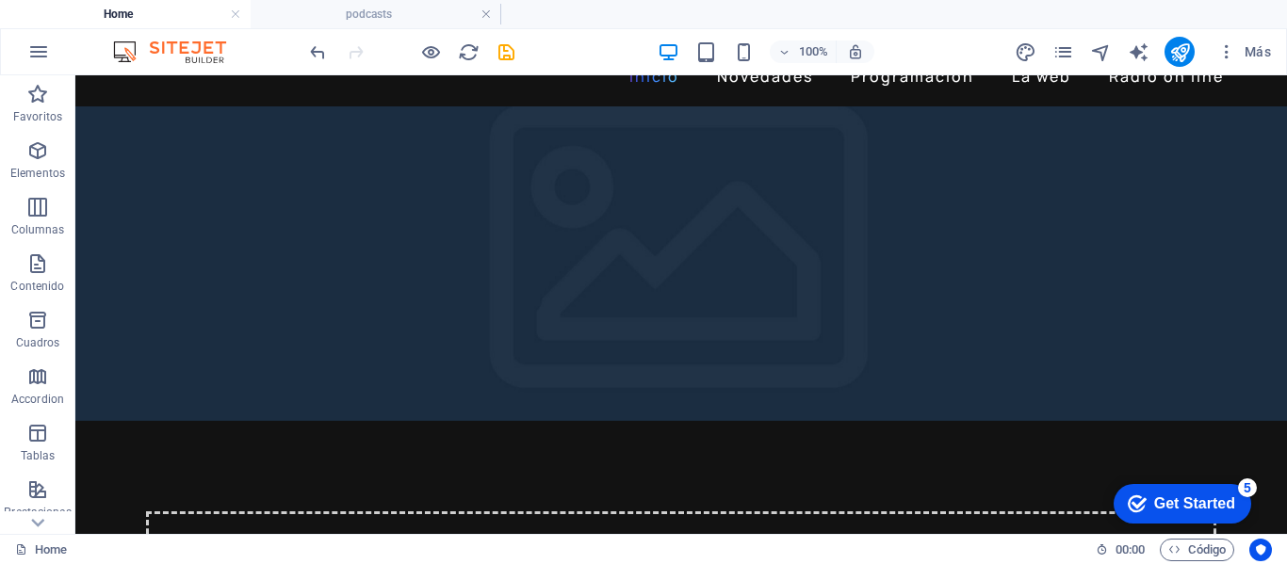
scroll to position [0, 0]
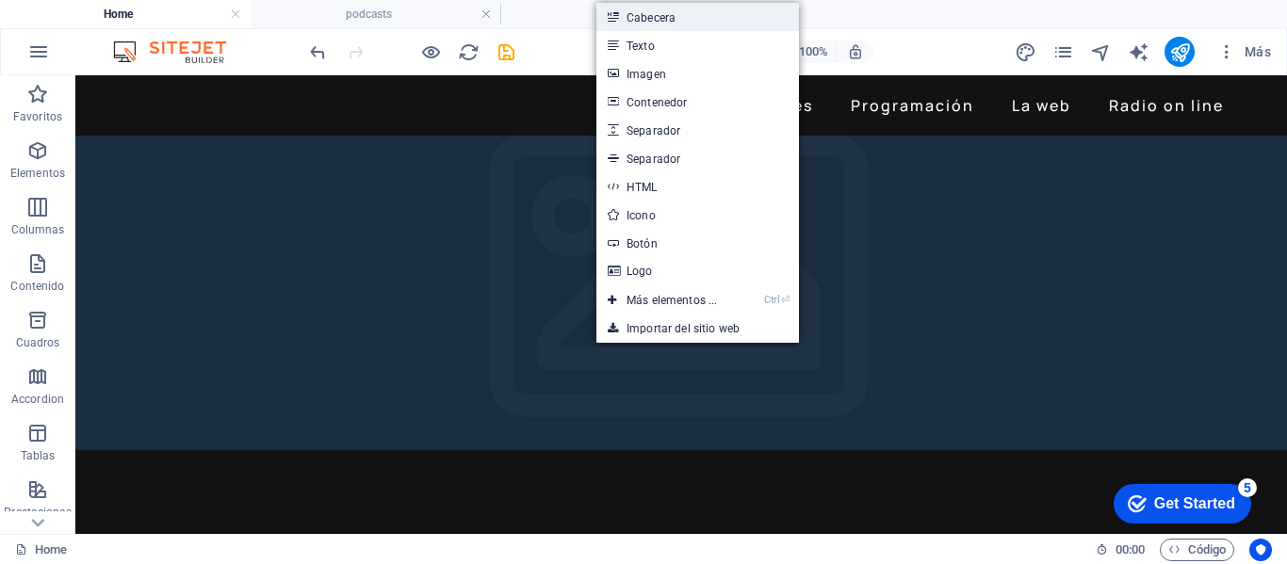
click at [641, 18] on link "Cabecera" at bounding box center [697, 17] width 203 height 28
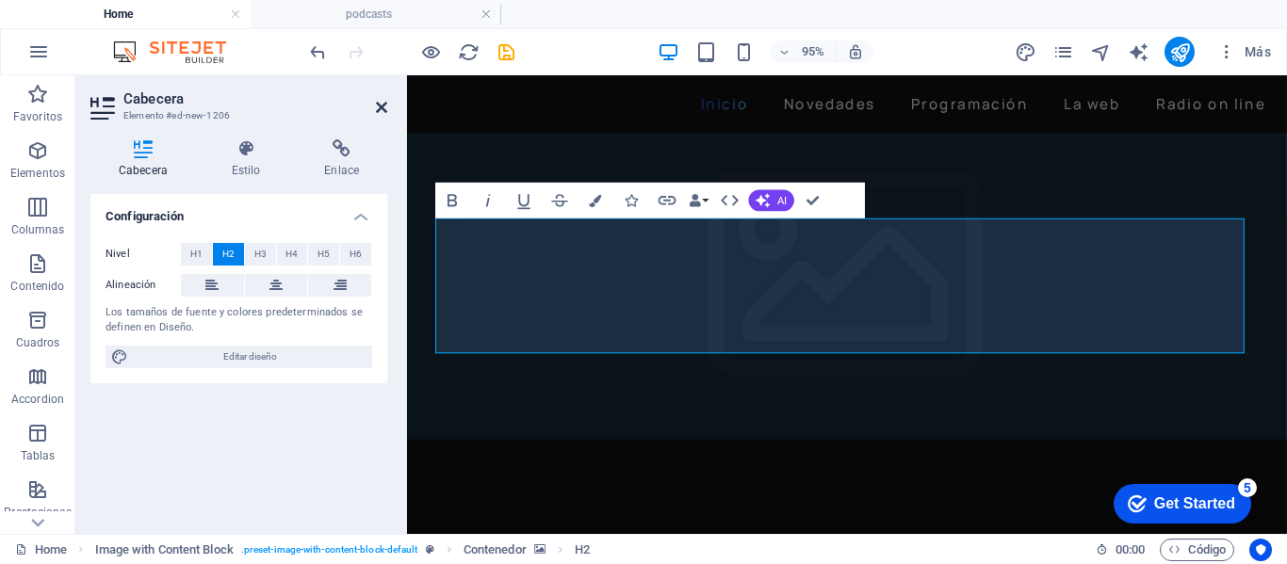
click at [384, 105] on icon at bounding box center [381, 107] width 11 height 15
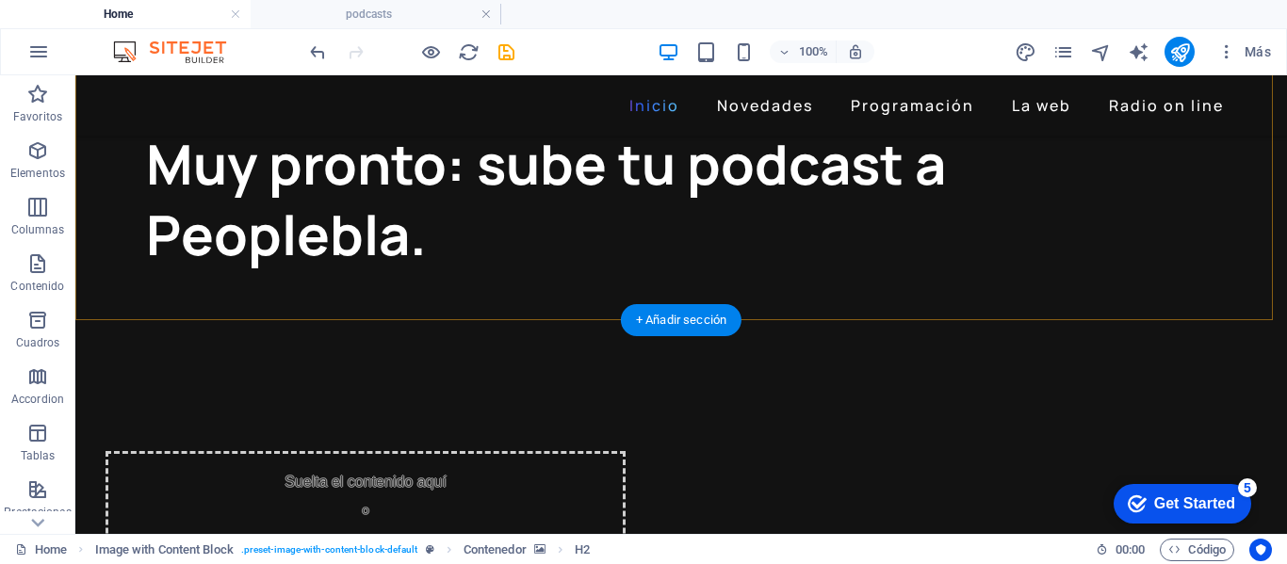
scroll to position [471, 0]
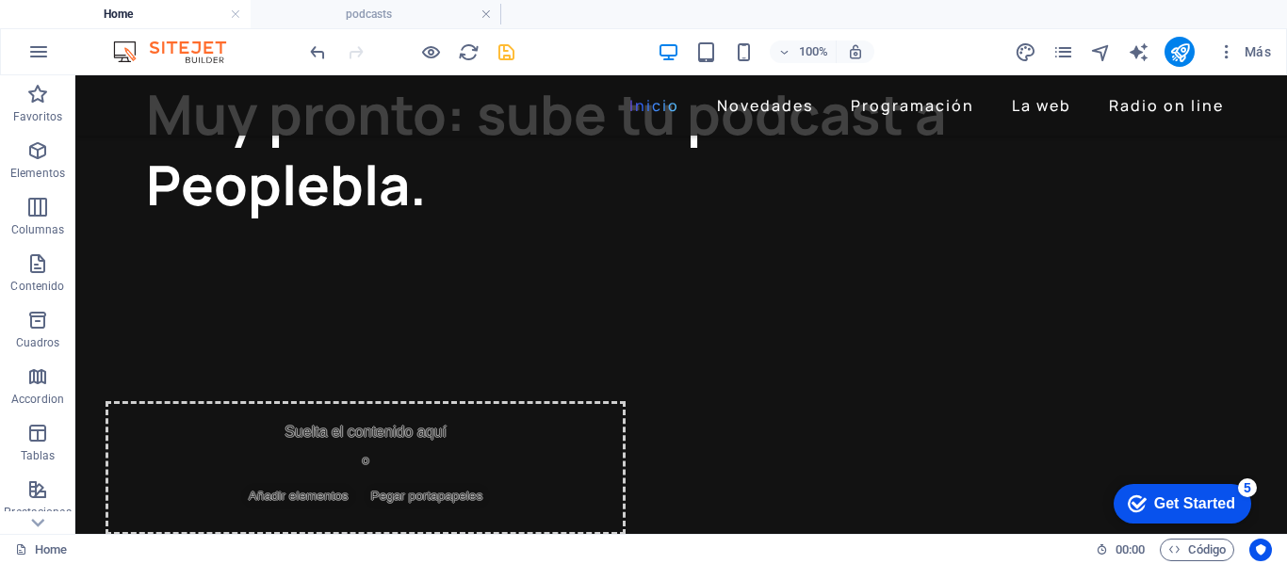
click at [510, 55] on icon "save" at bounding box center [506, 52] width 22 height 22
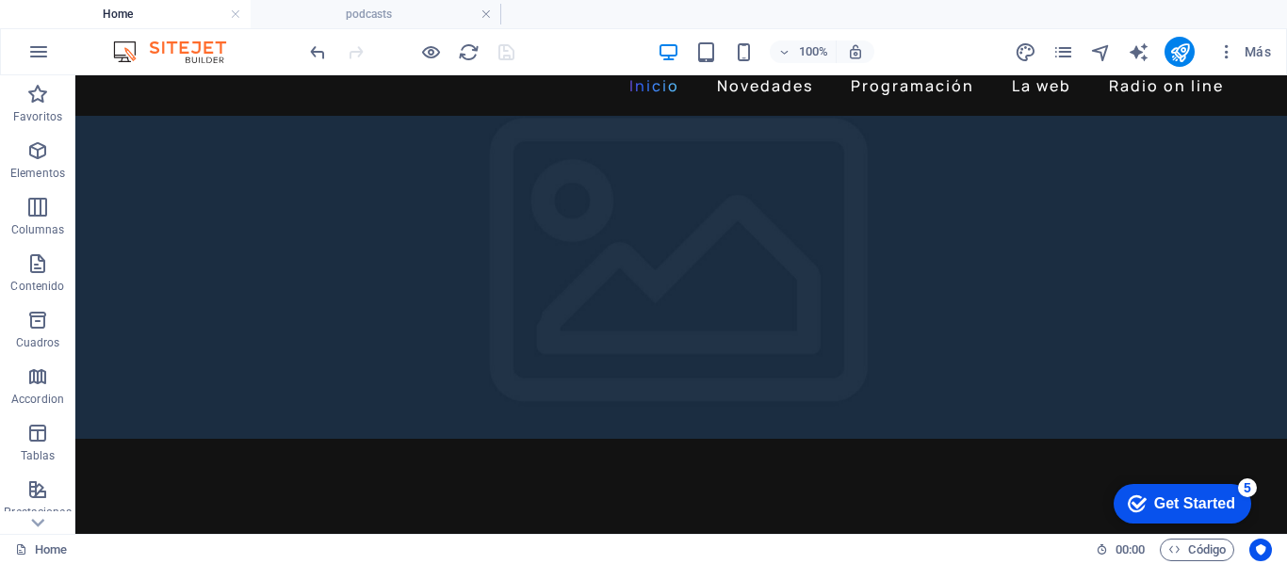
scroll to position [0, 0]
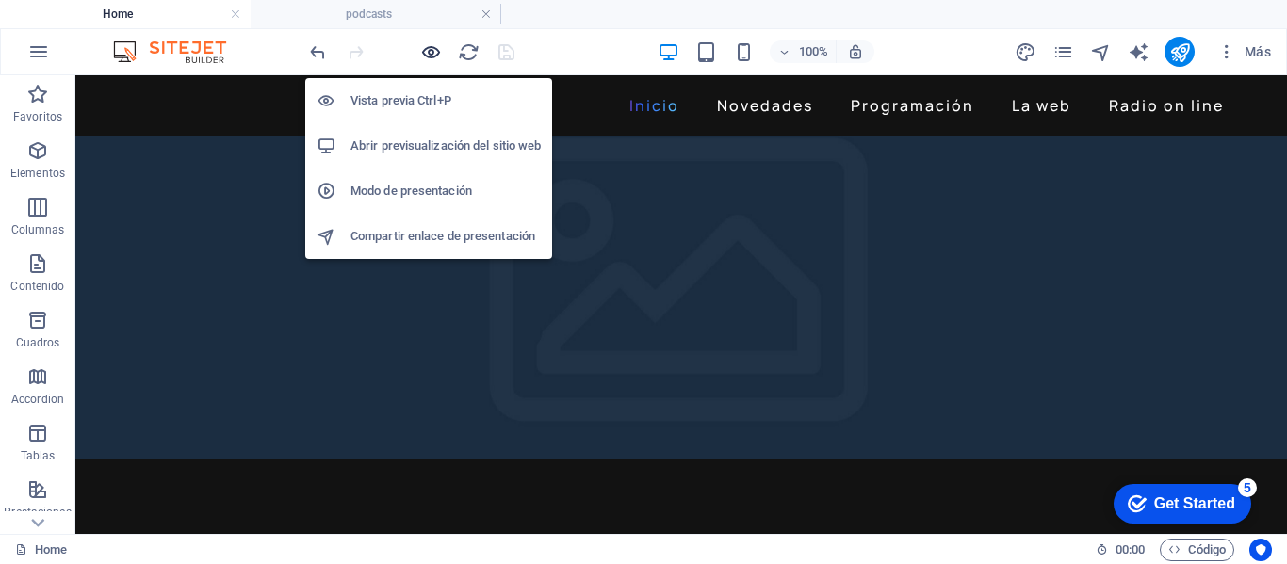
click at [429, 51] on icon "button" at bounding box center [431, 52] width 22 height 22
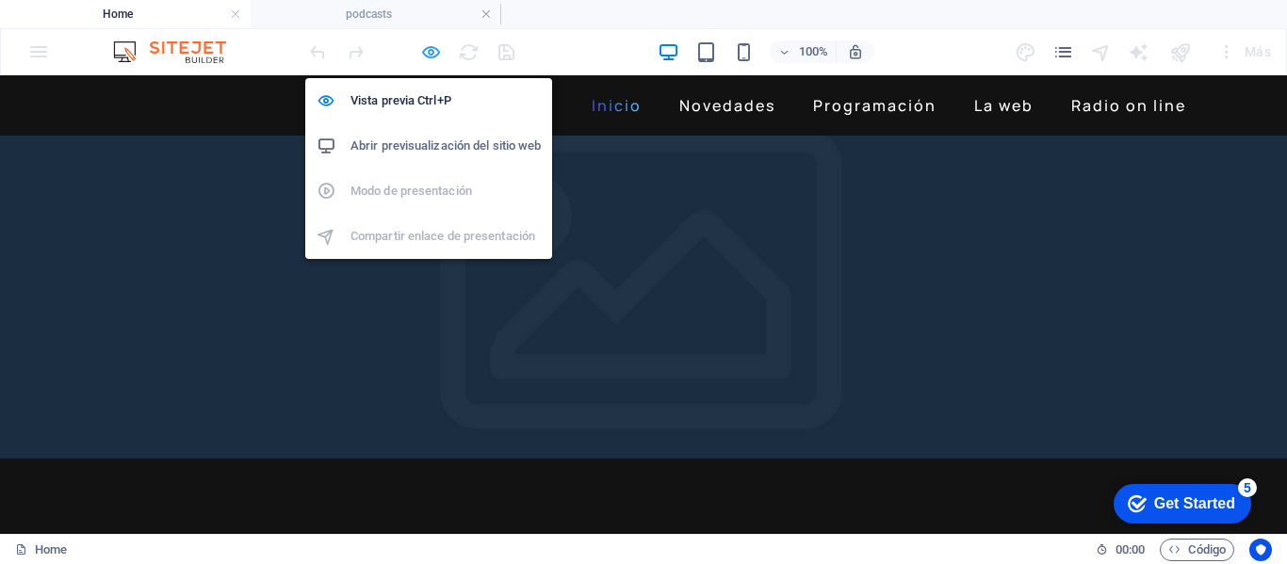
click at [433, 57] on icon "button" at bounding box center [431, 52] width 22 height 22
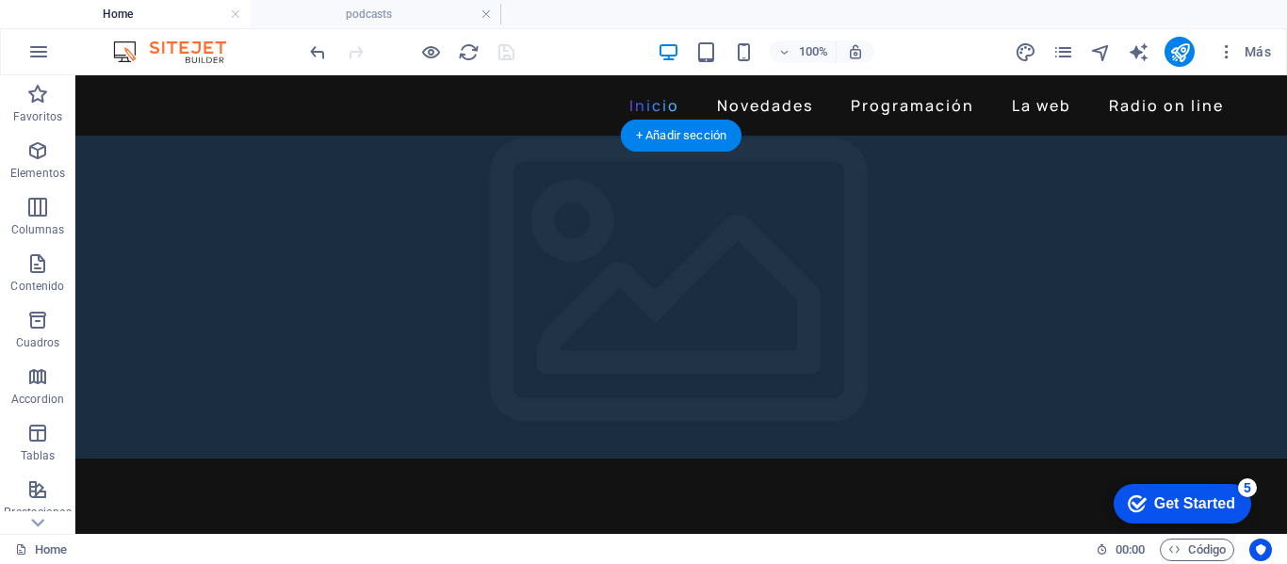
click at [357, 196] on figure at bounding box center [680, 297] width 1211 height 323
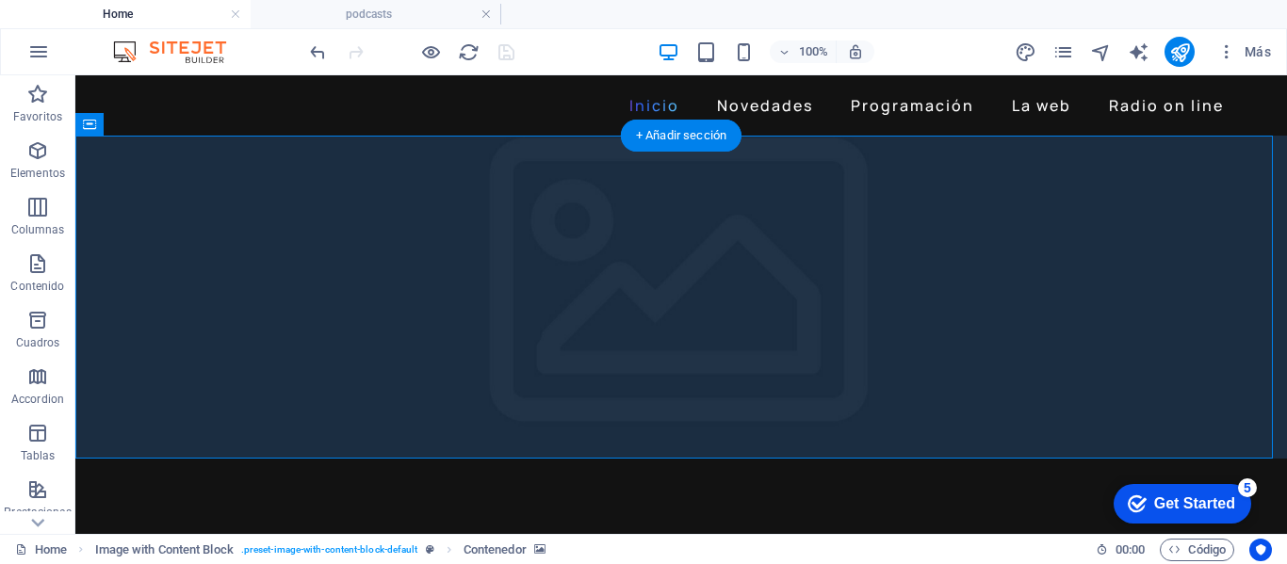
click at [357, 196] on figure at bounding box center [680, 297] width 1211 height 323
select select "px"
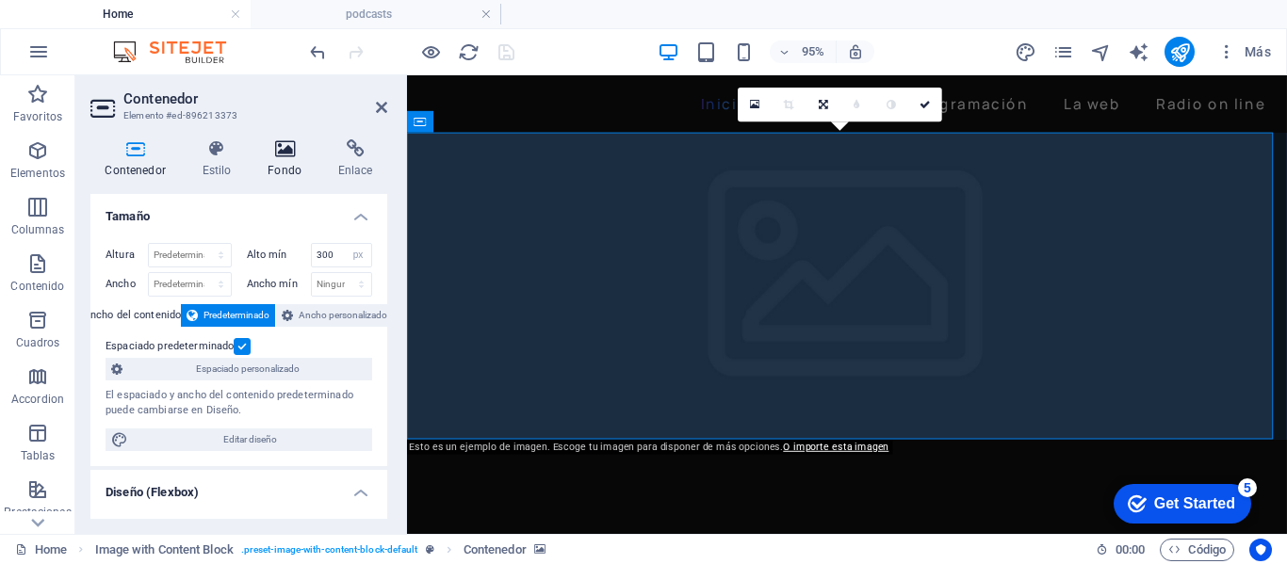
click at [294, 165] on h4 "Fondo" at bounding box center [288, 159] width 71 height 40
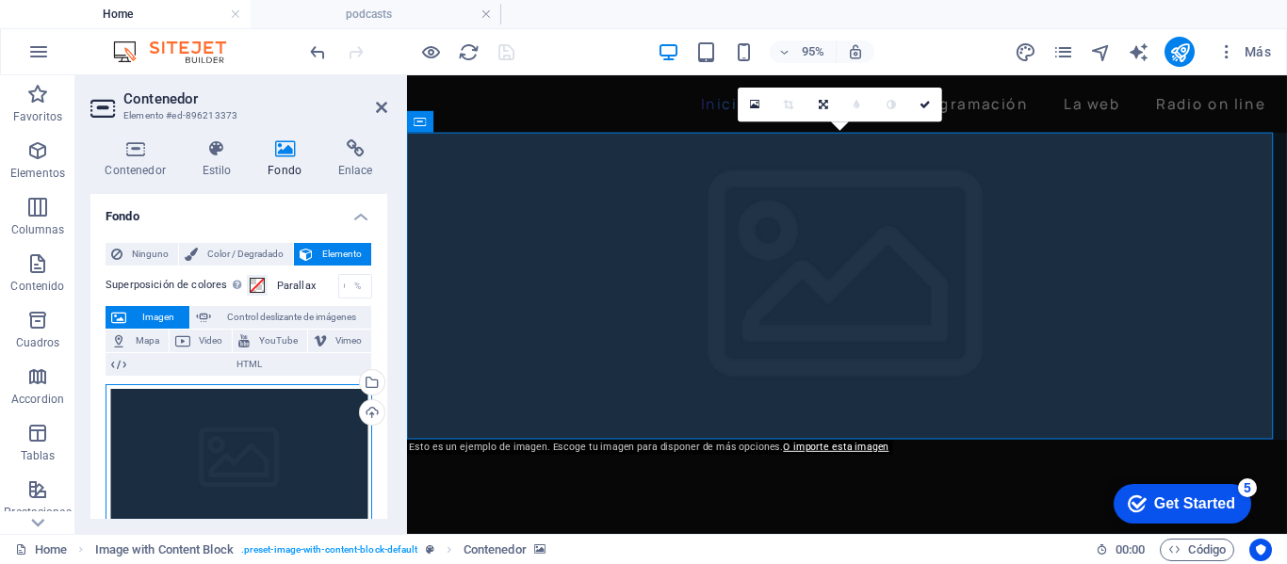
click at [235, 420] on div "Arrastra archivos aquí, haz clic para escoger archivos o selecciona archivos de…" at bounding box center [238, 461] width 267 height 154
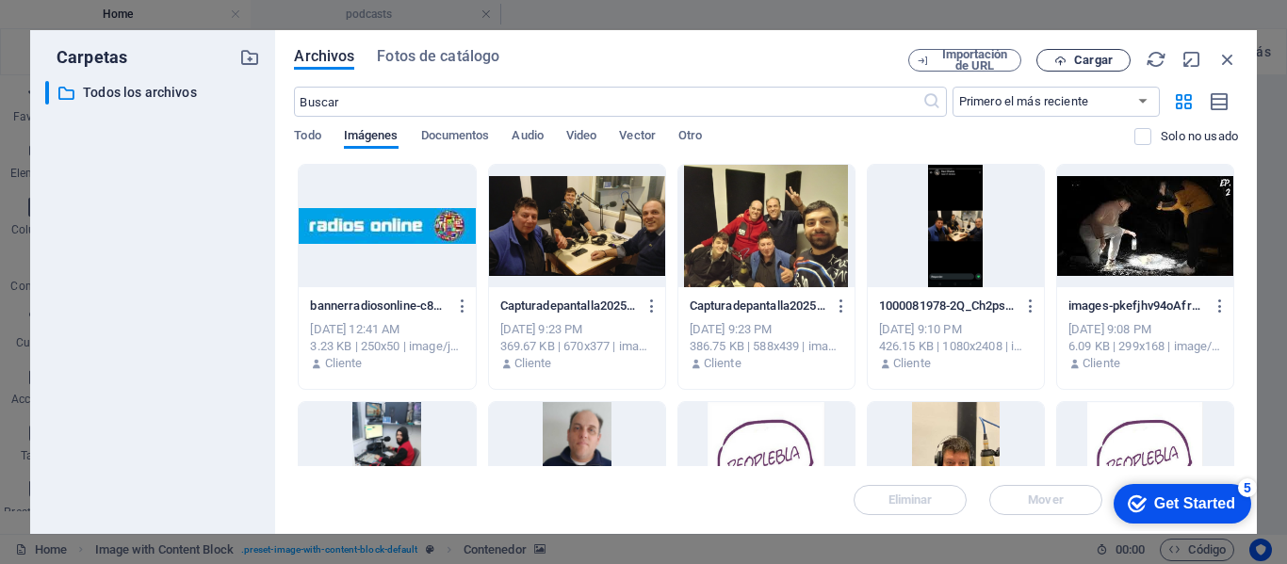
click at [1073, 59] on span "Cargar" at bounding box center [1083, 61] width 77 height 12
click at [1070, 60] on span "Cargar" at bounding box center [1083, 61] width 77 height 12
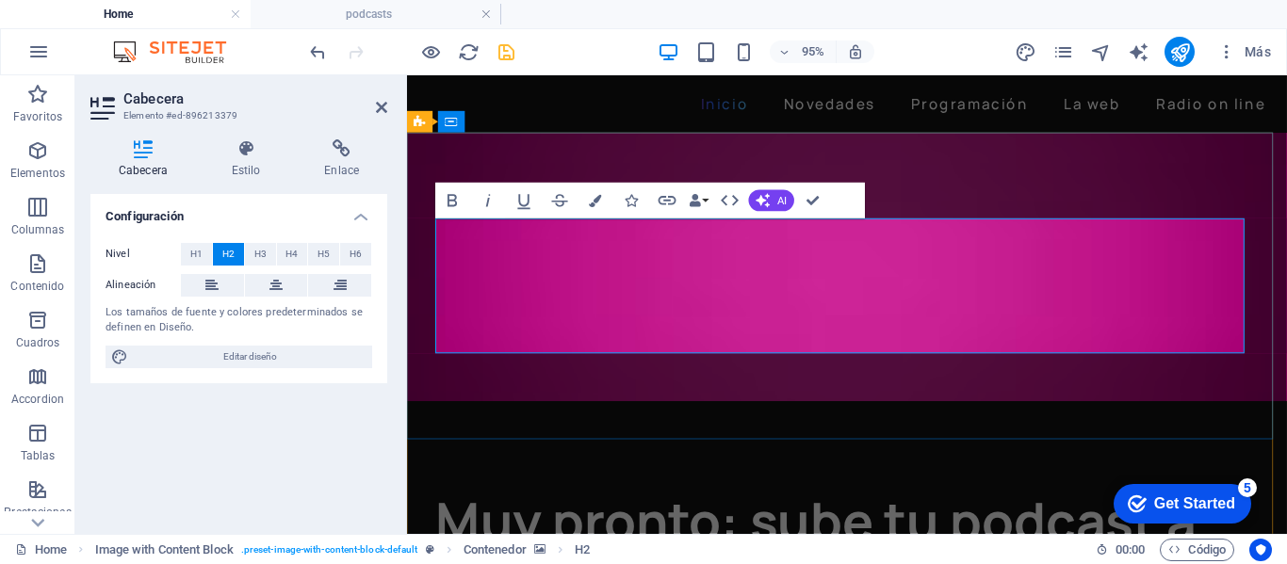
drag, startPoint x: 695, startPoint y: 338, endPoint x: 448, endPoint y: 352, distance: 247.2
click at [956, 178] on figure at bounding box center [870, 277] width 926 height 283
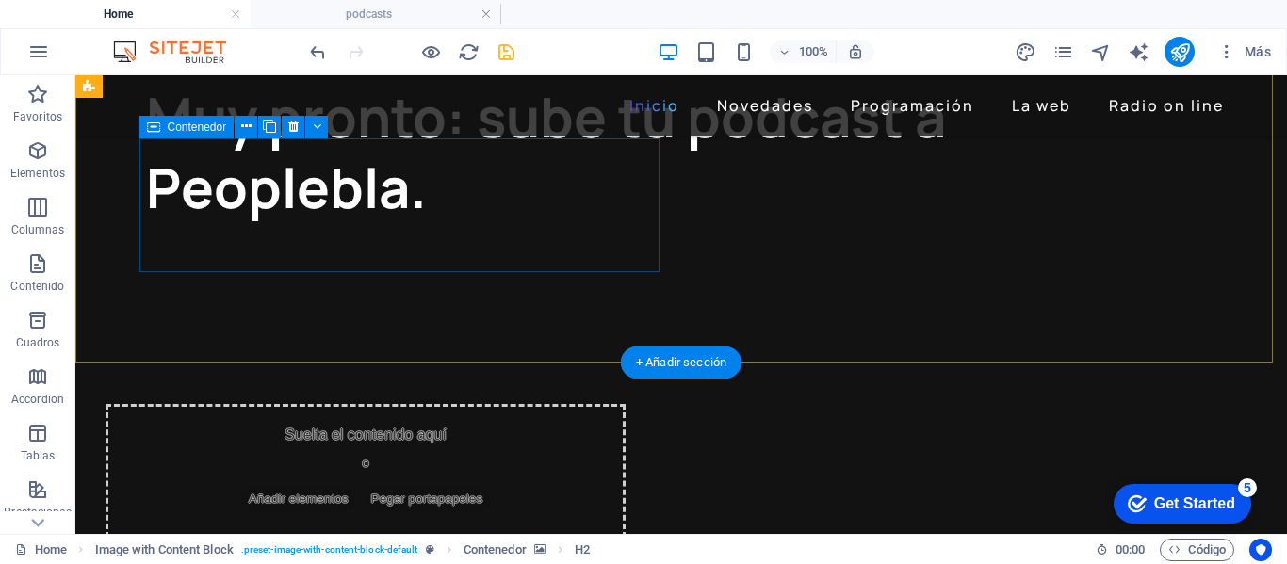
scroll to position [471, 0]
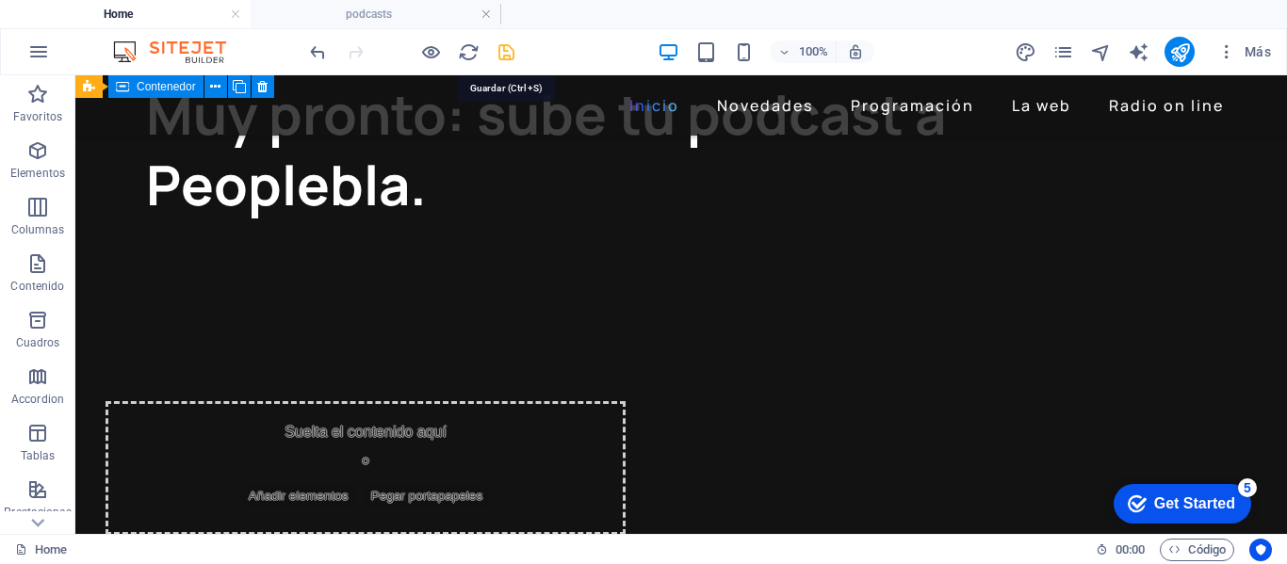
click at [503, 48] on icon "save" at bounding box center [506, 52] width 22 height 22
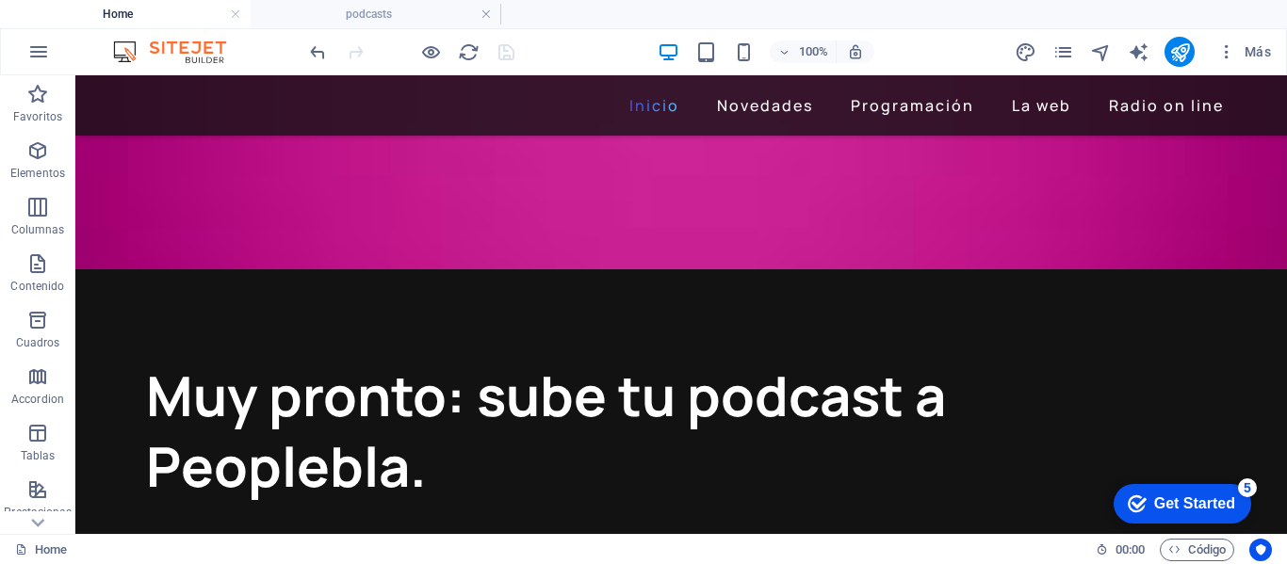
scroll to position [188, 0]
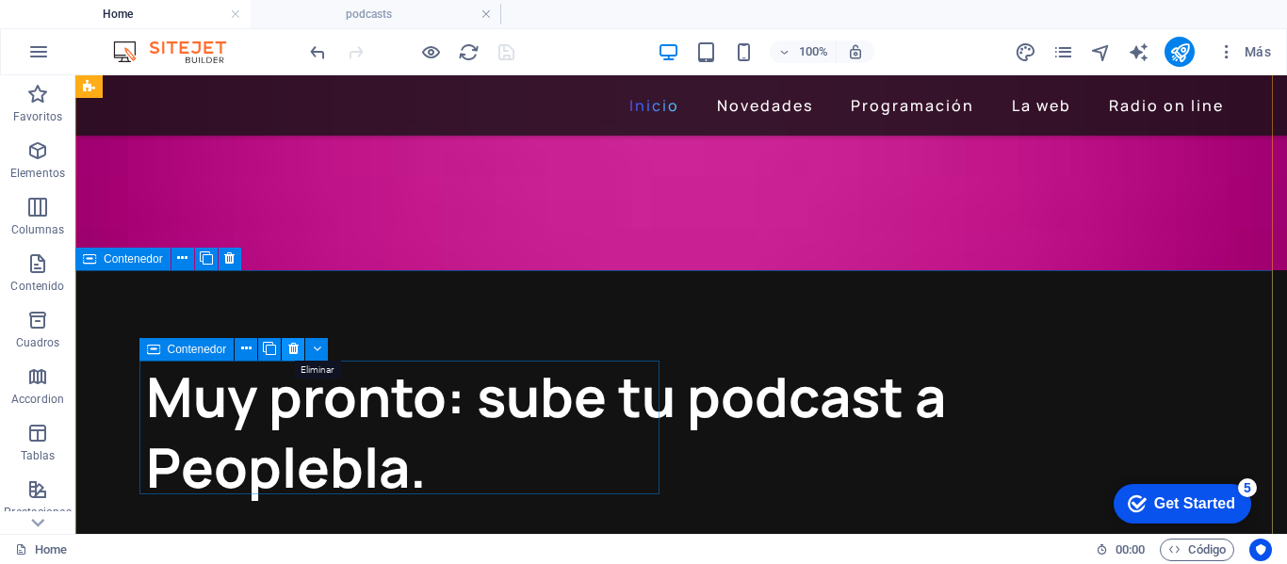
click at [294, 350] on icon at bounding box center [293, 349] width 10 height 20
click at [294, 346] on icon at bounding box center [293, 349] width 10 height 20
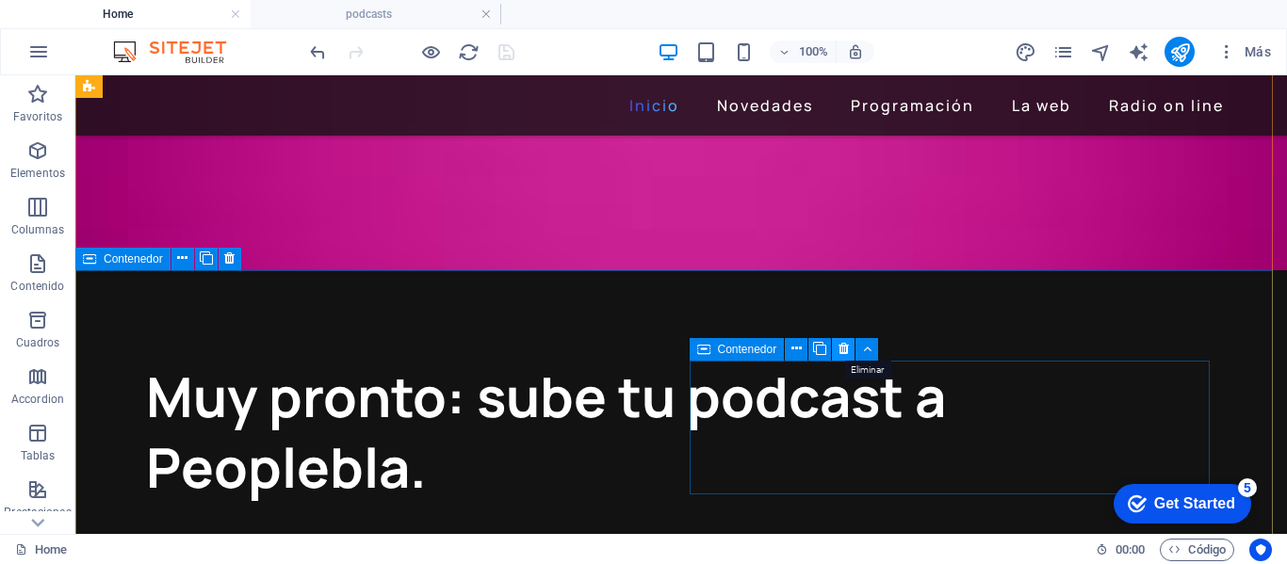
click at [841, 346] on icon at bounding box center [843, 349] width 10 height 20
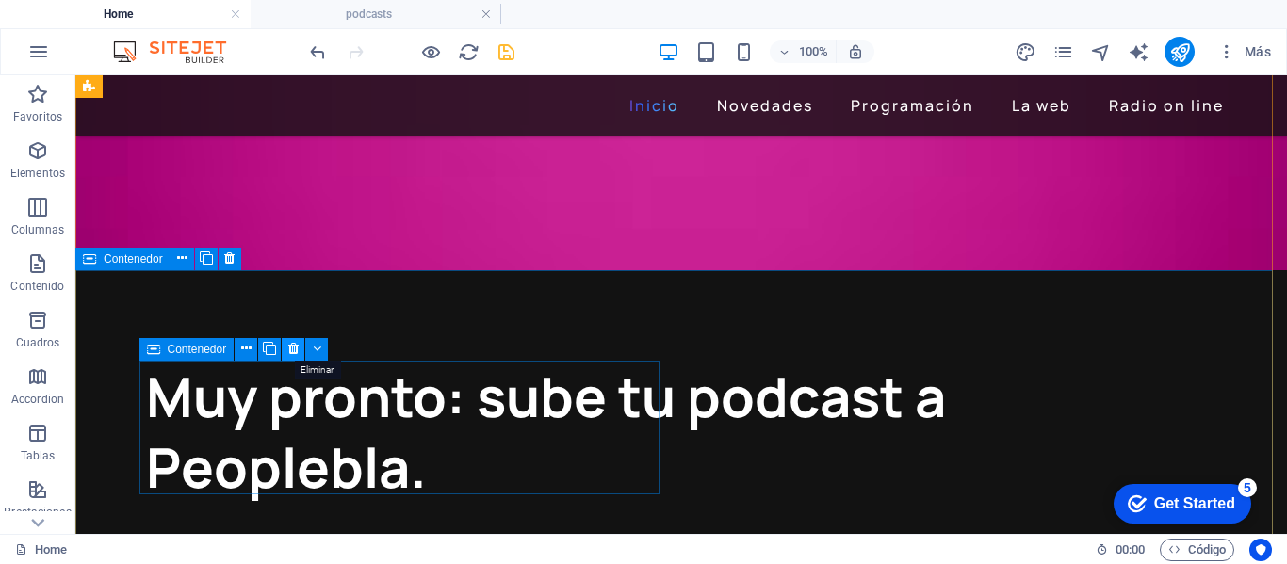
click at [290, 349] on icon at bounding box center [293, 349] width 10 height 20
click at [292, 343] on icon at bounding box center [293, 349] width 10 height 20
click at [320, 343] on icon at bounding box center [317, 349] width 8 height 20
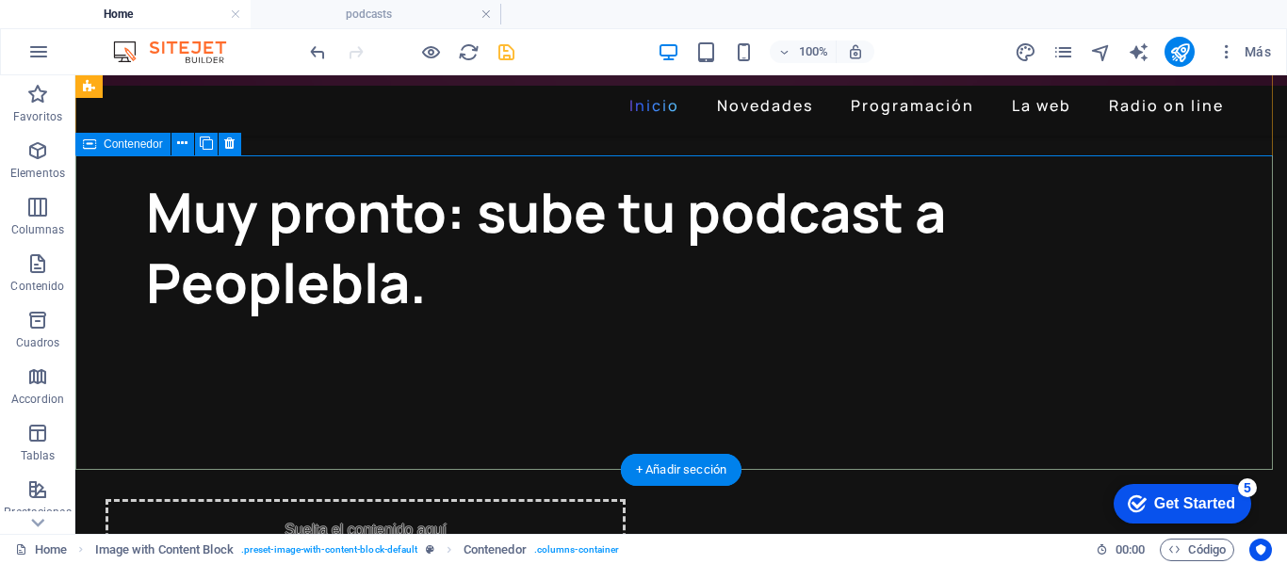
scroll to position [283, 0]
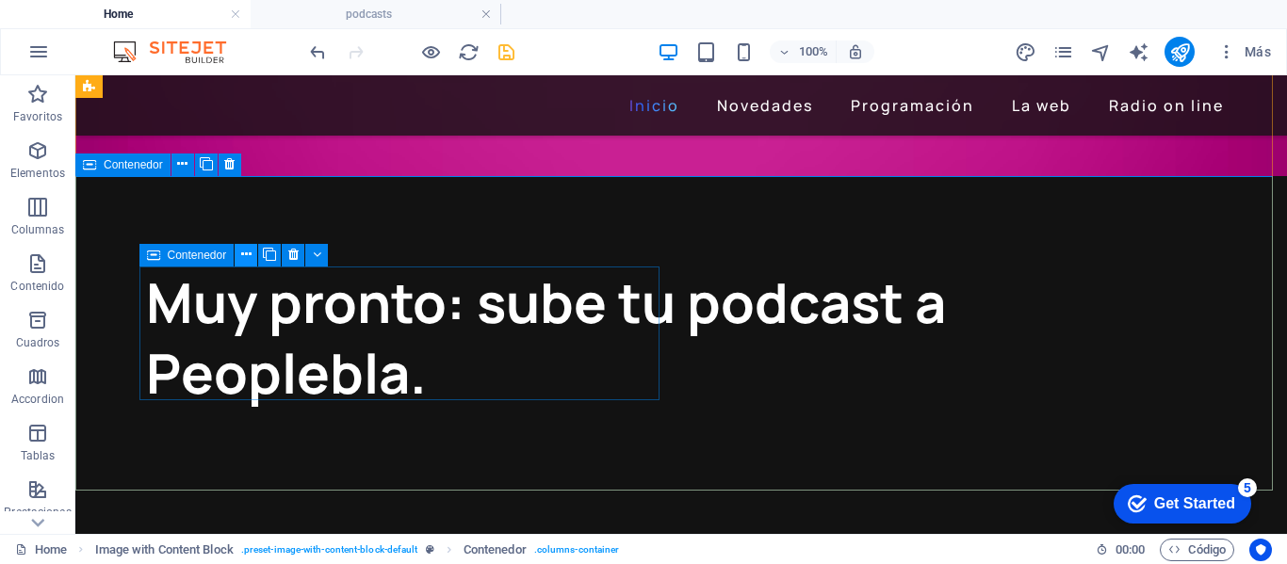
click at [245, 251] on icon at bounding box center [246, 255] width 10 height 20
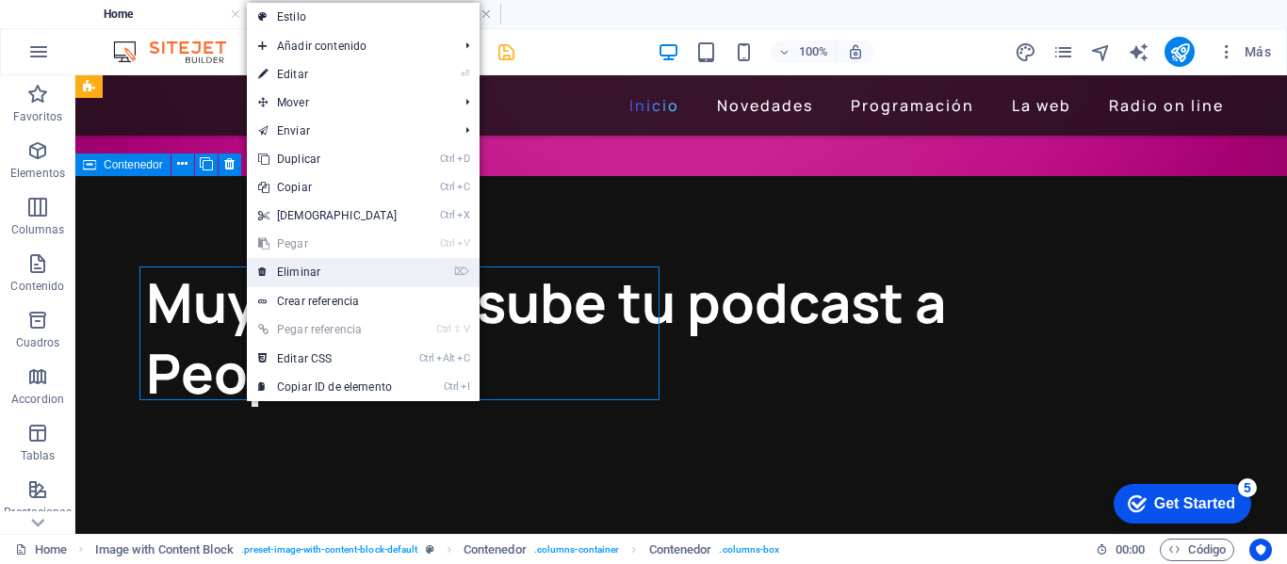
click at [289, 267] on link "⌦ Eliminar" at bounding box center [328, 272] width 162 height 28
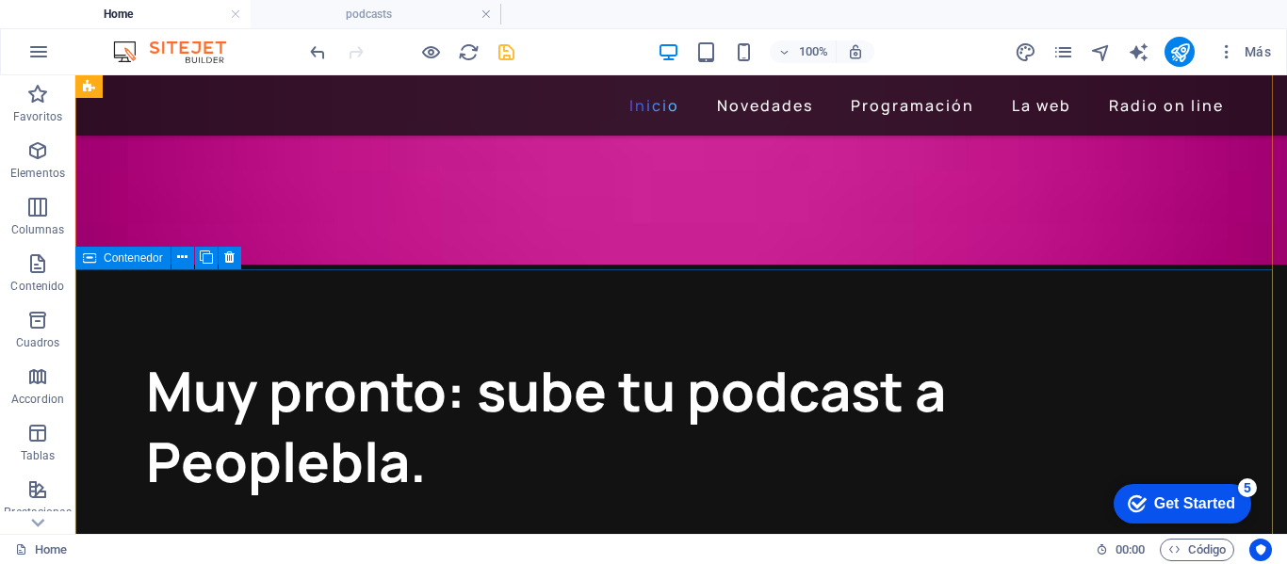
scroll to position [188, 0]
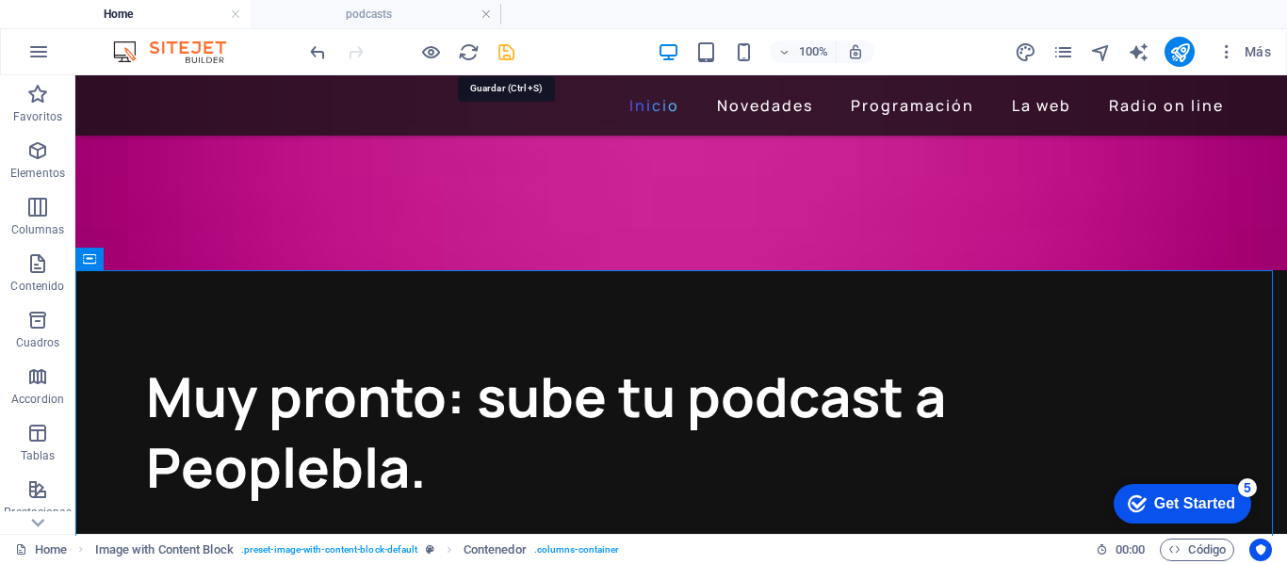
click at [496, 53] on icon "save" at bounding box center [506, 52] width 22 height 22
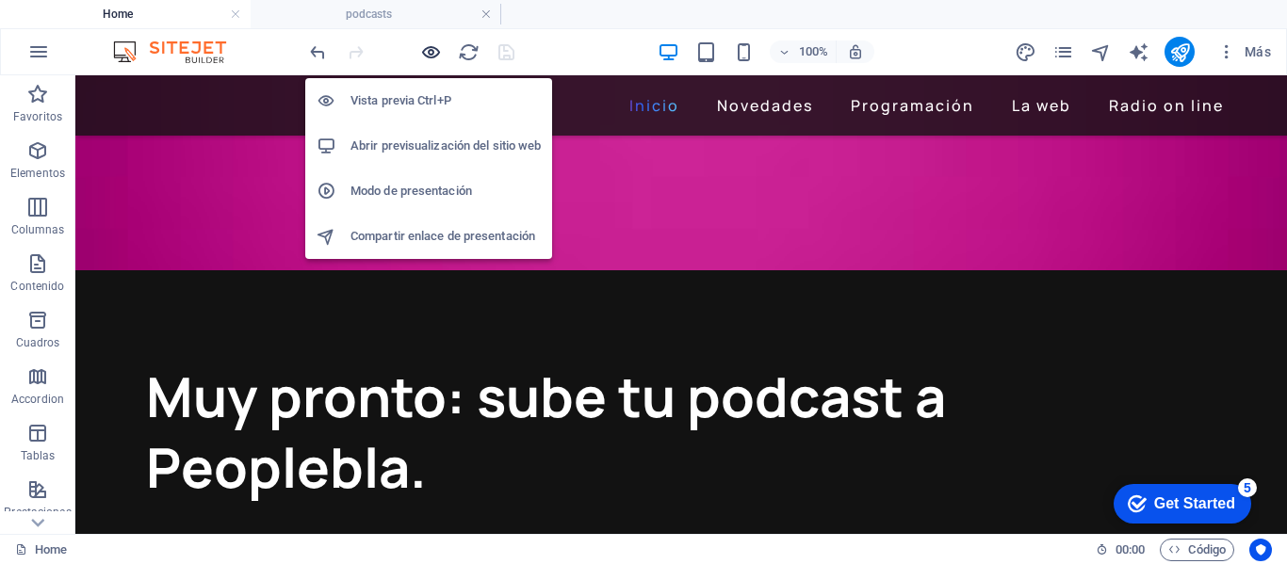
click at [429, 48] on icon "button" at bounding box center [431, 52] width 22 height 22
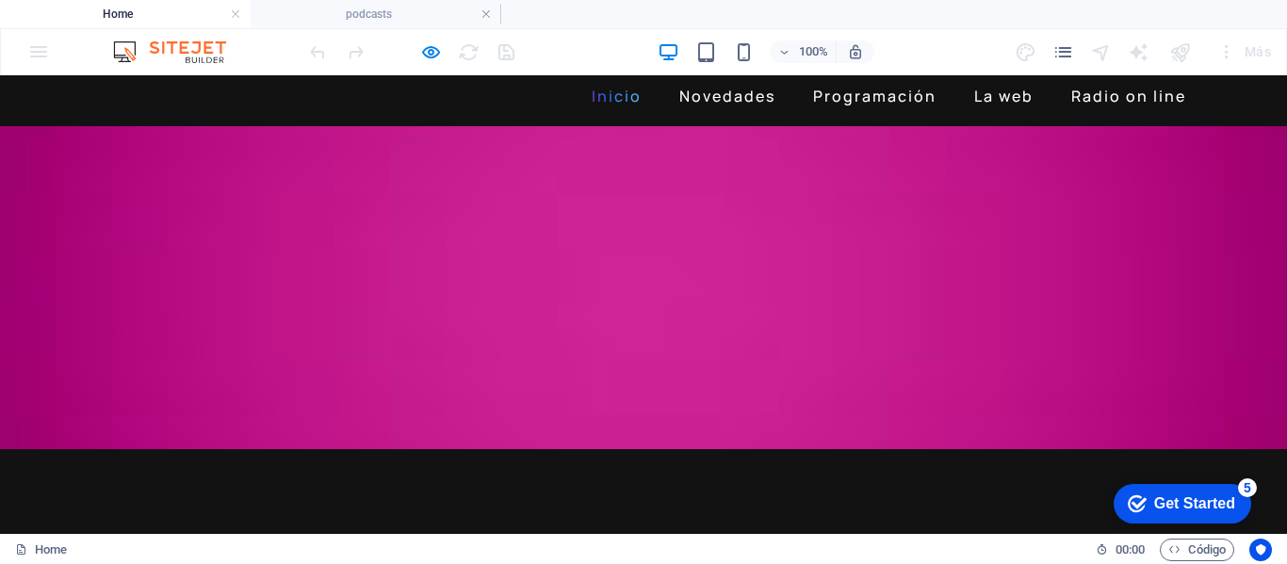
scroll to position [0, 0]
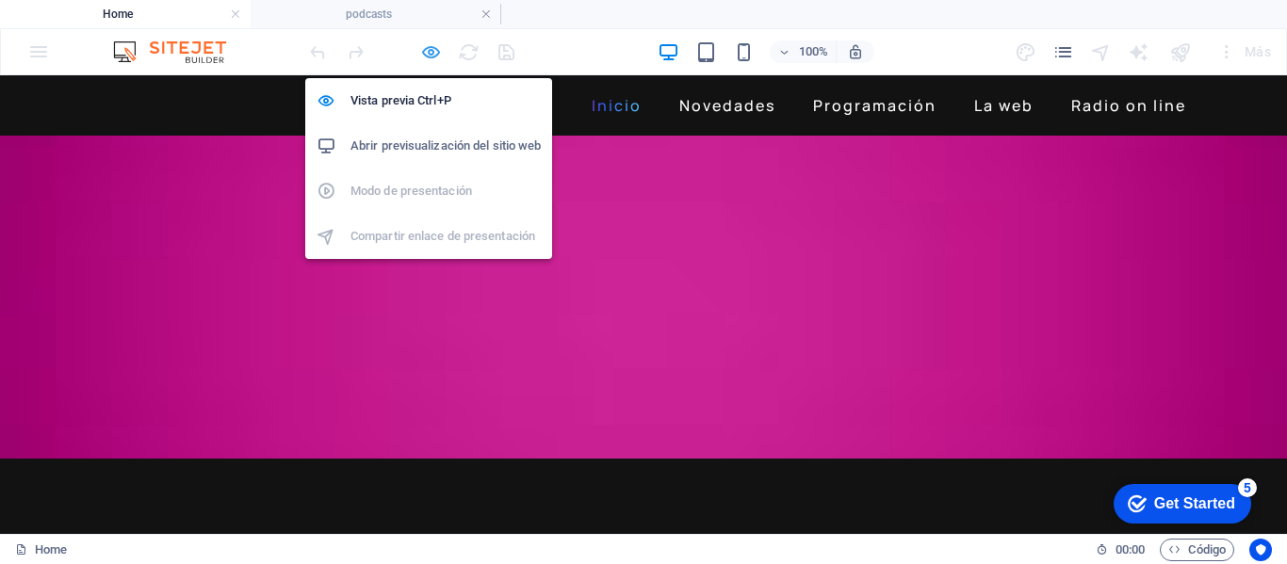
click at [431, 55] on icon "button" at bounding box center [431, 52] width 22 height 22
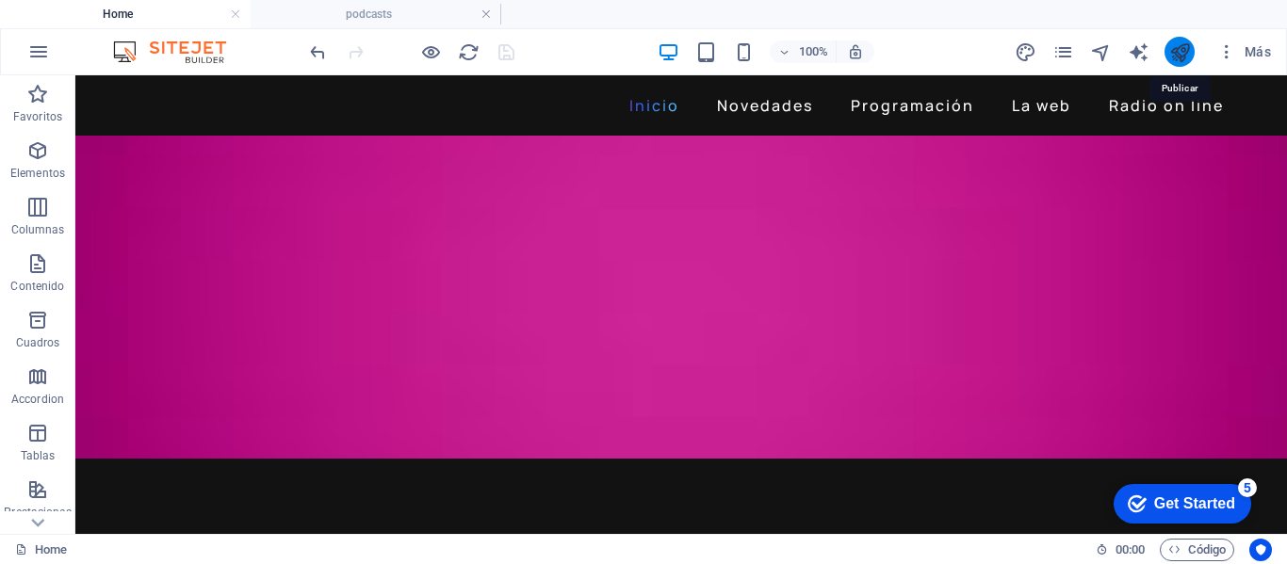
click at [1188, 52] on icon "publish" at bounding box center [1180, 52] width 22 height 22
